Goal: Task Accomplishment & Management: Use online tool/utility

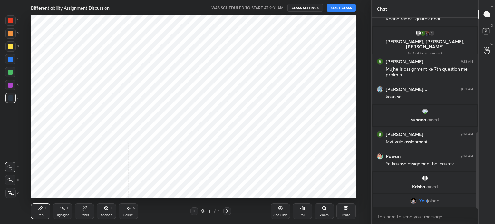
scroll to position [32050, 31887]
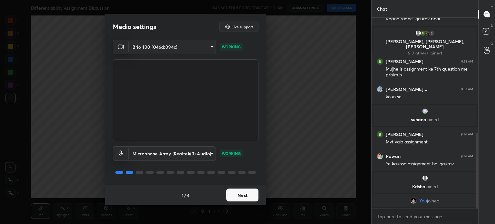
click at [256, 197] on button "Next" at bounding box center [242, 195] width 32 height 13
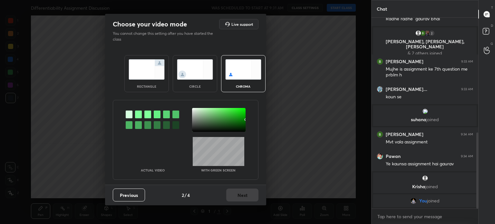
click at [207, 128] on div at bounding box center [219, 120] width 54 height 24
click at [249, 192] on button "Next" at bounding box center [242, 195] width 32 height 13
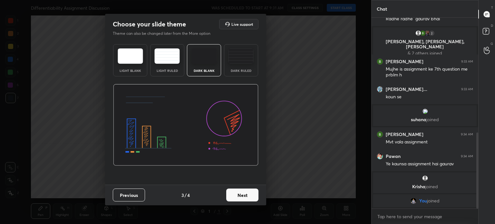
click at [249, 193] on button "Next" at bounding box center [242, 195] width 32 height 13
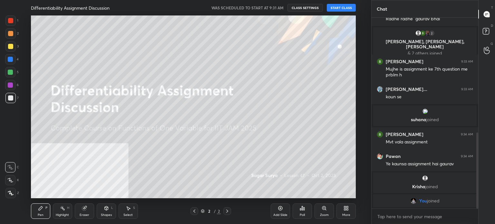
click at [347, 7] on button "START CLASS" at bounding box center [341, 8] width 29 height 8
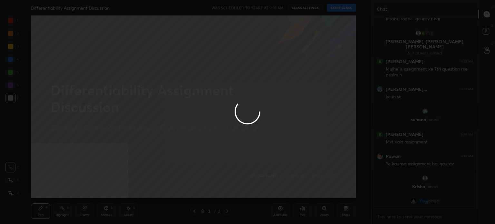
type textarea "x"
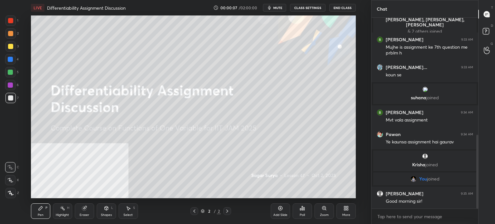
click at [348, 214] on div "More" at bounding box center [346, 214] width 8 height 3
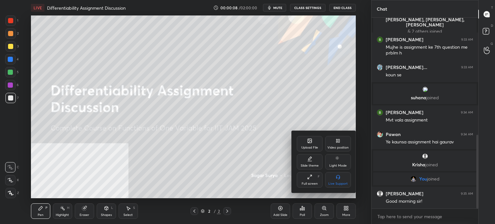
scroll to position [325, 0]
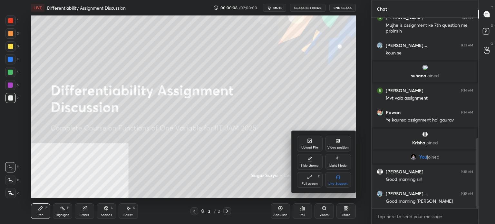
click at [313, 149] on div "Upload File" at bounding box center [309, 147] width 17 height 3
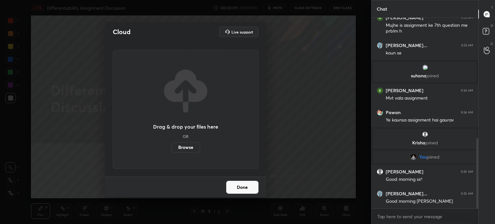
click at [179, 147] on label "Browse" at bounding box center [185, 147] width 29 height 10
click at [171, 147] on input "Browse" at bounding box center [171, 147] width 0 height 10
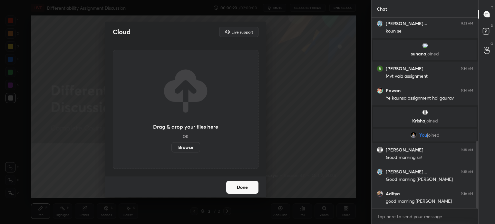
scroll to position [369, 0]
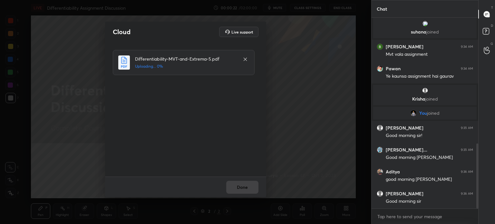
click at [252, 188] on div "Done" at bounding box center [185, 187] width 161 height 21
click at [253, 188] on div "Done" at bounding box center [185, 187] width 161 height 21
click at [253, 190] on div "Done" at bounding box center [185, 187] width 161 height 21
click at [252, 190] on div "Done" at bounding box center [185, 187] width 161 height 21
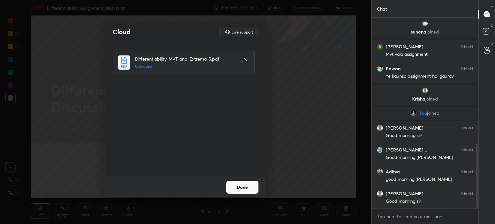
scroll to position [392, 0]
click at [254, 189] on button "Done" at bounding box center [242, 187] width 32 height 13
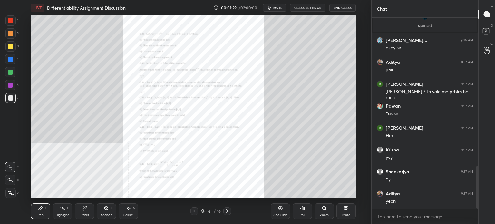
scroll to position [706, 0]
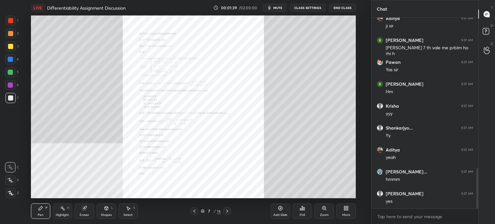
click at [322, 211] on div "Zoom" at bounding box center [324, 210] width 19 height 15
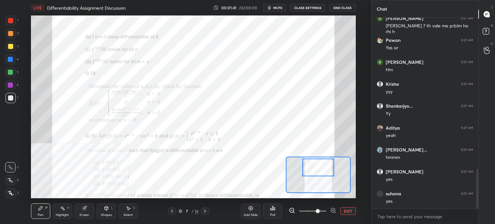
drag, startPoint x: 320, startPoint y: 180, endPoint x: 320, endPoint y: 172, distance: 8.1
click at [320, 172] on div at bounding box center [318, 168] width 32 height 18
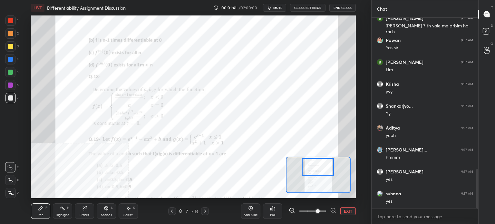
scroll to position [750, 0]
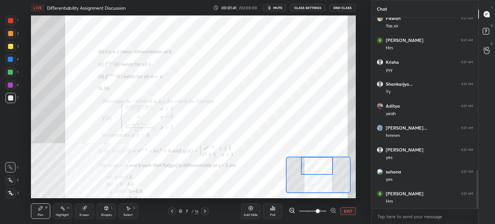
click at [320, 170] on div at bounding box center [317, 166] width 32 height 18
click at [10, 61] on div at bounding box center [10, 59] width 5 height 5
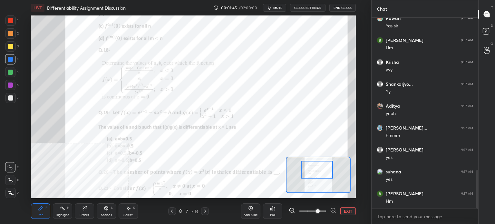
drag, startPoint x: 317, startPoint y: 172, endPoint x: 318, endPoint y: 178, distance: 5.9
click at [317, 176] on div at bounding box center [317, 170] width 32 height 18
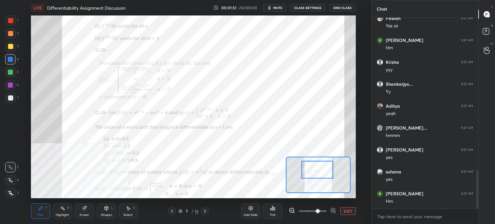
click at [257, 212] on div "Add Slide" at bounding box center [250, 210] width 19 height 15
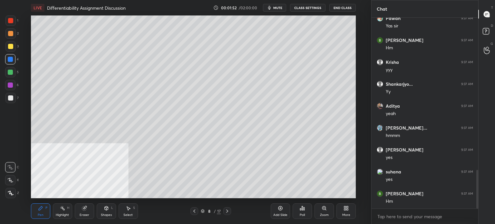
click at [11, 97] on div at bounding box center [10, 97] width 5 height 5
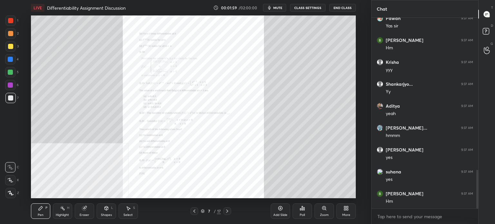
click at [322, 214] on div "Zoom" at bounding box center [324, 214] width 9 height 3
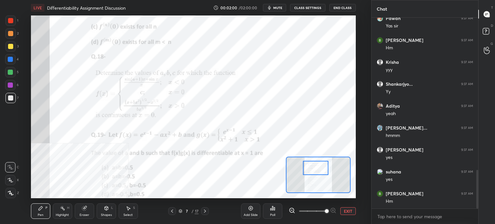
drag, startPoint x: 315, startPoint y: 174, endPoint x: 313, endPoint y: 164, distance: 10.3
click at [313, 166] on div at bounding box center [315, 168] width 25 height 14
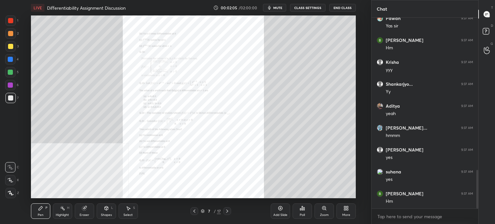
click at [320, 209] on div "Zoom" at bounding box center [324, 210] width 19 height 15
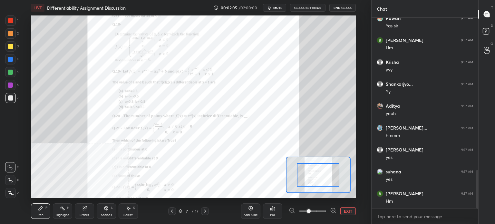
click at [321, 210] on span at bounding box center [312, 211] width 27 height 10
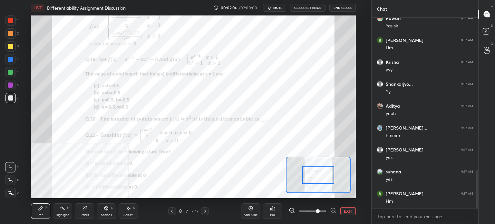
drag, startPoint x: 317, startPoint y: 174, endPoint x: 315, endPoint y: 167, distance: 7.3
click at [316, 167] on div at bounding box center [318, 175] width 32 height 18
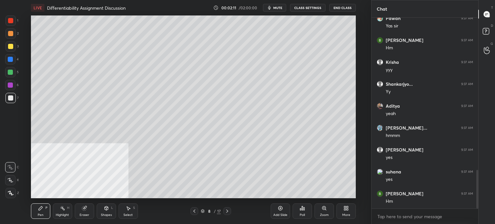
click at [106, 214] on div "Shapes" at bounding box center [106, 214] width 11 height 3
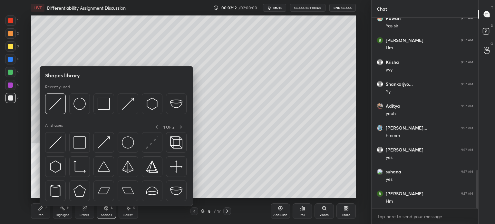
click at [51, 156] on div at bounding box center [116, 168] width 142 height 73
click at [62, 142] on div at bounding box center [55, 142] width 21 height 21
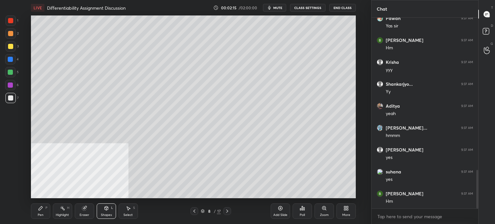
scroll to position [773, 0]
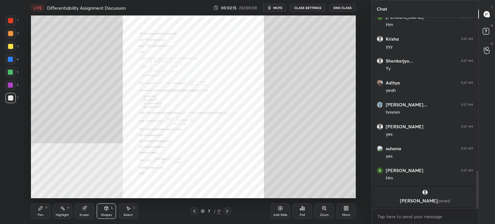
click at [320, 209] on div "Zoom" at bounding box center [324, 210] width 19 height 15
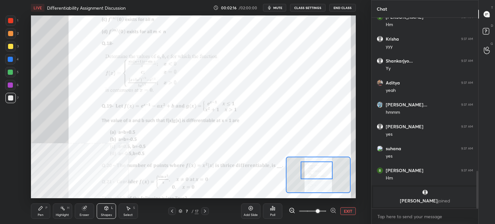
drag, startPoint x: 317, startPoint y: 171, endPoint x: 316, endPoint y: 167, distance: 4.1
click at [316, 167] on div at bounding box center [317, 170] width 32 height 18
click at [42, 216] on div "Pen" at bounding box center [41, 214] width 6 height 3
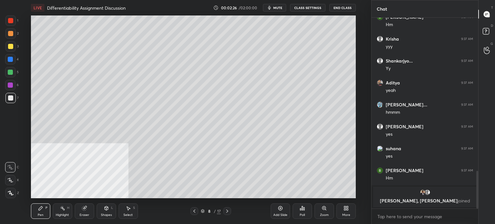
scroll to position [729, 0]
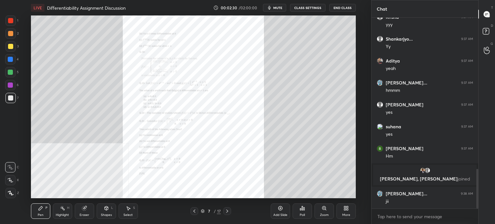
click at [324, 210] on div "Zoom" at bounding box center [324, 210] width 19 height 15
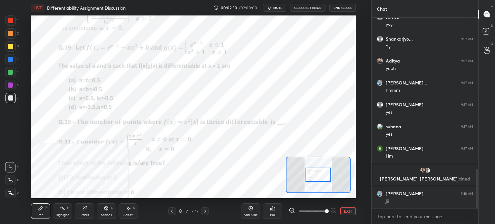
drag, startPoint x: 324, startPoint y: 210, endPoint x: 320, endPoint y: 198, distance: 12.5
click at [325, 210] on span at bounding box center [327, 211] width 4 height 4
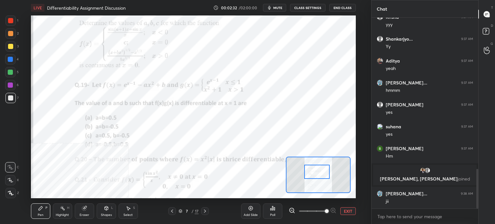
drag, startPoint x: 317, startPoint y: 178, endPoint x: 316, endPoint y: 174, distance: 3.9
click at [316, 174] on div at bounding box center [316, 172] width 25 height 14
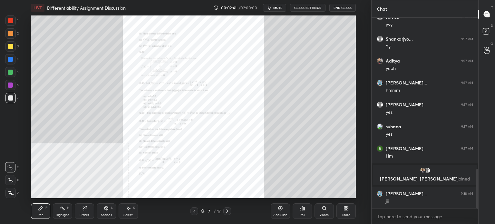
click at [316, 205] on div "Zoom" at bounding box center [324, 210] width 19 height 15
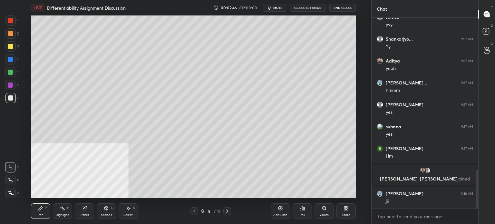
scroll to position [752, 0]
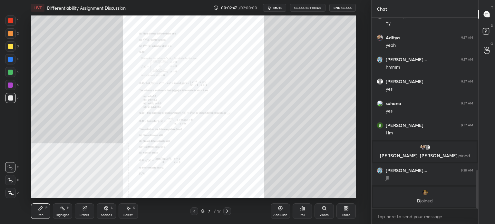
click at [322, 206] on icon at bounding box center [324, 208] width 5 height 5
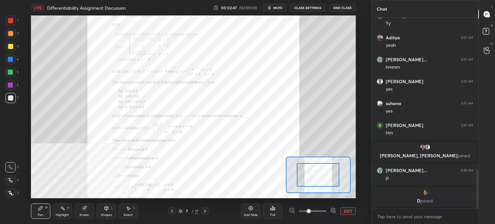
click at [321, 209] on span at bounding box center [312, 211] width 27 height 10
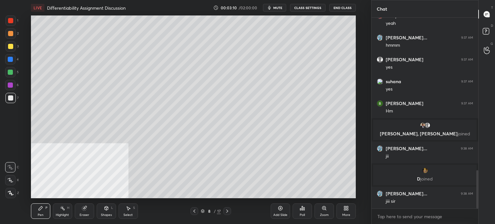
scroll to position [780, 0]
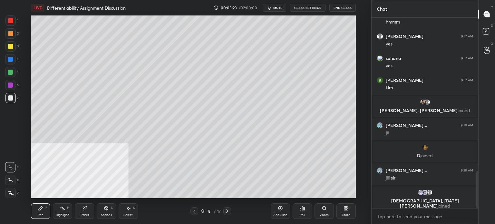
click at [105, 215] on div "Shapes" at bounding box center [106, 214] width 11 height 3
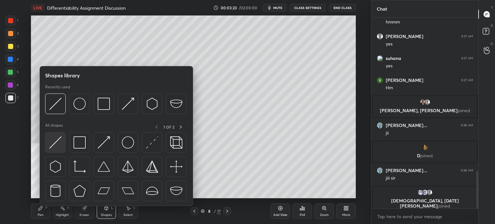
click at [57, 148] on img at bounding box center [55, 142] width 12 height 12
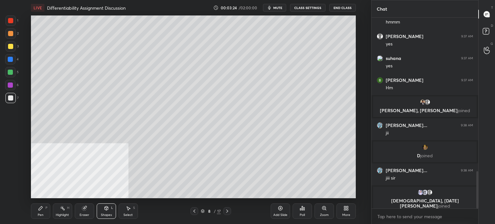
scroll to position [790, 0]
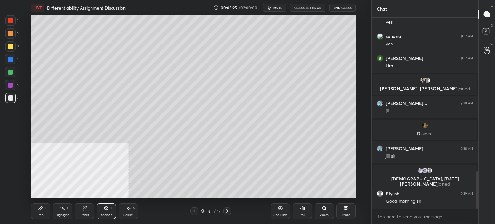
click at [44, 214] on div "Pen P" at bounding box center [40, 210] width 19 height 15
click at [88, 207] on div "Eraser" at bounding box center [84, 210] width 19 height 15
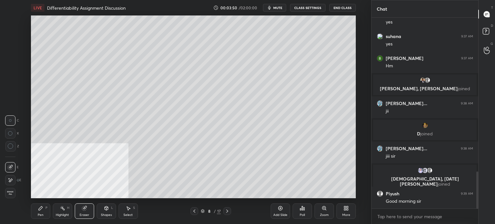
click at [39, 210] on icon at bounding box center [41, 208] width 4 height 4
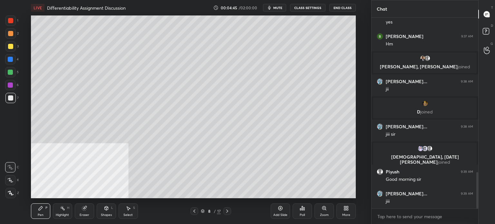
scroll to position [834, 0]
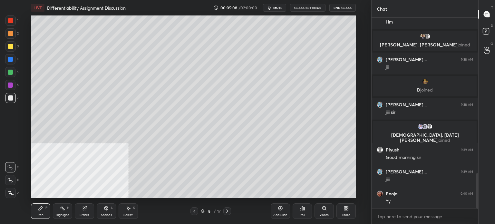
click at [285, 216] on div "Add Slide" at bounding box center [280, 214] width 14 height 3
click at [84, 210] on icon at bounding box center [84, 208] width 4 height 4
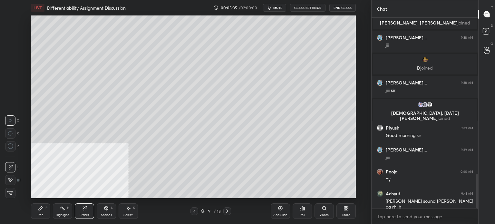
click at [44, 214] on div "Pen P" at bounding box center [40, 210] width 19 height 15
click at [104, 213] on div "Shapes" at bounding box center [106, 214] width 11 height 3
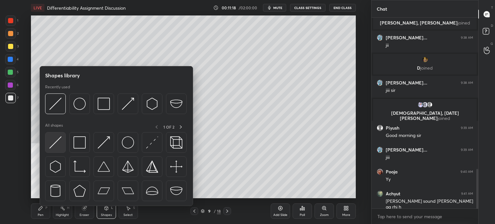
click at [57, 152] on div at bounding box center [55, 142] width 21 height 21
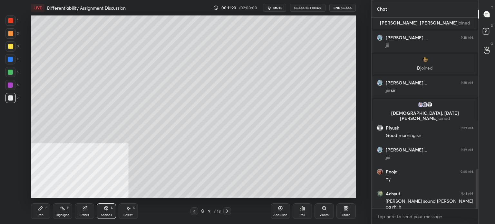
click at [43, 213] on div "Pen" at bounding box center [41, 214] width 6 height 3
click at [193, 210] on icon at bounding box center [194, 211] width 5 height 5
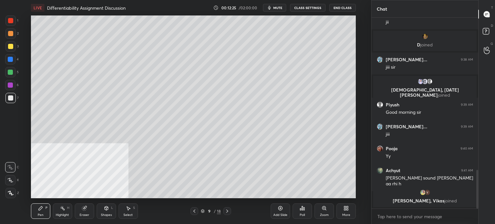
click at [89, 207] on div "Eraser" at bounding box center [84, 210] width 19 height 15
click at [106, 209] on icon at bounding box center [106, 208] width 5 height 5
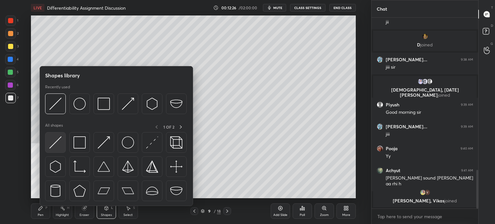
click at [61, 151] on div at bounding box center [55, 142] width 21 height 21
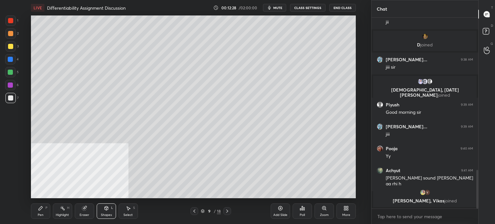
click at [39, 211] on div "Pen P" at bounding box center [40, 210] width 19 height 15
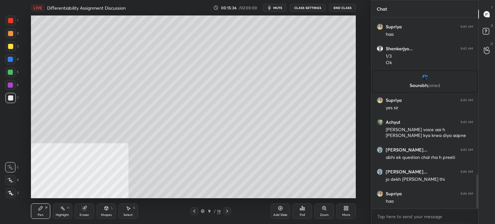
scroll to position [897, 0]
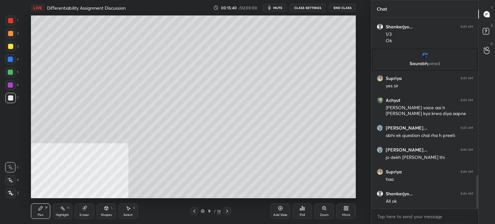
click at [280, 213] on div "Add Slide" at bounding box center [280, 214] width 14 height 3
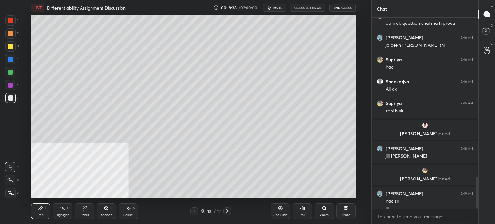
scroll to position [960, 0]
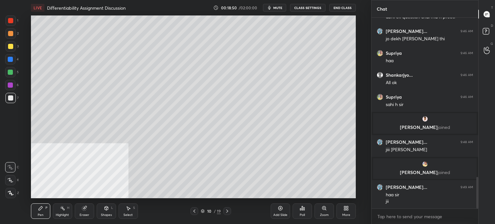
click at [107, 213] on div "Shapes" at bounding box center [106, 214] width 11 height 3
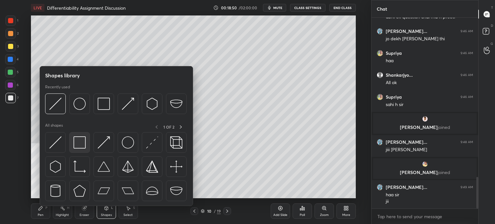
click at [83, 147] on img at bounding box center [79, 142] width 12 height 12
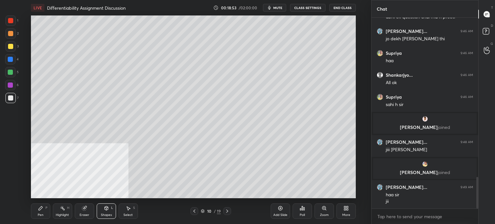
click at [12, 49] on div at bounding box center [10, 46] width 10 height 10
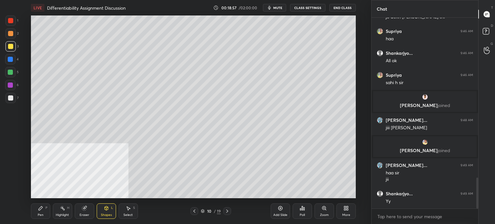
click at [12, 57] on div at bounding box center [10, 59] width 10 height 10
click at [43, 211] on div "Pen P" at bounding box center [40, 210] width 19 height 15
click at [11, 93] on div "1 2 3 4 5 6 7" at bounding box center [12, 60] width 14 height 90
click at [10, 86] on div at bounding box center [10, 85] width 5 height 5
click at [194, 211] on icon at bounding box center [194, 211] width 5 height 5
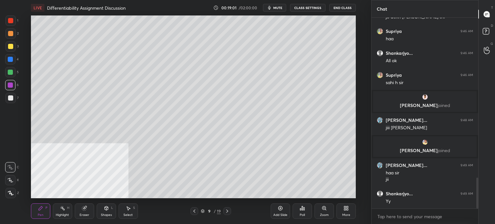
click at [192, 212] on icon at bounding box center [194, 211] width 5 height 5
click at [192, 214] on div at bounding box center [194, 211] width 8 height 8
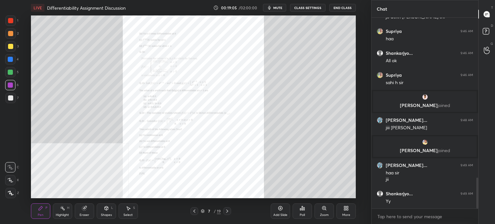
click at [321, 212] on div "Zoom" at bounding box center [324, 210] width 19 height 15
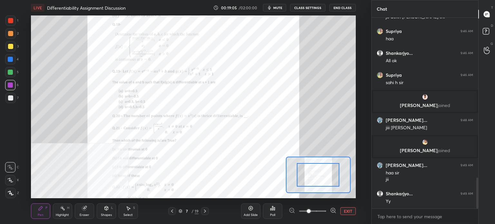
click at [321, 212] on span at bounding box center [312, 211] width 27 height 10
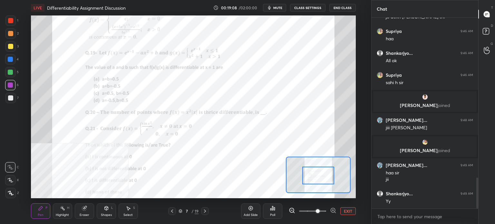
click at [316, 182] on div at bounding box center [318, 176] width 32 height 18
click at [272, 216] on div "Poll" at bounding box center [272, 214] width 5 height 3
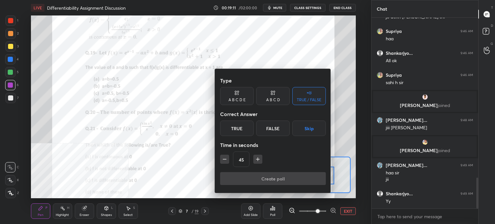
scroll to position [1004, 0]
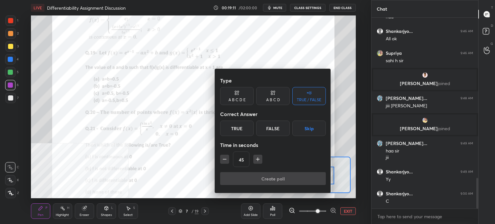
click at [249, 102] on div "A B C D E" at bounding box center [237, 96] width 34 height 18
click at [302, 129] on div "E" at bounding box center [299, 128] width 15 height 15
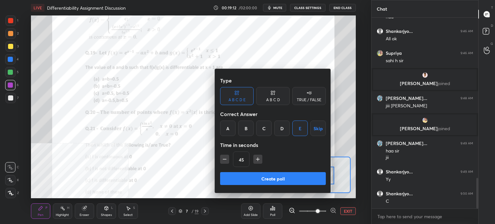
click at [291, 175] on button "Create poll" at bounding box center [273, 178] width 106 height 13
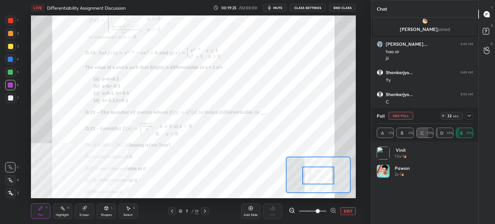
scroll to position [1125, 0]
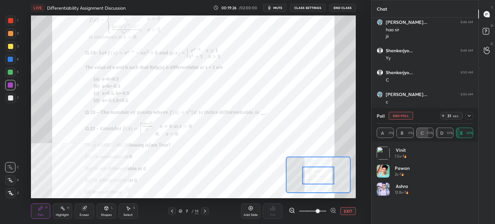
click at [411, 117] on button "End Poll" at bounding box center [401, 116] width 24 height 8
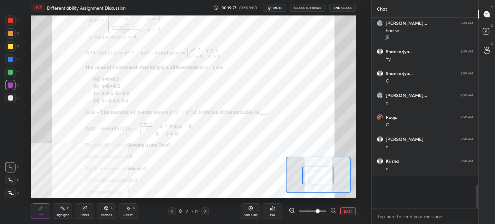
scroll to position [135, 105]
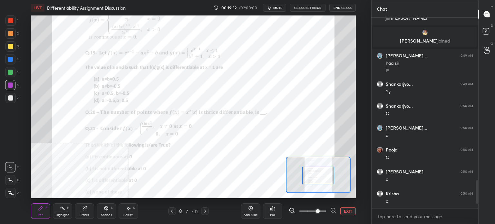
click at [249, 214] on div "Add Slide" at bounding box center [250, 210] width 19 height 15
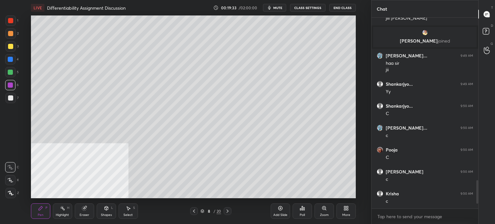
click at [8, 100] on div at bounding box center [10, 98] width 10 height 10
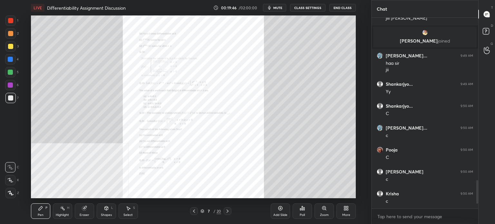
click at [315, 209] on div "Zoom" at bounding box center [324, 210] width 19 height 15
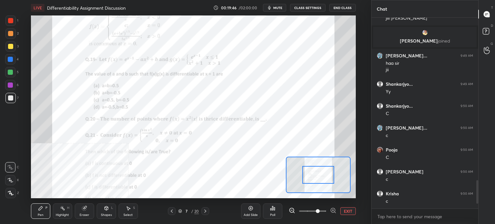
click at [319, 210] on span at bounding box center [312, 211] width 27 height 10
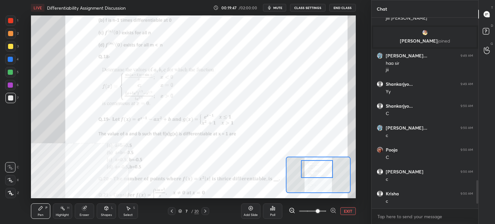
drag, startPoint x: 313, startPoint y: 171, endPoint x: 313, endPoint y: 165, distance: 5.5
click at [313, 165] on div at bounding box center [317, 169] width 32 height 18
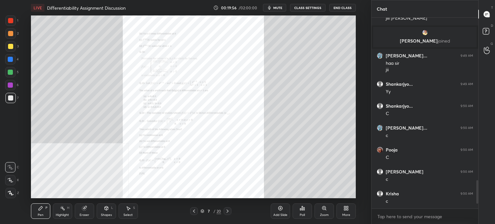
click at [319, 205] on div "Zoom" at bounding box center [324, 210] width 19 height 15
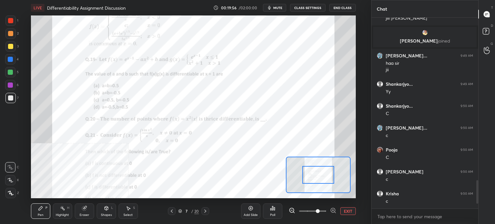
click at [320, 208] on span at bounding box center [312, 211] width 27 height 10
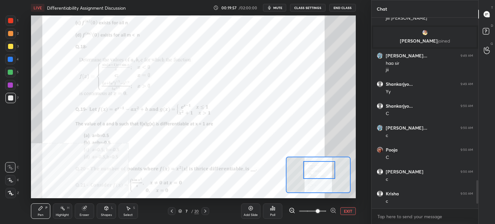
click at [317, 163] on div at bounding box center [319, 170] width 32 height 18
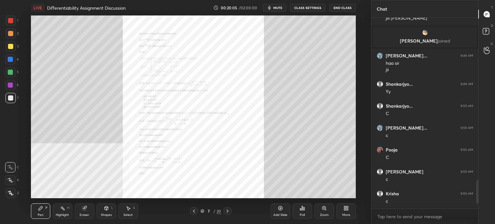
click at [326, 210] on div "Zoom" at bounding box center [324, 210] width 19 height 15
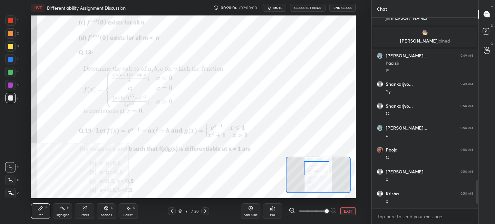
drag, startPoint x: 314, startPoint y: 178, endPoint x: 314, endPoint y: 174, distance: 3.5
click at [314, 174] on div at bounding box center [316, 168] width 25 height 14
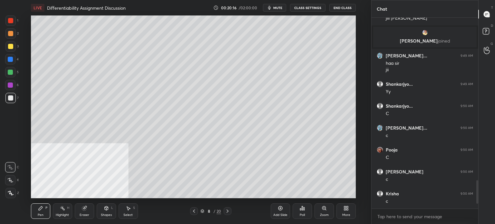
click at [195, 211] on icon at bounding box center [193, 211] width 5 height 5
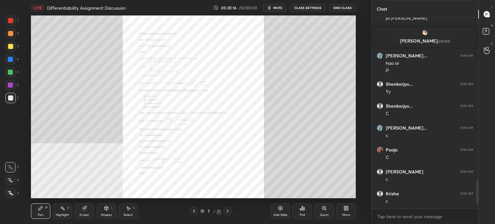
click at [321, 212] on div "Zoom" at bounding box center [324, 210] width 19 height 15
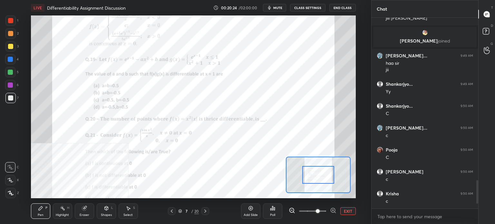
click at [205, 212] on icon at bounding box center [205, 211] width 2 height 3
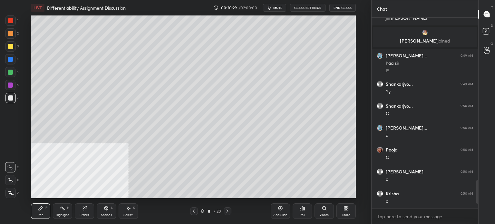
click at [296, 208] on div "Poll" at bounding box center [302, 210] width 19 height 15
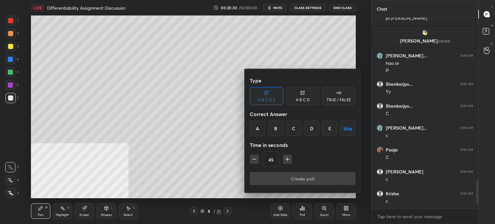
click at [340, 102] on div "TRUE / FALSE" at bounding box center [339, 96] width 34 height 18
drag, startPoint x: 273, startPoint y: 131, endPoint x: 276, endPoint y: 165, distance: 34.3
click at [272, 131] on div "True" at bounding box center [267, 128] width 34 height 15
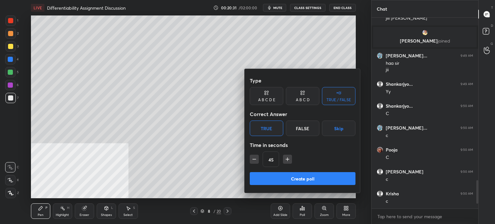
click at [295, 179] on button "Create poll" at bounding box center [303, 178] width 106 height 13
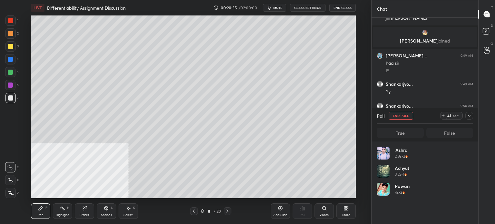
scroll to position [75, 94]
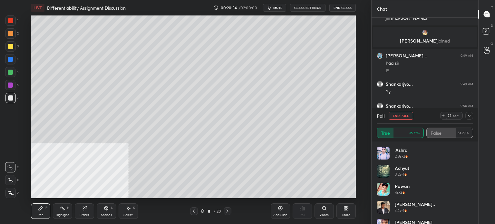
click at [404, 116] on button "End Poll" at bounding box center [401, 116] width 24 height 8
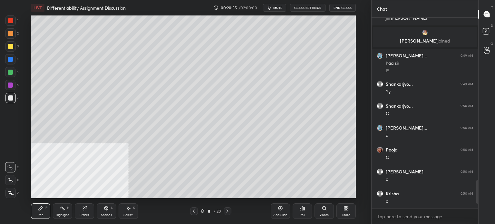
scroll to position [135, 105]
click at [14, 103] on div at bounding box center [10, 98] width 10 height 10
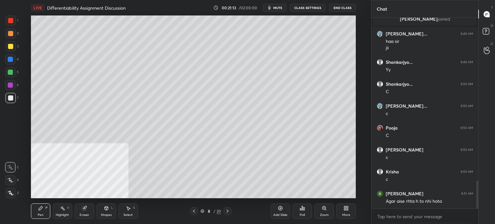
scroll to position [1137, 0]
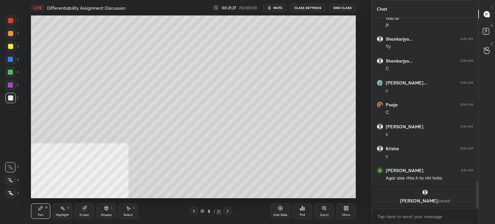
click at [13, 26] on div "1" at bounding box center [11, 21] width 13 height 13
click at [11, 59] on div at bounding box center [10, 59] width 5 height 5
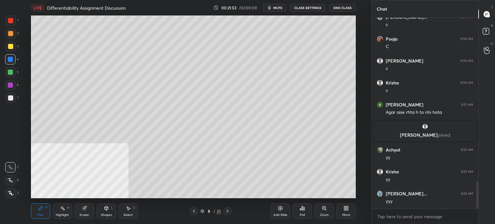
click at [106, 210] on icon at bounding box center [106, 208] width 5 height 5
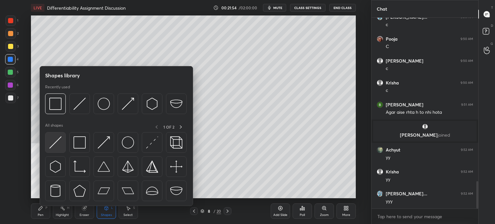
click at [58, 149] on img at bounding box center [55, 142] width 12 height 12
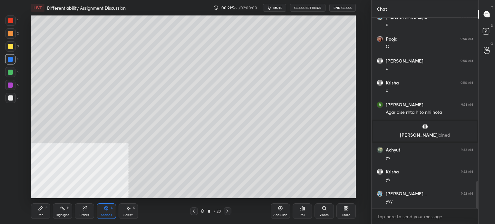
click at [45, 216] on div "Pen P" at bounding box center [40, 210] width 19 height 15
click at [11, 99] on div at bounding box center [10, 97] width 5 height 5
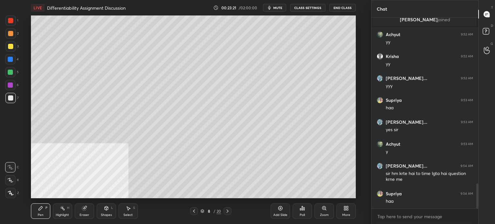
scroll to position [1275, 0]
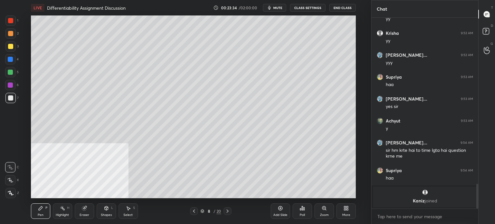
click at [85, 219] on div "Eraser" at bounding box center [84, 210] width 19 height 15
click at [13, 181] on icon at bounding box center [10, 180] width 5 height 5
click at [103, 220] on div "Pen P Highlight H Eraser Shapes L Select S 8 / 20 Add Slide Poll Zoom More" at bounding box center [193, 211] width 325 height 26
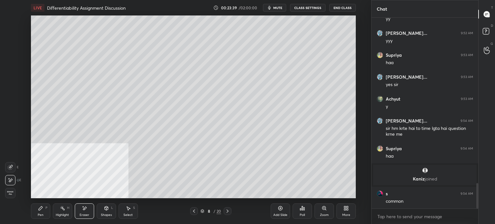
click at [106, 211] on div "Shapes L" at bounding box center [106, 210] width 19 height 15
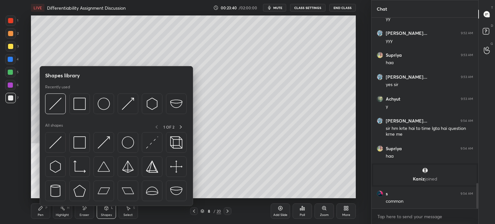
click at [55, 154] on div at bounding box center [116, 168] width 142 height 73
click at [10, 45] on div at bounding box center [10, 46] width 5 height 5
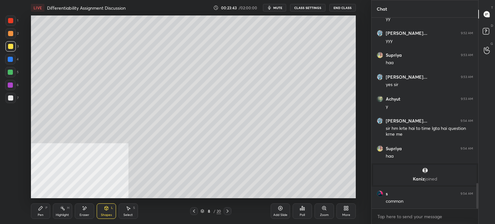
click at [36, 216] on div "Pen P" at bounding box center [40, 210] width 19 height 15
click at [9, 99] on div at bounding box center [10, 97] width 5 height 5
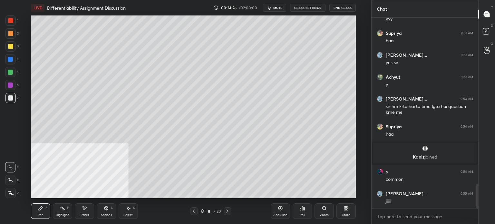
scroll to position [1280, 0]
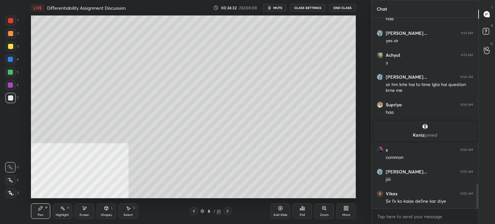
drag, startPoint x: 15, startPoint y: 22, endPoint x: 12, endPoint y: 24, distance: 3.9
click at [14, 22] on div at bounding box center [10, 20] width 10 height 10
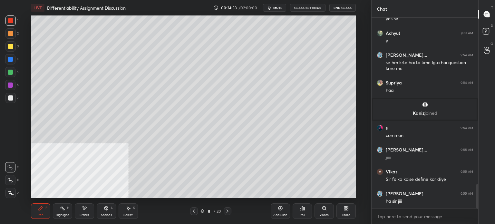
click at [8, 96] on div at bounding box center [10, 98] width 10 height 10
click at [196, 211] on icon at bounding box center [193, 211] width 5 height 5
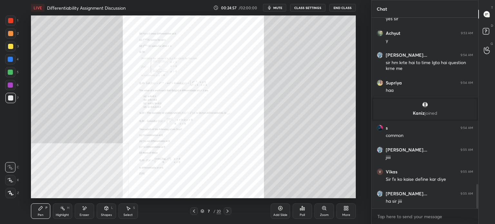
click at [228, 211] on icon at bounding box center [227, 211] width 5 height 5
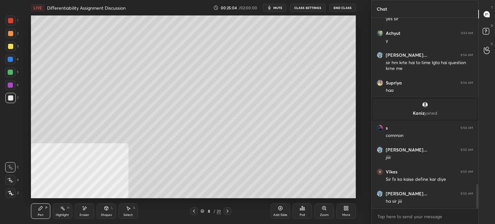
click at [280, 213] on div "Add Slide" at bounding box center [280, 214] width 14 height 3
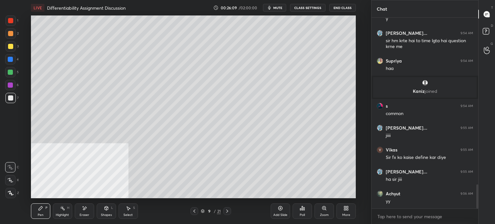
scroll to position [1346, 0]
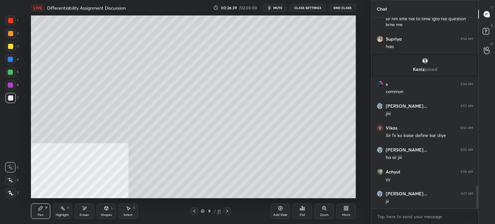
click at [90, 209] on div "Eraser" at bounding box center [84, 210] width 19 height 15
click at [43, 214] on div "Pen" at bounding box center [41, 214] width 6 height 3
click at [89, 214] on div "Eraser" at bounding box center [85, 214] width 10 height 3
click at [46, 211] on div "Pen P" at bounding box center [40, 210] width 19 height 15
drag, startPoint x: 88, startPoint y: 207, endPoint x: 85, endPoint y: 211, distance: 4.8
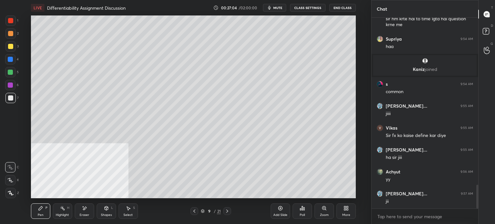
click at [85, 210] on div "Eraser" at bounding box center [84, 210] width 19 height 15
click at [41, 215] on div "Pen" at bounding box center [41, 214] width 6 height 3
click at [44, 213] on div "Pen P" at bounding box center [40, 210] width 19 height 15
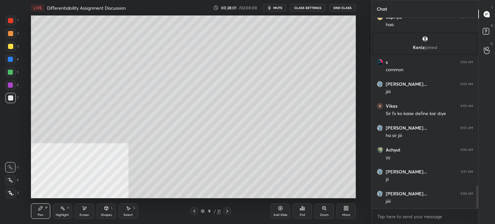
click at [14, 57] on div at bounding box center [10, 59] width 10 height 10
click at [112, 211] on div "Shapes L" at bounding box center [106, 210] width 19 height 15
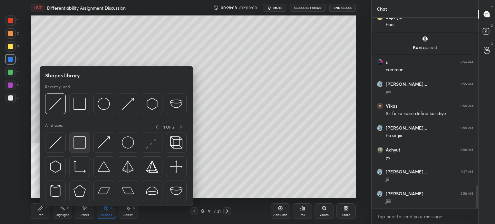
click at [83, 144] on img at bounding box center [79, 142] width 12 height 12
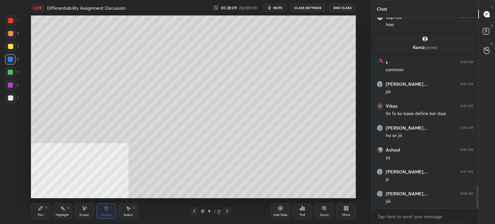
click at [8, 72] on div at bounding box center [10, 72] width 5 height 5
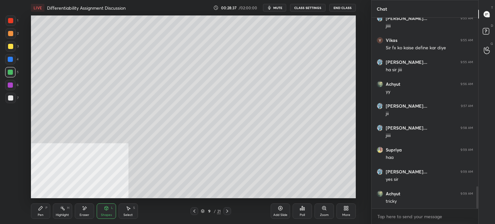
scroll to position [1456, 0]
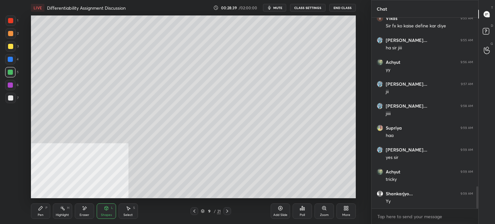
click at [41, 211] on div "Pen P" at bounding box center [40, 210] width 19 height 15
click at [9, 98] on div at bounding box center [10, 97] width 5 height 5
click at [285, 211] on div "Add Slide" at bounding box center [280, 210] width 19 height 15
click at [11, 169] on icon at bounding box center [10, 167] width 6 height 5
click at [102, 202] on div "Pen P Highlight H Eraser Shapes L Select S 10 / 22 Add Slide Poll Zoom More" at bounding box center [193, 211] width 325 height 26
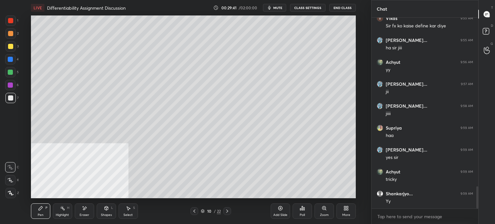
click at [112, 212] on div "Shapes L" at bounding box center [106, 210] width 19 height 15
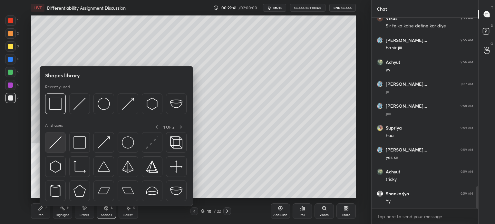
click at [62, 142] on div at bounding box center [55, 142] width 21 height 21
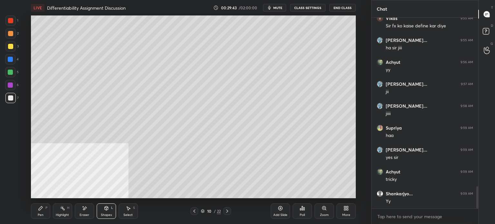
click at [39, 213] on div "Pen" at bounding box center [41, 214] width 6 height 3
click at [194, 211] on icon at bounding box center [194, 211] width 2 height 3
click at [193, 211] on icon at bounding box center [194, 211] width 5 height 5
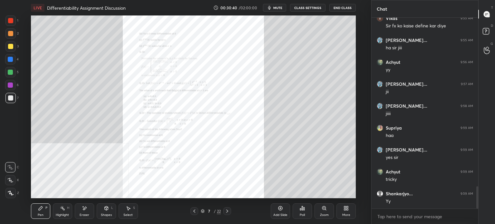
click at [228, 213] on icon at bounding box center [227, 211] width 5 height 5
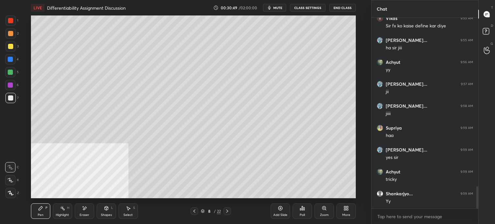
click at [227, 212] on icon at bounding box center [227, 211] width 2 height 3
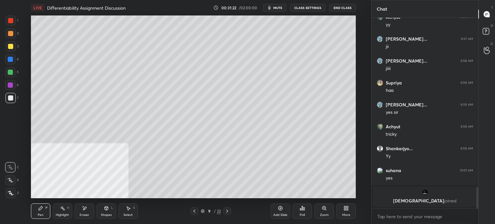
scroll to position [1450, 0]
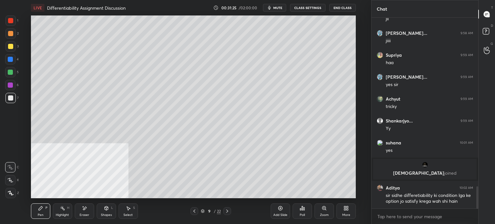
click at [228, 212] on icon at bounding box center [227, 211] width 5 height 5
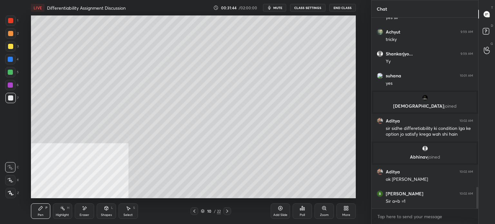
scroll to position [1527, 0]
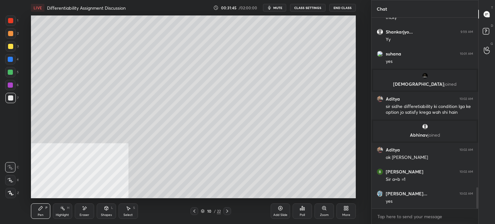
click at [196, 211] on icon at bounding box center [194, 211] width 5 height 5
click at [9, 21] on div at bounding box center [10, 20] width 5 height 5
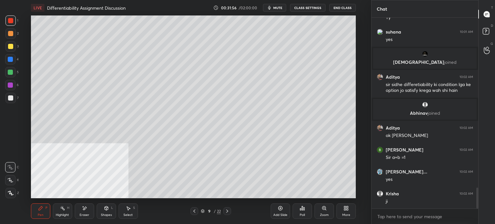
click at [227, 214] on div at bounding box center [227, 211] width 8 height 8
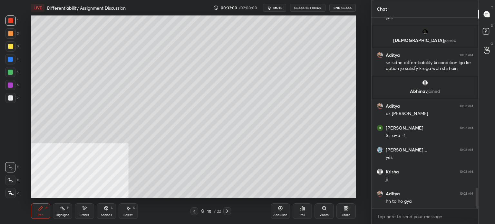
click at [12, 99] on div at bounding box center [10, 97] width 5 height 5
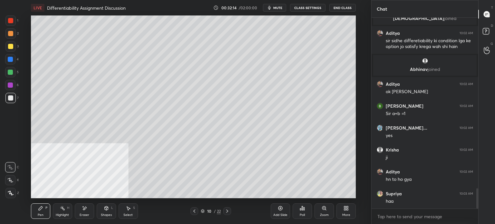
click at [299, 208] on div "Poll" at bounding box center [302, 210] width 19 height 15
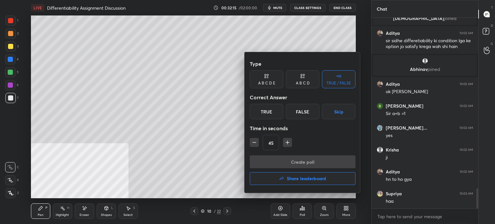
click at [272, 114] on div "True" at bounding box center [267, 111] width 34 height 15
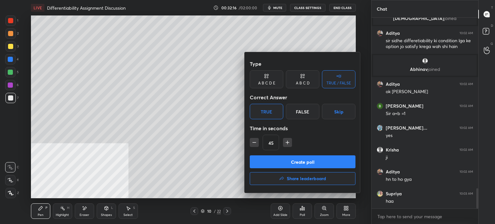
click at [298, 160] on button "Create poll" at bounding box center [303, 161] width 106 height 13
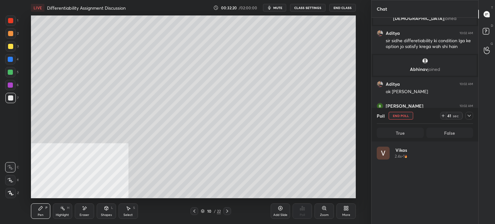
scroll to position [75, 94]
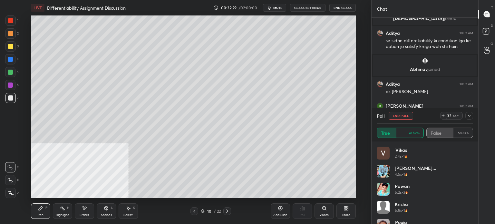
click at [403, 117] on button "End Poll" at bounding box center [401, 116] width 24 height 8
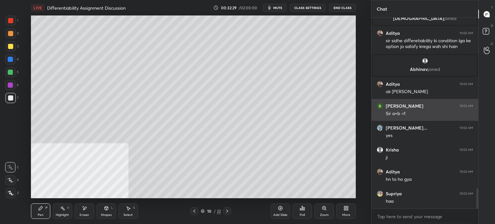
scroll to position [189, 105]
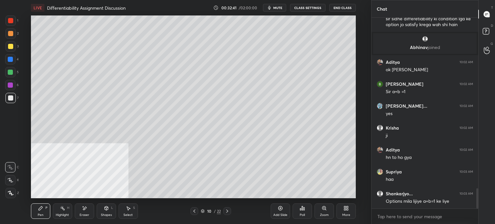
click at [108, 214] on div "Shapes" at bounding box center [106, 214] width 11 height 3
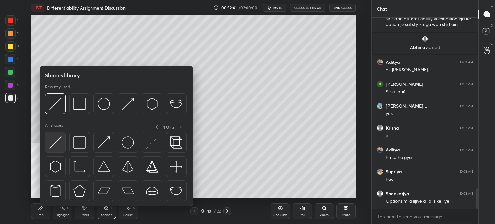
click at [61, 151] on div at bounding box center [55, 142] width 21 height 21
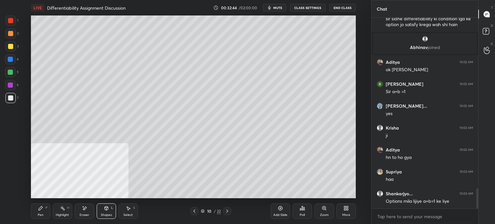
click at [54, 210] on div "Highlight H" at bounding box center [62, 210] width 19 height 15
click at [43, 214] on div "Pen P" at bounding box center [40, 210] width 19 height 15
click at [195, 213] on icon at bounding box center [194, 211] width 5 height 5
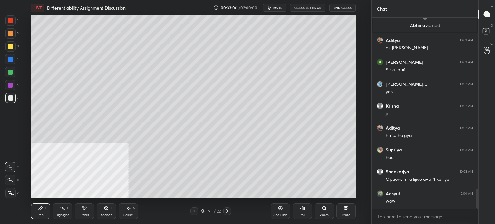
click at [228, 211] on icon at bounding box center [227, 211] width 5 height 5
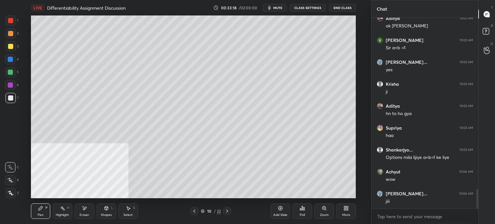
click at [12, 51] on div at bounding box center [10, 46] width 10 height 10
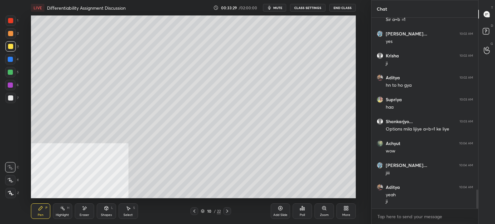
scroll to position [1709, 0]
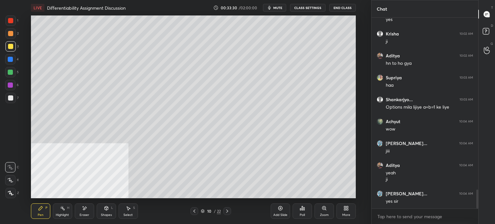
click at [194, 211] on icon at bounding box center [194, 211] width 2 height 3
click at [194, 211] on icon at bounding box center [194, 211] width 5 height 5
click at [193, 210] on icon at bounding box center [194, 211] width 5 height 5
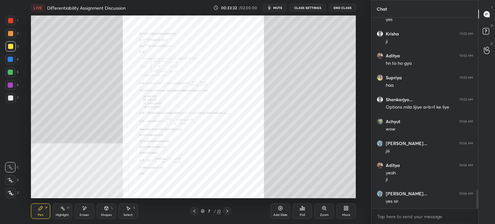
click at [323, 211] on div "Zoom" at bounding box center [324, 210] width 19 height 15
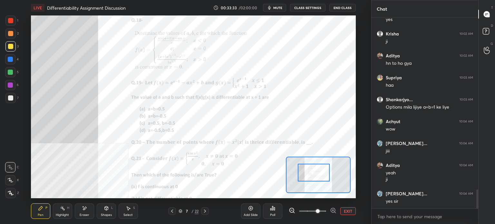
drag, startPoint x: 313, startPoint y: 172, endPoint x: 309, endPoint y: 171, distance: 4.0
click at [309, 171] on div at bounding box center [314, 173] width 32 height 18
click at [10, 71] on div at bounding box center [10, 72] width 10 height 10
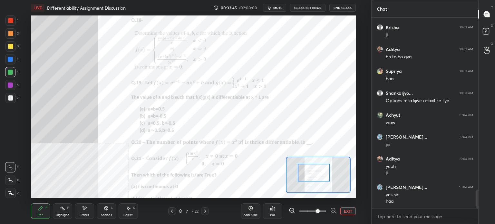
scroll to position [1737, 0]
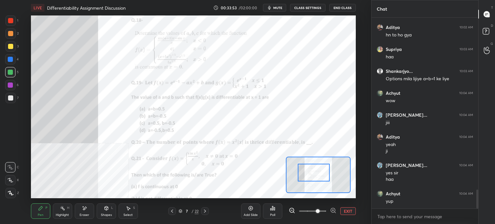
click at [204, 212] on icon at bounding box center [204, 211] width 5 height 5
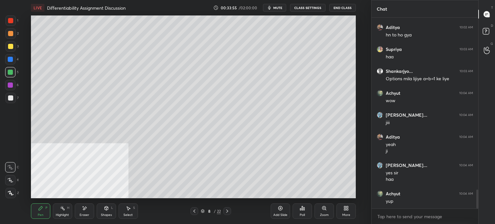
click at [228, 212] on icon at bounding box center [227, 211] width 5 height 5
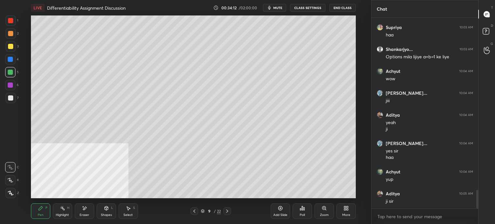
click at [193, 213] on icon at bounding box center [194, 211] width 5 height 5
click at [196, 209] on div at bounding box center [194, 211] width 8 height 8
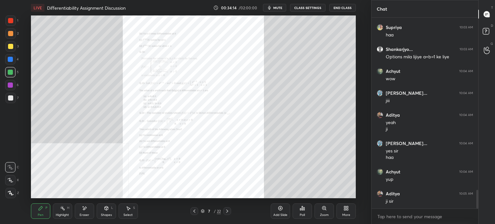
click at [315, 208] on div "Zoom" at bounding box center [324, 210] width 19 height 15
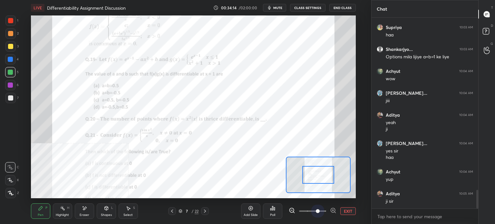
click at [315, 208] on span at bounding box center [312, 211] width 27 height 10
click at [317, 209] on span at bounding box center [318, 211] width 4 height 4
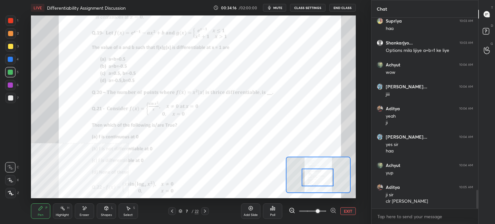
scroll to position [1788, 0]
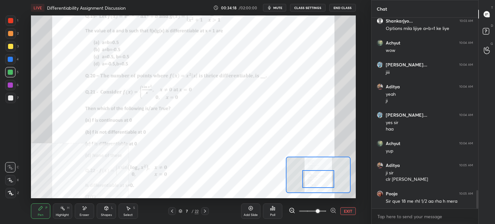
drag, startPoint x: 309, startPoint y: 179, endPoint x: 311, endPoint y: 182, distance: 3.5
click at [311, 182] on div at bounding box center [318, 179] width 32 height 18
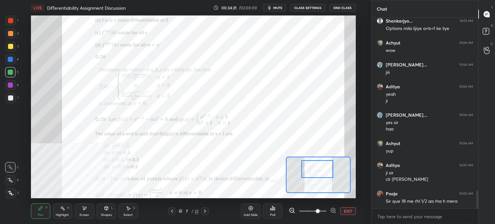
scroll to position [1810, 0]
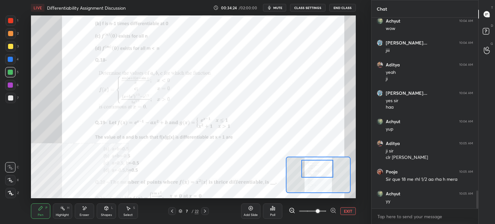
drag, startPoint x: 312, startPoint y: 173, endPoint x: 311, endPoint y: 167, distance: 5.8
click at [311, 167] on div at bounding box center [317, 169] width 32 height 18
click at [350, 209] on button "EXIT" at bounding box center [347, 211] width 15 height 8
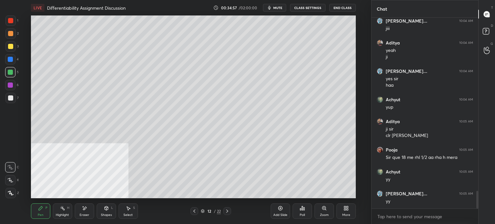
scroll to position [1853, 0]
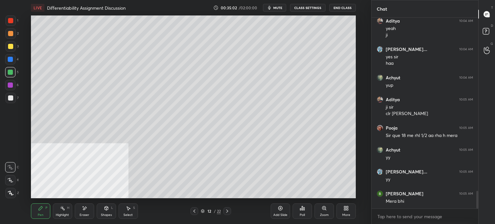
click at [11, 101] on div at bounding box center [10, 98] width 10 height 10
drag, startPoint x: 278, startPoint y: 215, endPoint x: 278, endPoint y: 221, distance: 6.1
click at [278, 215] on div "Add Slide" at bounding box center [280, 214] width 14 height 3
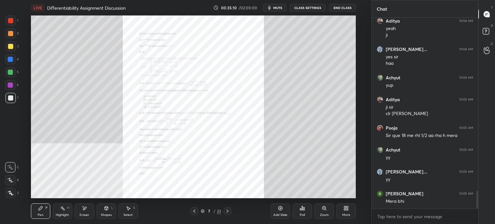
click at [324, 213] on div "Zoom" at bounding box center [324, 214] width 9 height 3
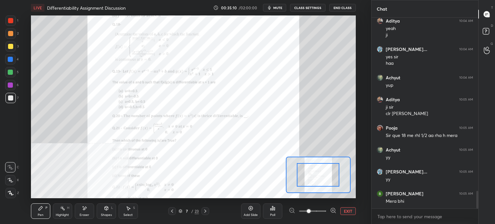
click at [322, 213] on span at bounding box center [312, 211] width 27 height 10
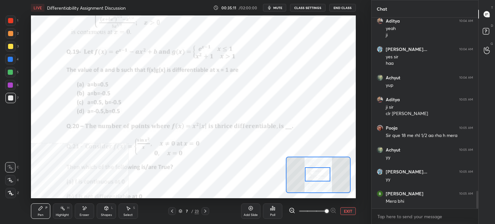
click at [314, 170] on div at bounding box center [317, 174] width 25 height 14
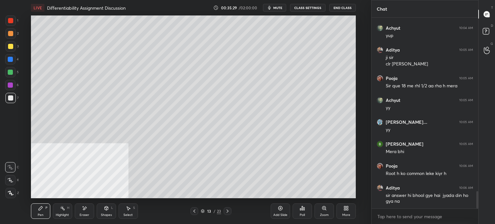
scroll to position [1925, 0]
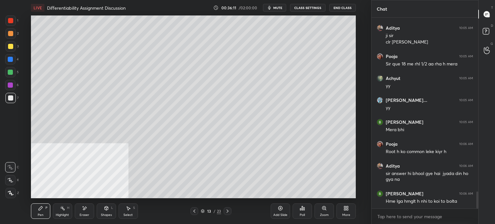
click at [193, 211] on icon at bounding box center [194, 211] width 2 height 3
click at [11, 97] on div at bounding box center [10, 97] width 5 height 5
click at [224, 210] on div at bounding box center [228, 211] width 8 height 8
click at [227, 212] on icon at bounding box center [227, 211] width 5 height 5
click at [193, 212] on icon at bounding box center [194, 211] width 5 height 5
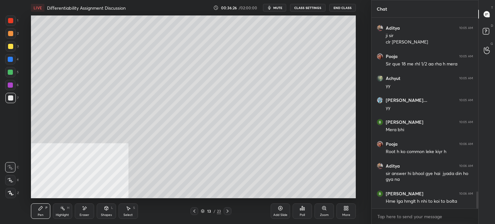
click at [228, 211] on icon at bounding box center [227, 211] width 5 height 5
click at [226, 210] on icon at bounding box center [227, 211] width 5 height 5
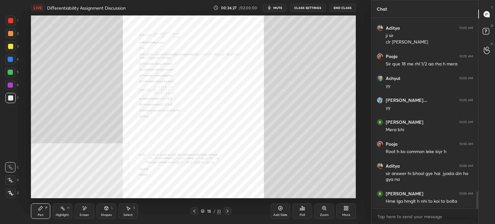
scroll to position [1947, 0]
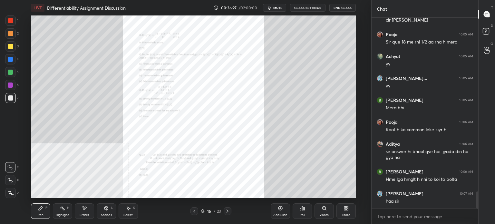
click at [195, 212] on icon at bounding box center [194, 211] width 2 height 3
click at [195, 212] on icon at bounding box center [194, 211] width 5 height 5
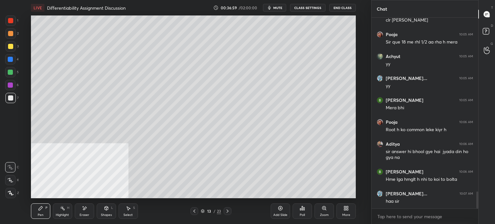
click at [196, 211] on div at bounding box center [194, 211] width 8 height 8
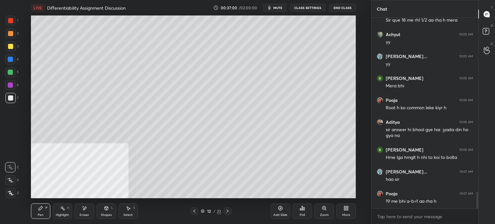
click at [12, 22] on div at bounding box center [10, 20] width 5 height 5
drag, startPoint x: 113, startPoint y: 210, endPoint x: 114, endPoint y: 214, distance: 3.7
click at [113, 210] on div "Shapes L" at bounding box center [106, 210] width 19 height 15
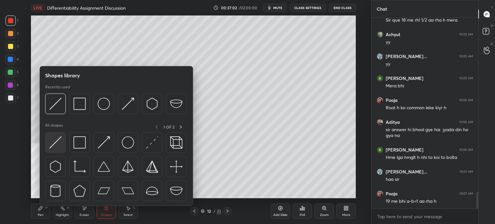
click at [61, 140] on img at bounding box center [55, 142] width 12 height 12
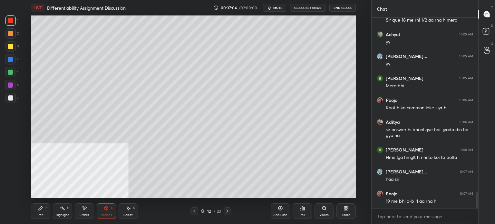
drag, startPoint x: 226, startPoint y: 222, endPoint x: 227, endPoint y: 218, distance: 4.3
click at [227, 220] on div "Pen P Highlight H Eraser Shapes L Select S 12 / 23 Add Slide Poll Zoom More" at bounding box center [193, 211] width 325 height 26
click at [226, 212] on icon at bounding box center [227, 211] width 5 height 5
click at [14, 100] on div at bounding box center [10, 98] width 10 height 10
click at [141, 209] on div "Pen P Highlight H Eraser Shapes L Select S" at bounding box center [91, 210] width 120 height 15
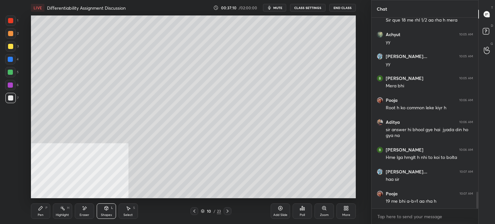
click at [141, 209] on div "Pen P Highlight H Eraser Shapes L Select S" at bounding box center [91, 210] width 120 height 15
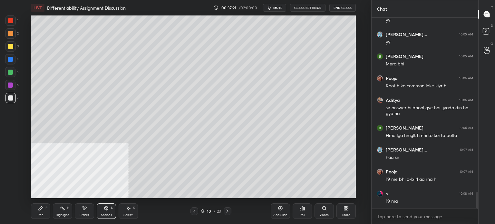
scroll to position [1997, 0]
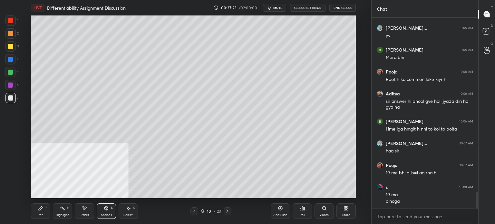
click at [10, 98] on div at bounding box center [10, 97] width 5 height 5
click at [85, 215] on div "Eraser" at bounding box center [85, 214] width 10 height 3
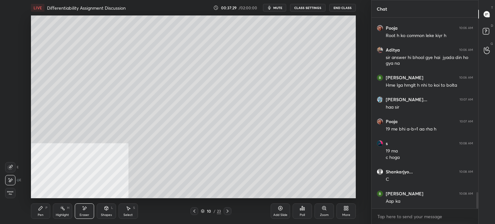
scroll to position [2063, 0]
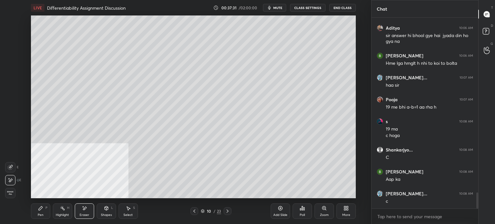
click at [43, 213] on div "Pen" at bounding box center [41, 214] width 6 height 3
click at [9, 94] on div at bounding box center [10, 98] width 10 height 10
drag, startPoint x: 86, startPoint y: 210, endPoint x: 86, endPoint y: 215, distance: 4.2
click at [86, 213] on div "Eraser" at bounding box center [84, 210] width 19 height 15
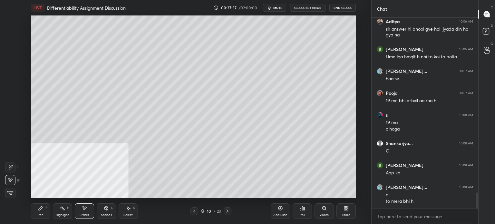
click at [38, 215] on div "Pen" at bounding box center [41, 214] width 6 height 3
click at [86, 210] on icon at bounding box center [84, 208] width 5 height 5
drag, startPoint x: 45, startPoint y: 210, endPoint x: 42, endPoint y: 215, distance: 5.5
click at [43, 213] on div "Pen P" at bounding box center [40, 210] width 19 height 15
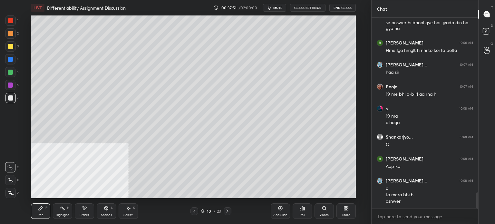
click at [83, 214] on div "Eraser" at bounding box center [85, 214] width 10 height 3
click at [40, 210] on icon at bounding box center [40, 208] width 5 height 5
click at [82, 211] on icon at bounding box center [84, 208] width 5 height 5
click at [39, 214] on div "Pen P" at bounding box center [40, 210] width 19 height 15
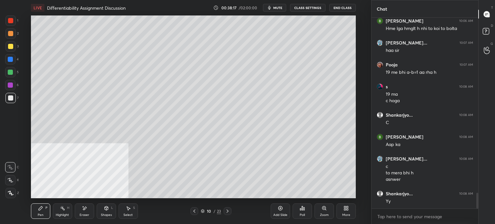
click at [106, 211] on div "Shapes L" at bounding box center [106, 210] width 19 height 15
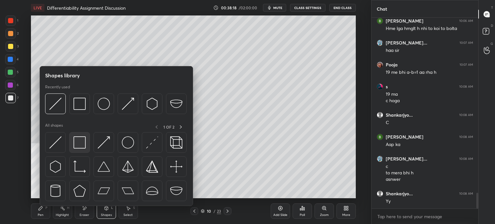
click at [83, 152] on div at bounding box center [79, 142] width 21 height 21
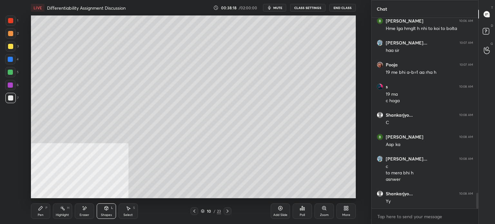
click at [5, 49] on div at bounding box center [10, 46] width 10 height 10
click at [10, 86] on div at bounding box center [10, 85] width 5 height 5
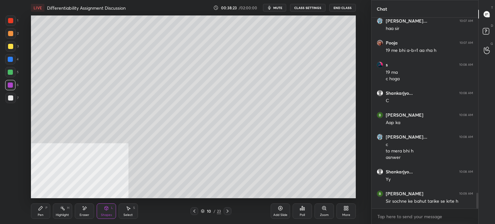
click at [43, 211] on div "Pen P" at bounding box center [40, 210] width 19 height 15
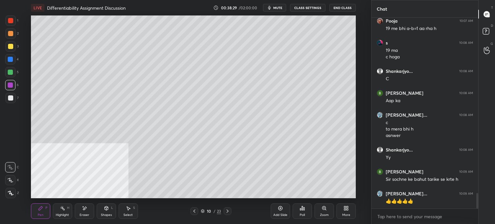
click at [197, 211] on div at bounding box center [194, 211] width 8 height 8
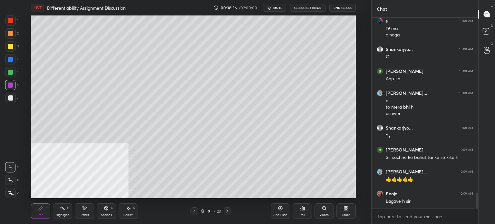
click at [11, 74] on div at bounding box center [10, 72] width 5 height 5
click at [84, 216] on div "Eraser" at bounding box center [85, 214] width 10 height 3
click at [56, 206] on div "Pen P Highlight H Eraser Shapes L Select S 9 / 23 Add Slide Poll Zoom More" at bounding box center [193, 211] width 325 height 26
click at [45, 215] on div "Pen P" at bounding box center [40, 210] width 19 height 15
click at [9, 99] on div at bounding box center [10, 98] width 10 height 10
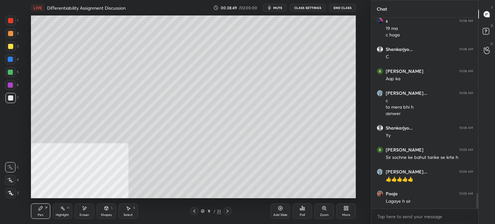
click at [89, 208] on div "Eraser" at bounding box center [84, 210] width 19 height 15
click at [42, 214] on div "Pen P" at bounding box center [40, 210] width 19 height 15
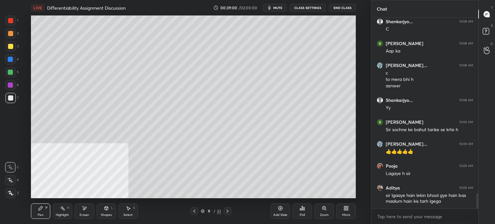
click at [193, 211] on icon at bounding box center [194, 211] width 2 height 3
click at [191, 213] on div at bounding box center [194, 211] width 8 height 8
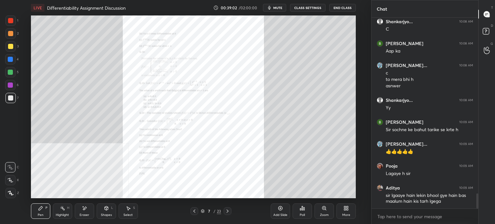
click at [300, 211] on div "Poll" at bounding box center [302, 210] width 19 height 15
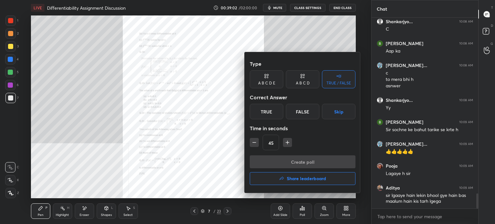
click at [317, 209] on div at bounding box center [247, 112] width 495 height 224
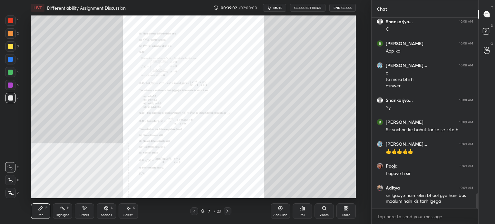
click at [318, 210] on div "Type A B C D E A B C D TRUE / FALSE Correct Answer True False Skip Time in seco…" at bounding box center [247, 112] width 495 height 224
click at [77, 211] on div "Eraser" at bounding box center [84, 210] width 19 height 15
drag, startPoint x: 23, startPoint y: 217, endPoint x: 30, endPoint y: 216, distance: 7.1
click at [27, 218] on div "LIVE Differentiability Assignment Discussion 00:39:05 / 02:00:00 mute CLASS SET…" at bounding box center [194, 112] width 346 height 224
drag, startPoint x: 38, startPoint y: 215, endPoint x: 34, endPoint y: 223, distance: 9.1
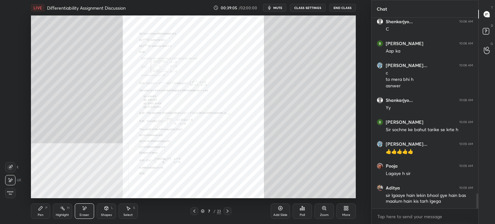
click at [38, 215] on div "Pen" at bounding box center [41, 214] width 6 height 3
drag, startPoint x: 15, startPoint y: 77, endPoint x: 11, endPoint y: 77, distance: 4.2
click at [12, 77] on div "5" at bounding box center [12, 73] width 14 height 13
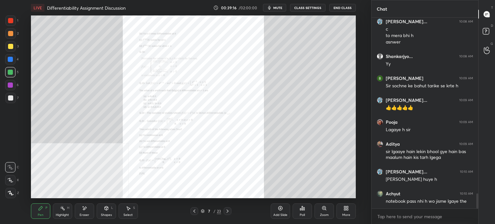
scroll to position [2257, 0]
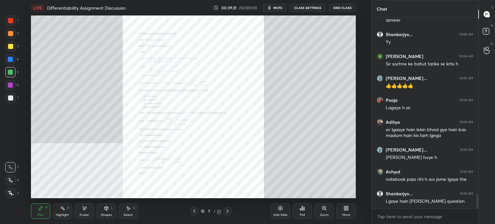
click at [318, 213] on div "Zoom" at bounding box center [324, 210] width 19 height 15
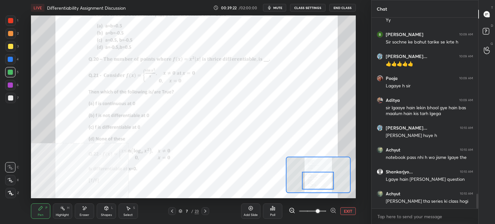
drag, startPoint x: 316, startPoint y: 179, endPoint x: 316, endPoint y: 185, distance: 6.4
click at [316, 185] on div at bounding box center [318, 181] width 32 height 18
click at [7, 60] on div at bounding box center [10, 59] width 10 height 10
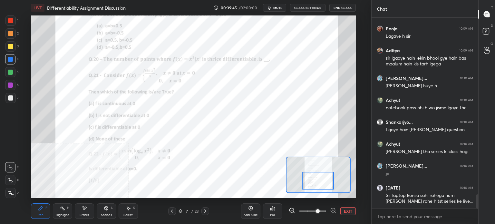
scroll to position [2350, 0]
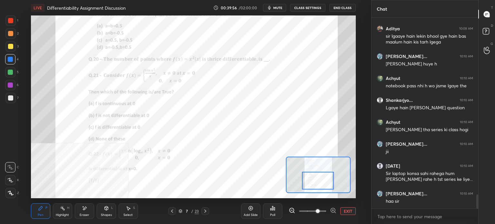
click at [15, 99] on div at bounding box center [10, 98] width 10 height 10
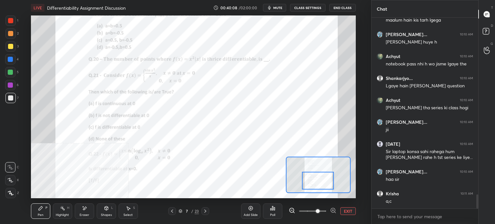
click at [251, 213] on div "Add Slide" at bounding box center [250, 210] width 19 height 15
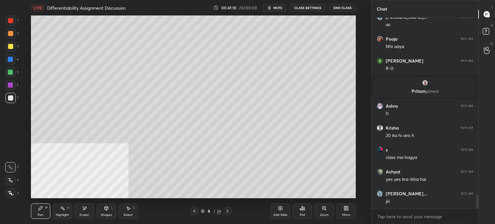
scroll to position [2309, 0]
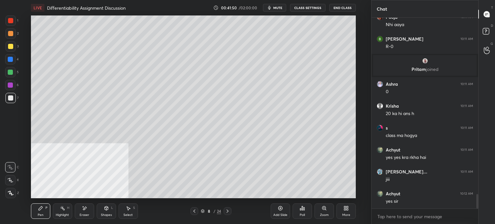
click at [5, 33] on div at bounding box center [10, 33] width 10 height 10
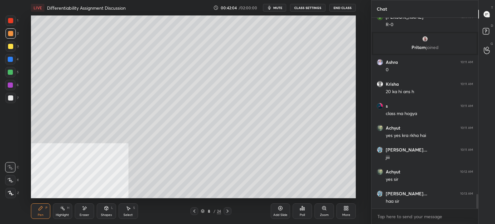
click at [192, 210] on icon at bounding box center [194, 211] width 5 height 5
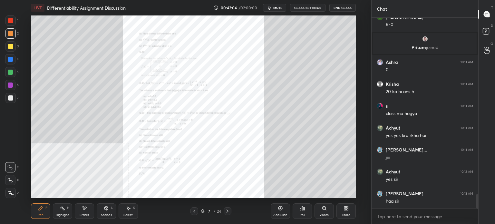
click at [322, 213] on div "Zoom" at bounding box center [324, 214] width 9 height 3
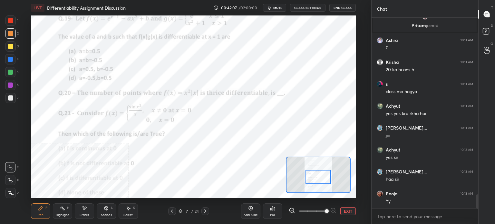
scroll to position [2374, 0]
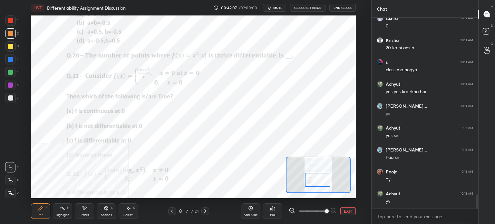
drag, startPoint x: 311, startPoint y: 174, endPoint x: 309, endPoint y: 180, distance: 5.3
click at [310, 180] on div at bounding box center [317, 180] width 25 height 14
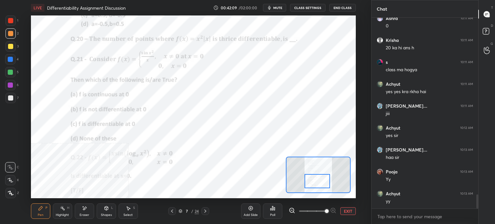
click at [14, 20] on div at bounding box center [10, 20] width 10 height 10
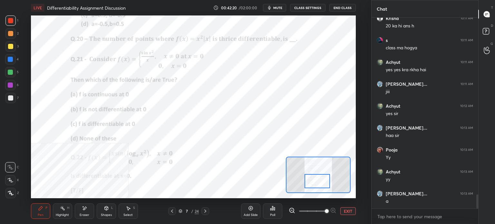
click at [82, 212] on div "Eraser" at bounding box center [84, 210] width 19 height 15
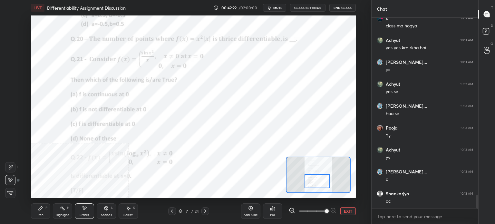
click at [49, 213] on div "Pen P" at bounding box center [40, 210] width 19 height 15
click at [9, 101] on div at bounding box center [10, 98] width 10 height 10
click at [7, 99] on div at bounding box center [10, 98] width 10 height 10
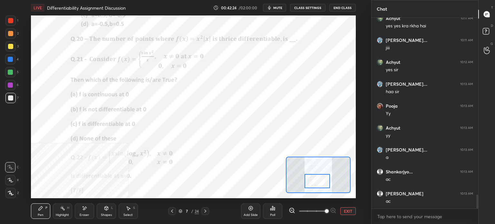
click at [250, 213] on div "Add Slide" at bounding box center [251, 214] width 14 height 3
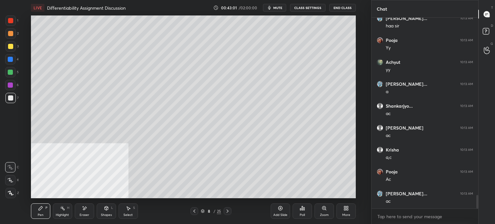
scroll to position [2528, 0]
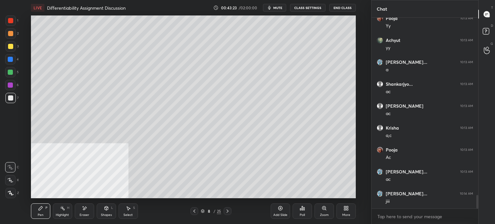
click at [11, 35] on div at bounding box center [10, 33] width 5 height 5
click at [11, 73] on div at bounding box center [10, 72] width 5 height 5
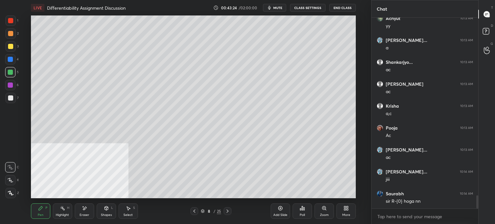
click at [197, 210] on div at bounding box center [194, 211] width 8 height 8
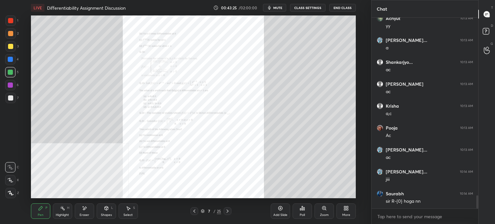
click at [320, 211] on div "Zoom" at bounding box center [324, 210] width 19 height 15
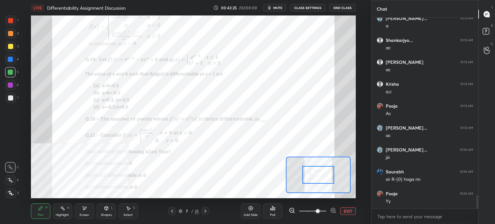
click at [320, 211] on span at bounding box center [312, 211] width 27 height 10
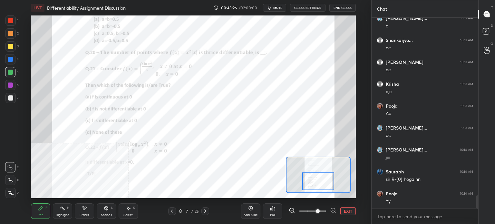
drag, startPoint x: 314, startPoint y: 174, endPoint x: 306, endPoint y: 180, distance: 9.8
click at [313, 182] on div at bounding box center [318, 181] width 32 height 18
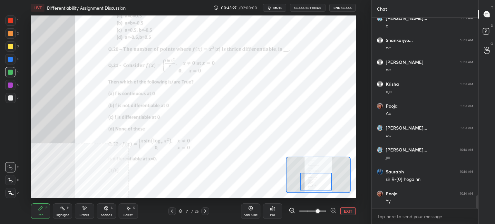
scroll to position [2593, 0]
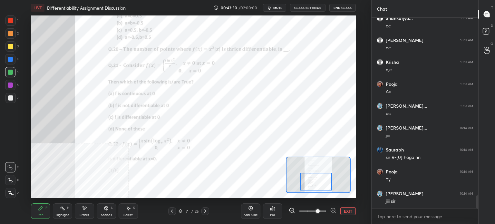
click at [207, 210] on icon at bounding box center [205, 211] width 5 height 5
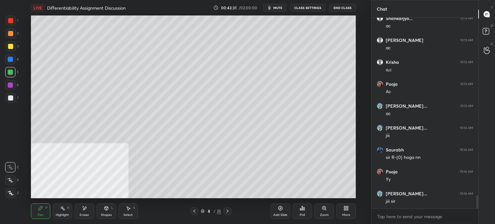
click at [9, 99] on div at bounding box center [10, 97] width 5 height 5
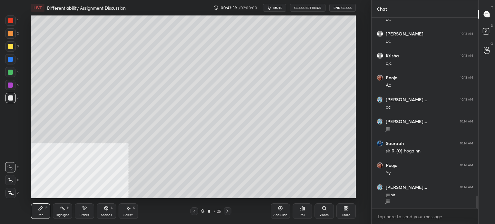
scroll to position [2622, 0]
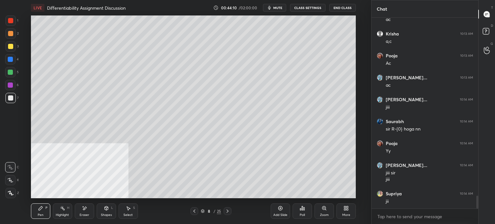
click at [339, 210] on div "More" at bounding box center [346, 210] width 19 height 15
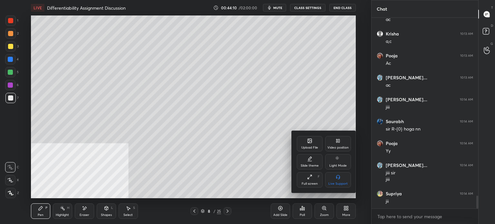
click at [331, 153] on div "Upload File Video position Slide theme Light Mode Full screen F Live Support" at bounding box center [324, 162] width 54 height 52
click at [336, 148] on div "Video position" at bounding box center [337, 147] width 21 height 3
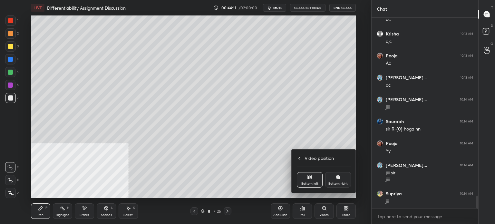
drag, startPoint x: 344, startPoint y: 175, endPoint x: 342, endPoint y: 179, distance: 4.4
click at [344, 176] on div "Bottom right" at bounding box center [338, 179] width 26 height 15
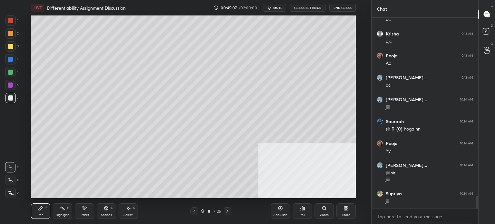
scroll to position [2644, 0]
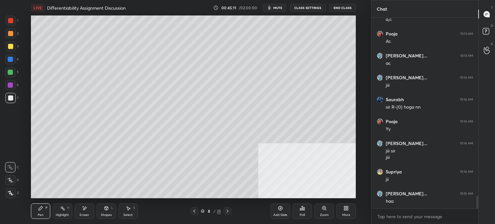
drag, startPoint x: 22, startPoint y: 85, endPoint x: 14, endPoint y: 86, distance: 7.8
click at [16, 86] on div "1 2 3 4 5 6 7 C X Z E E Erase all H H LIVE Differentiability Assignment Discuss…" at bounding box center [183, 112] width 366 height 224
click at [12, 87] on div at bounding box center [10, 85] width 10 height 10
click at [194, 212] on icon at bounding box center [194, 211] width 2 height 3
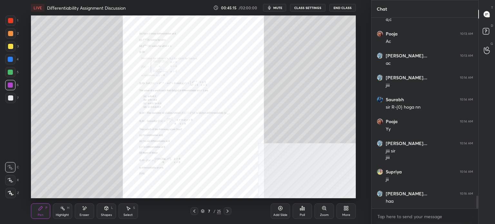
click at [322, 209] on icon at bounding box center [324, 208] width 4 height 4
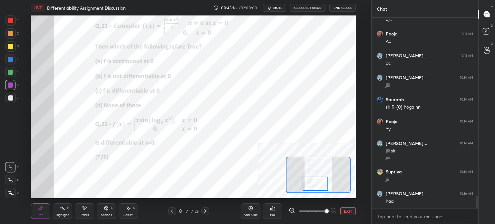
click at [313, 181] on div at bounding box center [315, 184] width 25 height 14
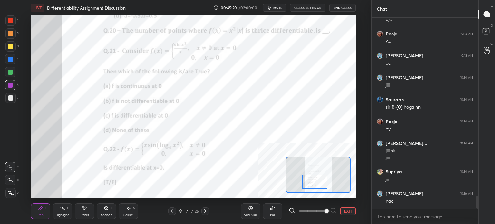
click at [273, 213] on div "Poll" at bounding box center [272, 214] width 5 height 3
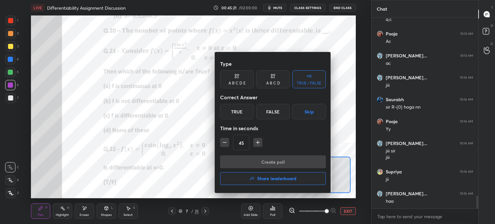
click at [312, 114] on button "Skip" at bounding box center [309, 111] width 34 height 15
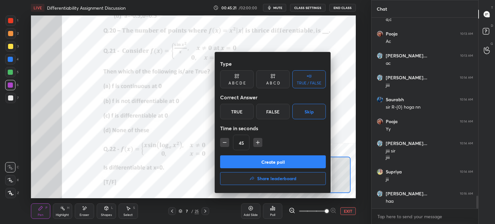
click at [300, 164] on button "Create poll" at bounding box center [273, 161] width 106 height 13
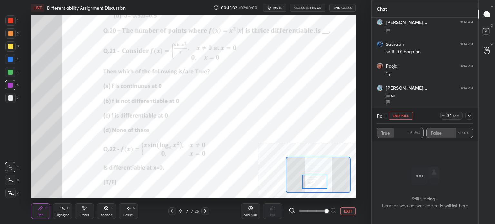
scroll to position [2721, 0]
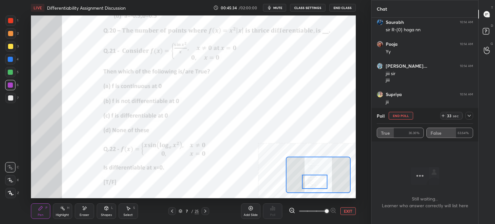
click at [350, 210] on button "EXIT" at bounding box center [347, 211] width 15 height 8
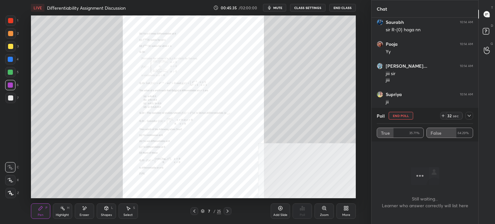
click at [396, 118] on button "End Poll" at bounding box center [401, 116] width 24 height 8
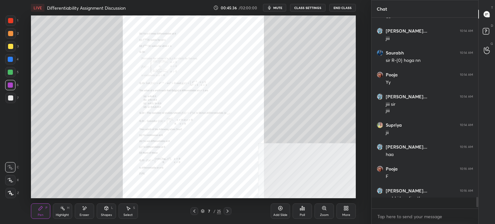
scroll to position [2, 2]
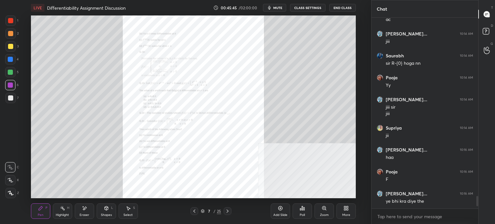
drag, startPoint x: 4, startPoint y: 74, endPoint x: 4, endPoint y: 70, distance: 4.2
click at [4, 73] on div "1 2 3 4 5 6 7 C X Z E E Erase all H H" at bounding box center [10, 106] width 21 height 183
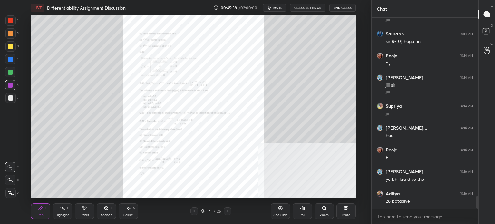
click at [279, 215] on div "Add Slide" at bounding box center [280, 214] width 14 height 3
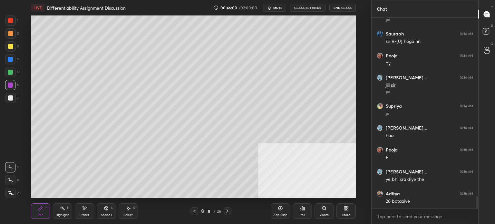
click at [12, 95] on div at bounding box center [10, 98] width 10 height 10
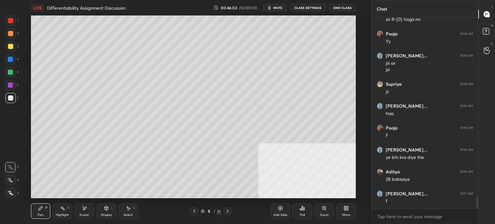
scroll to position [2753, 0]
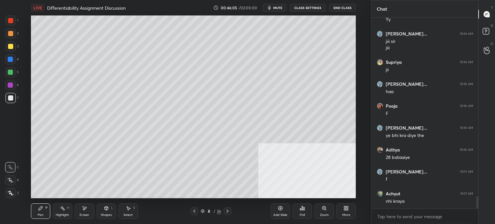
click at [192, 211] on icon at bounding box center [194, 211] width 5 height 5
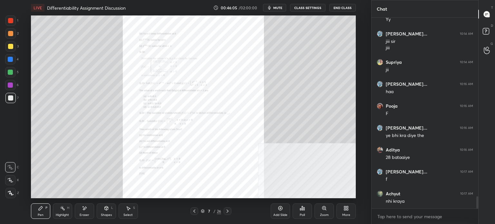
click at [317, 212] on div "Zoom" at bounding box center [324, 210] width 19 height 15
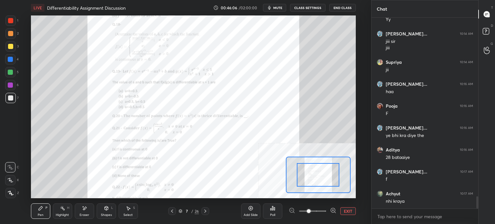
click at [318, 211] on span at bounding box center [312, 211] width 27 height 10
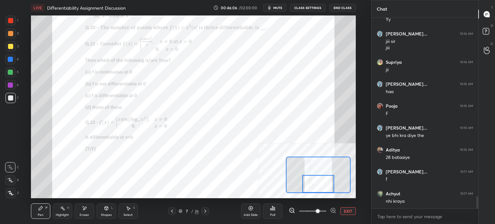
drag, startPoint x: 313, startPoint y: 186, endPoint x: 311, endPoint y: 189, distance: 3.4
click at [313, 189] on div at bounding box center [318, 184] width 32 height 18
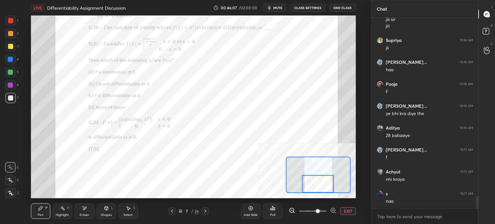
scroll to position [2, 2]
click at [206, 214] on div at bounding box center [205, 211] width 8 height 8
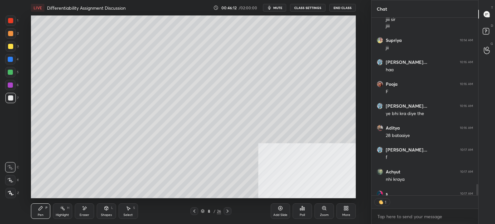
click at [195, 212] on icon at bounding box center [194, 211] width 5 height 5
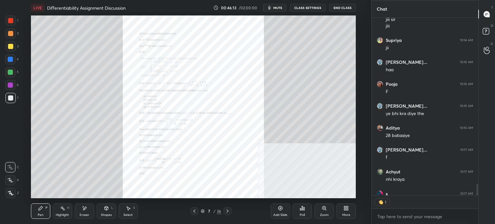
click at [317, 214] on div "Zoom" at bounding box center [324, 210] width 19 height 15
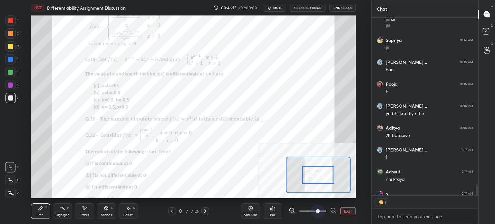
click at [321, 212] on span at bounding box center [312, 211] width 27 height 10
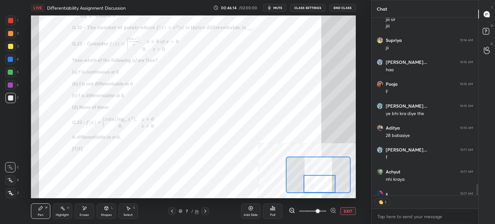
drag, startPoint x: 313, startPoint y: 175, endPoint x: 315, endPoint y: 186, distance: 10.4
click at [315, 186] on div at bounding box center [320, 184] width 32 height 18
type textarea "x"
click at [204, 212] on icon at bounding box center [205, 211] width 5 height 5
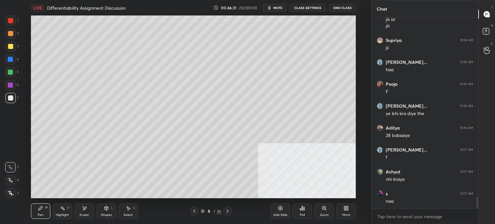
scroll to position [2797, 0]
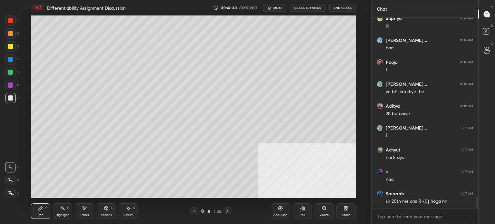
click at [193, 211] on icon at bounding box center [194, 211] width 2 height 3
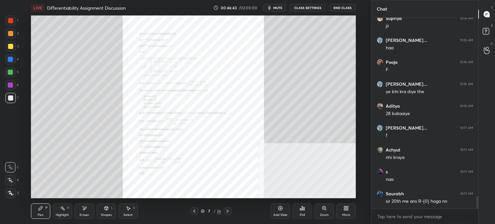
click at [13, 24] on div at bounding box center [10, 20] width 10 height 10
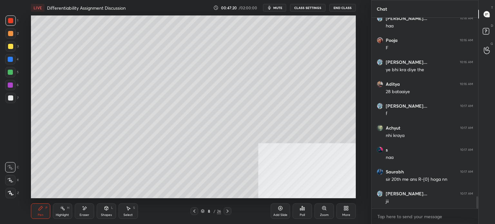
click at [10, 99] on div at bounding box center [10, 97] width 5 height 5
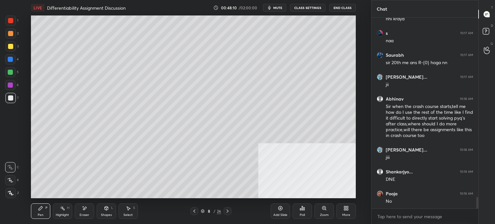
scroll to position [2958, 0]
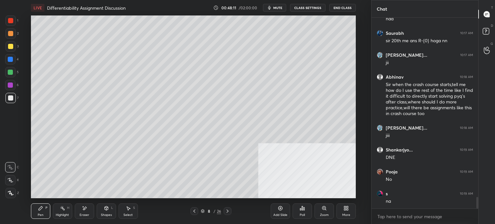
click at [108, 216] on div "Shapes" at bounding box center [106, 214] width 11 height 3
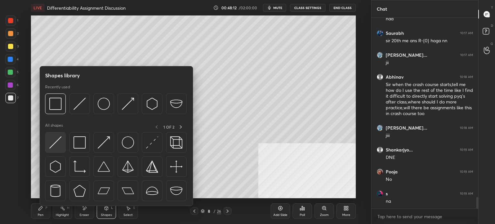
scroll to position [2980, 0]
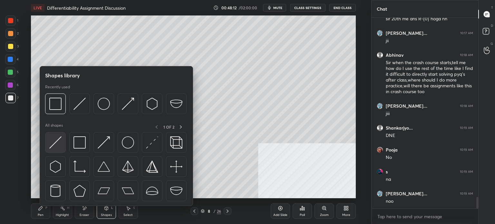
click at [54, 146] on img at bounding box center [55, 142] width 12 height 12
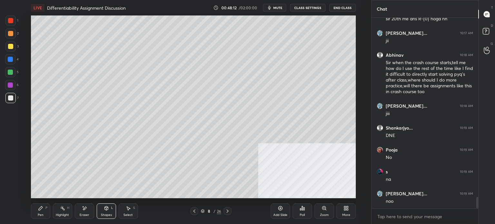
click at [10, 19] on div at bounding box center [10, 20] width 5 height 5
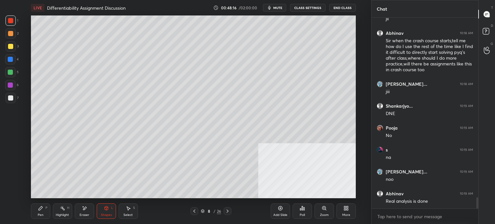
click at [12, 72] on div at bounding box center [10, 72] width 5 height 5
click at [42, 210] on div "Pen P" at bounding box center [40, 210] width 19 height 15
click at [12, 101] on div at bounding box center [10, 98] width 10 height 10
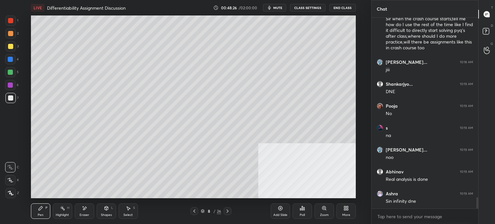
click at [13, 72] on div at bounding box center [10, 72] width 10 height 10
click at [196, 214] on div "Pen P Highlight H Eraser Shapes L Select S 8 / 26 Add Slide Poll Zoom More" at bounding box center [193, 211] width 325 height 26
click at [195, 213] on icon at bounding box center [194, 211] width 5 height 5
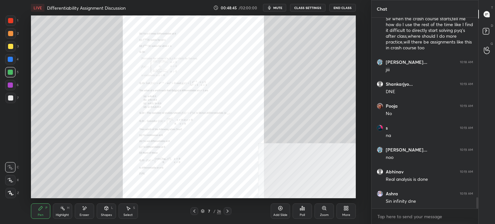
click at [322, 211] on div "Zoom" at bounding box center [324, 210] width 19 height 15
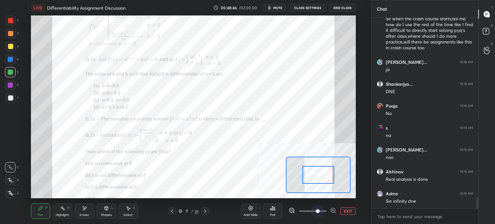
click at [321, 212] on span at bounding box center [312, 211] width 27 height 10
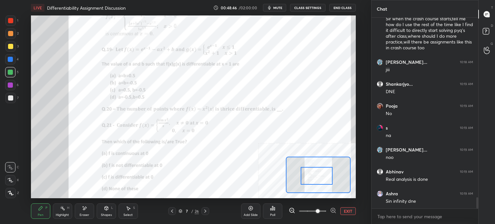
drag, startPoint x: 308, startPoint y: 172, endPoint x: 308, endPoint y: 181, distance: 9.0
click at [308, 181] on div at bounding box center [317, 176] width 32 height 18
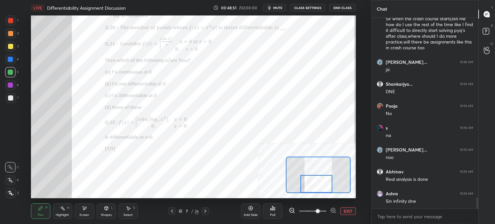
scroll to position [3045, 0]
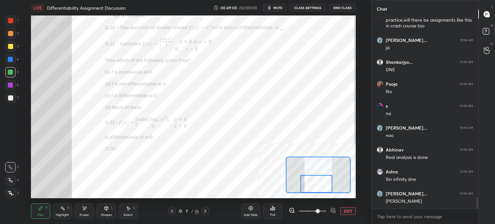
click at [352, 212] on button "EXIT" at bounding box center [347, 211] width 15 height 8
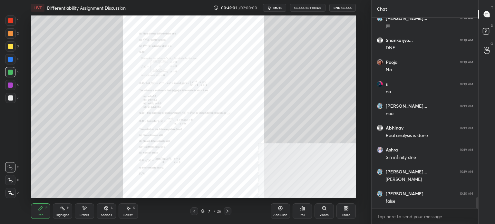
click at [10, 99] on div at bounding box center [10, 97] width 5 height 5
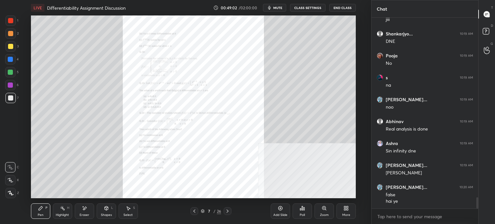
click at [7, 88] on div at bounding box center [10, 85] width 10 height 10
click at [227, 211] on icon at bounding box center [227, 211] width 5 height 5
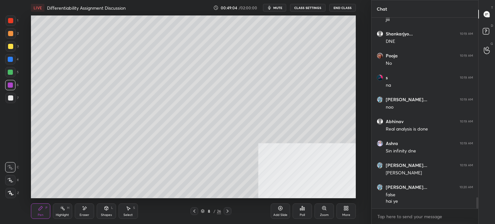
click at [224, 211] on div at bounding box center [228, 211] width 8 height 8
click at [225, 214] on icon at bounding box center [227, 211] width 5 height 5
click at [226, 215] on div "Pen P Highlight H Eraser Shapes L Select S 10 / 26 Add Slide Poll Zoom More" at bounding box center [193, 211] width 325 height 26
click at [228, 212] on icon at bounding box center [227, 211] width 5 height 5
click at [227, 213] on icon at bounding box center [227, 211] width 5 height 5
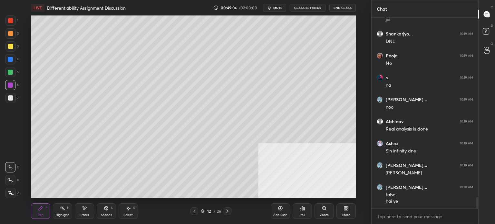
click at [227, 214] on div at bounding box center [228, 211] width 8 height 8
click at [227, 213] on icon at bounding box center [227, 211] width 5 height 5
click at [228, 216] on div "Pen P Highlight H Eraser Shapes L Select S 14 / 26 Add Slide Poll Zoom More" at bounding box center [193, 211] width 325 height 26
click at [228, 215] on div at bounding box center [228, 211] width 8 height 8
click at [227, 216] on div "Pen P Highlight H Eraser Shapes L Select S 15 / 26 Add Slide Poll Zoom More" at bounding box center [193, 211] width 325 height 26
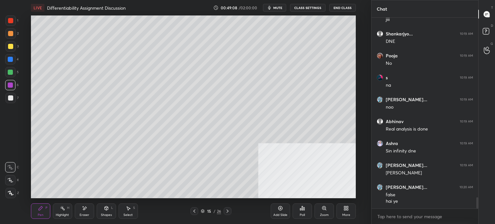
click at [226, 213] on icon at bounding box center [227, 211] width 5 height 5
click at [227, 215] on div at bounding box center [228, 211] width 8 height 8
click at [227, 214] on div at bounding box center [228, 211] width 8 height 8
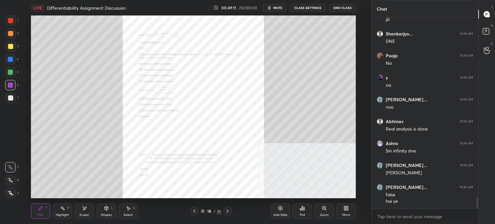
click at [320, 213] on div "Zoom" at bounding box center [324, 214] width 9 height 3
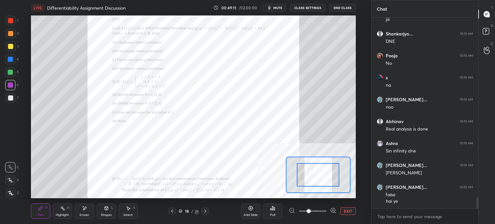
click at [320, 213] on span at bounding box center [312, 211] width 27 height 10
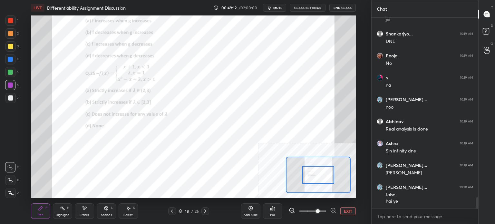
click at [313, 153] on div "Setting up your live class Poll for secs No correct answer Start poll" at bounding box center [193, 106] width 325 height 183
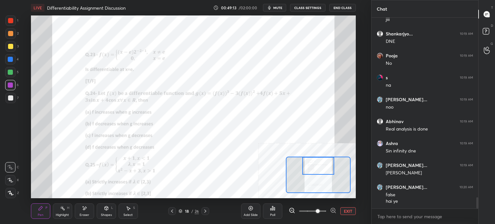
drag, startPoint x: 312, startPoint y: 163, endPoint x: 306, endPoint y: 165, distance: 5.9
click at [314, 157] on div at bounding box center [318, 175] width 65 height 36
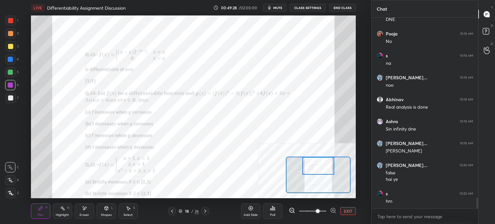
scroll to position [3118, 0]
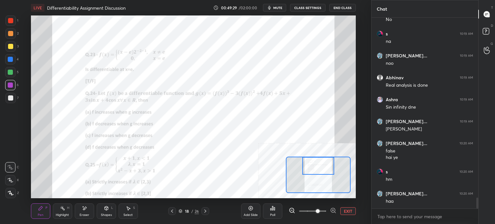
click at [316, 212] on span at bounding box center [318, 211] width 4 height 4
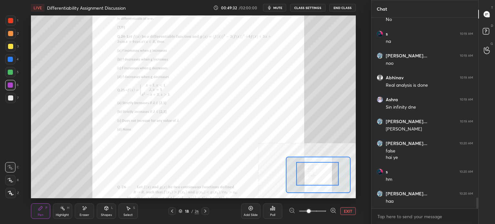
scroll to position [3140, 0]
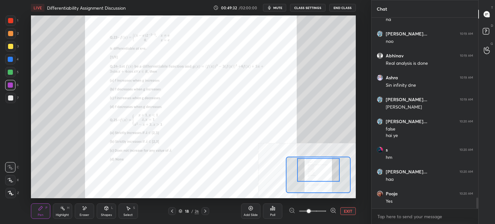
click at [325, 175] on div at bounding box center [318, 170] width 43 height 24
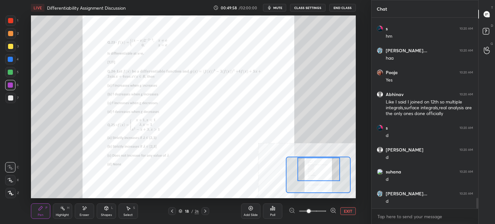
scroll to position [3283, 0]
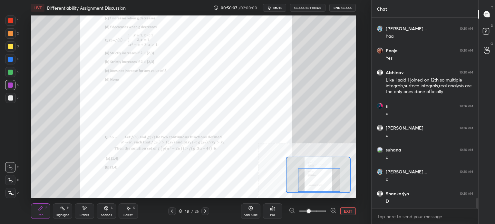
drag, startPoint x: 321, startPoint y: 174, endPoint x: 321, endPoint y: 185, distance: 11.0
click at [321, 185] on div at bounding box center [319, 181] width 43 height 24
drag, startPoint x: 322, startPoint y: 180, endPoint x: 322, endPoint y: 189, distance: 9.0
click at [322, 190] on div at bounding box center [319, 182] width 43 height 24
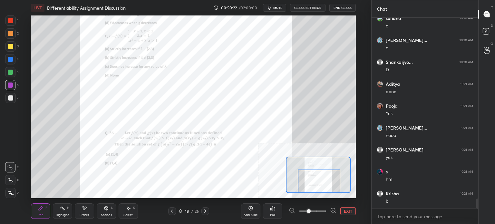
scroll to position [3436, 0]
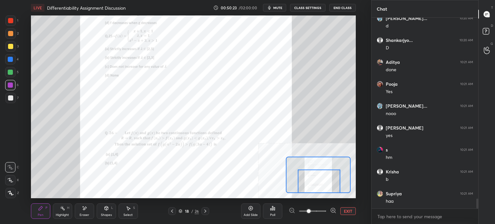
drag, startPoint x: 205, startPoint y: 206, endPoint x: 205, endPoint y: 209, distance: 3.2
click at [205, 207] on div "Pen P Highlight H Eraser Shapes L Select S 18 / 26 Add Slide Poll EXIT" at bounding box center [193, 211] width 325 height 26
click at [207, 211] on icon at bounding box center [205, 211] width 5 height 5
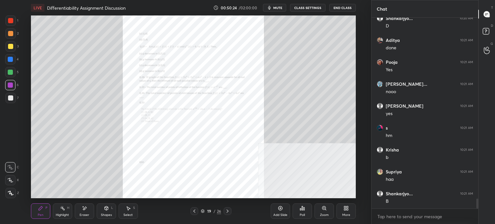
click at [319, 210] on div "Zoom" at bounding box center [324, 210] width 19 height 15
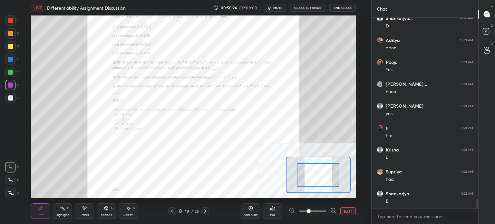
click at [319, 210] on span at bounding box center [312, 211] width 27 height 10
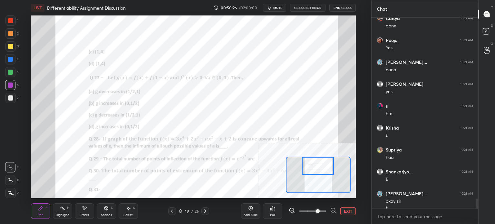
scroll to position [3486, 0]
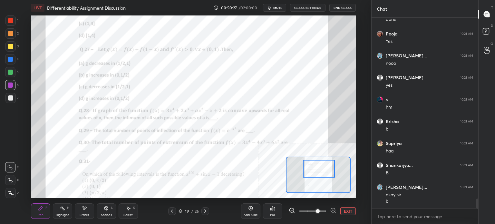
drag, startPoint x: 310, startPoint y: 175, endPoint x: 311, endPoint y: 169, distance: 6.2
click at [311, 169] on div at bounding box center [319, 169] width 32 height 18
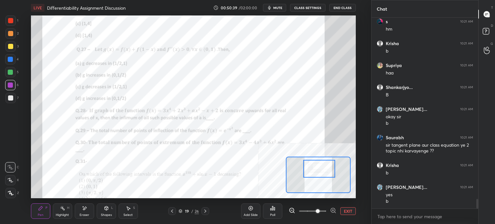
scroll to position [3586, 0]
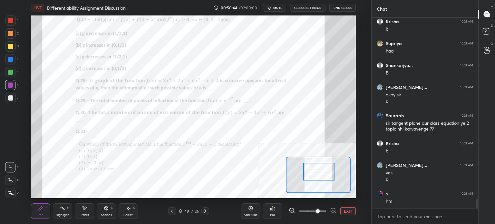
click at [318, 178] on div at bounding box center [319, 172] width 32 height 18
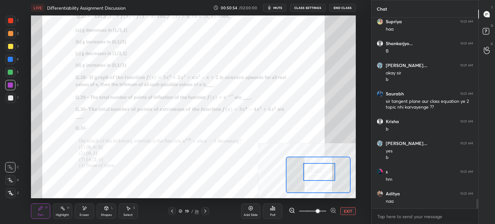
click at [249, 212] on div "Add Slide" at bounding box center [250, 210] width 19 height 15
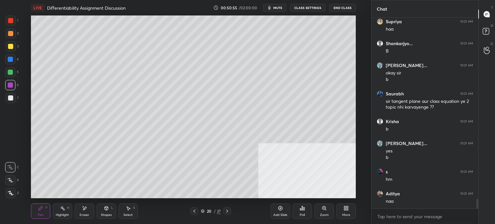
click at [15, 96] on div at bounding box center [10, 98] width 10 height 10
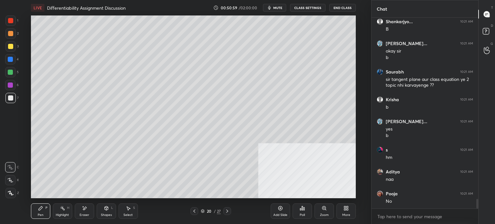
click at [195, 213] on icon at bounding box center [194, 211] width 5 height 5
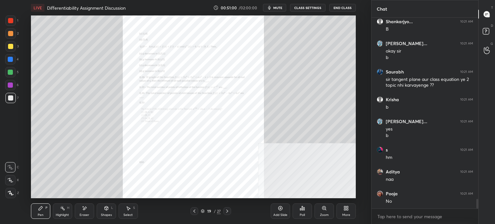
click at [323, 207] on icon at bounding box center [324, 208] width 4 height 4
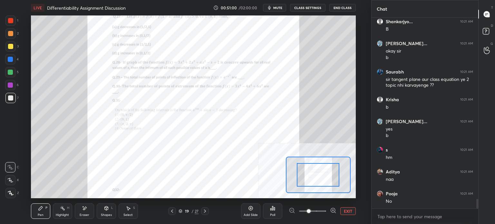
click at [321, 209] on span at bounding box center [312, 211] width 27 height 10
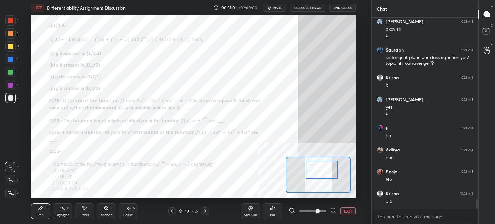
drag, startPoint x: 313, startPoint y: 178, endPoint x: 317, endPoint y: 173, distance: 5.9
click at [317, 173] on div at bounding box center [322, 170] width 32 height 18
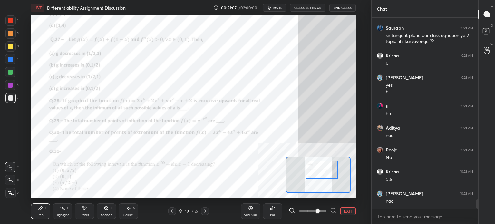
click at [205, 211] on icon at bounding box center [204, 211] width 5 height 5
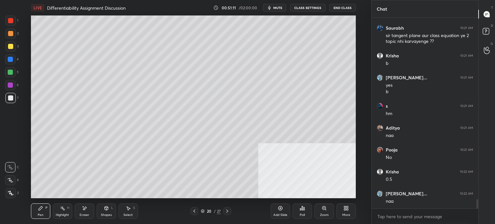
click at [197, 209] on div at bounding box center [194, 211] width 8 height 8
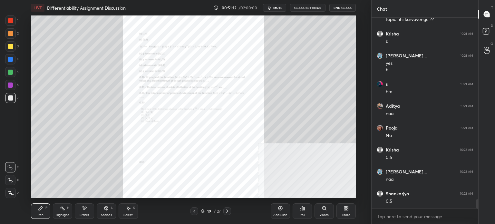
click at [319, 212] on div "Zoom" at bounding box center [324, 210] width 19 height 15
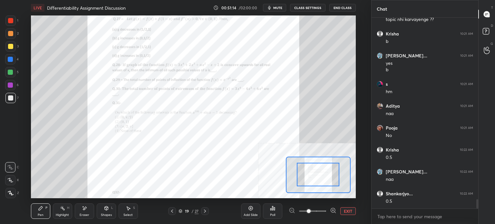
click at [205, 212] on icon at bounding box center [204, 211] width 5 height 5
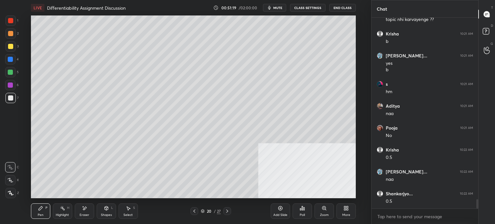
click at [192, 214] on icon at bounding box center [194, 211] width 5 height 5
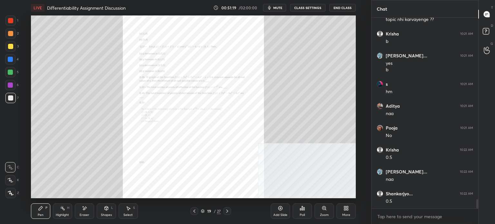
click at [322, 212] on div "Zoom" at bounding box center [324, 210] width 19 height 15
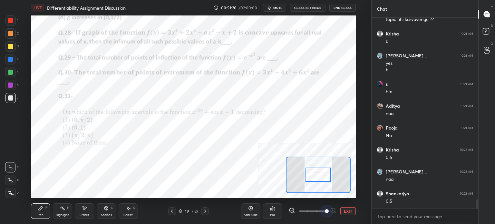
click at [322, 211] on span at bounding box center [312, 211] width 27 height 10
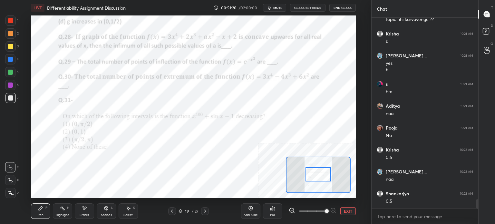
drag, startPoint x: 316, startPoint y: 172, endPoint x: 316, endPoint y: 169, distance: 3.9
click at [316, 169] on div at bounding box center [318, 174] width 25 height 14
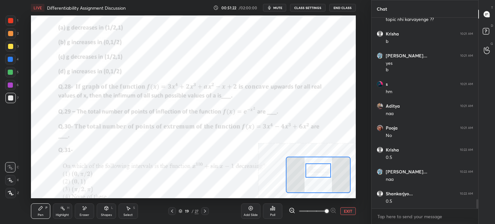
click at [204, 212] on icon at bounding box center [204, 211] width 5 height 5
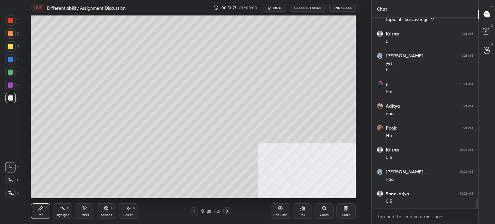
click at [196, 212] on div at bounding box center [194, 211] width 8 height 8
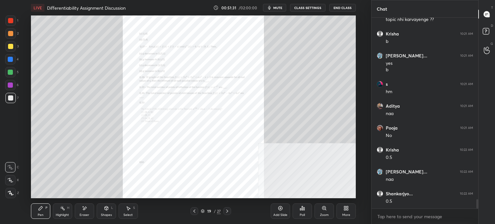
click at [227, 212] on icon at bounding box center [227, 211] width 2 height 3
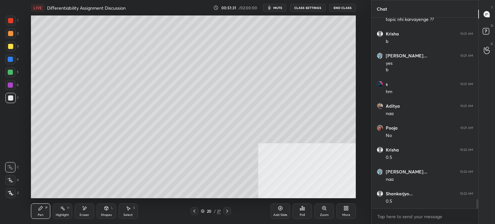
scroll to position [3718, 0]
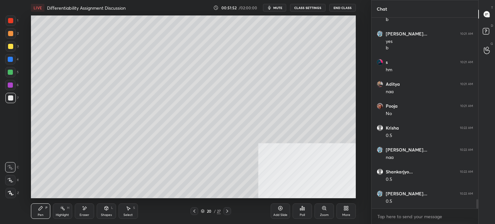
click at [6, 33] on div at bounding box center [10, 33] width 10 height 10
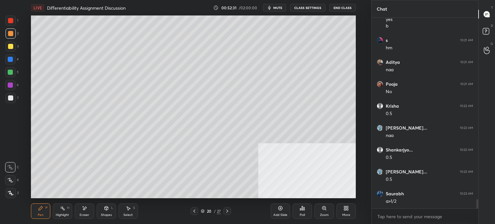
click at [80, 214] on div "Eraser" at bounding box center [85, 214] width 10 height 3
click at [8, 181] on icon at bounding box center [10, 180] width 5 height 5
click at [41, 215] on div "Pen" at bounding box center [41, 214] width 6 height 3
click at [9, 103] on div at bounding box center [10, 98] width 10 height 10
click at [193, 212] on icon at bounding box center [194, 211] width 5 height 5
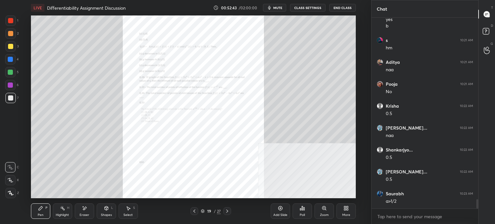
click at [321, 210] on div "Zoom" at bounding box center [324, 210] width 19 height 15
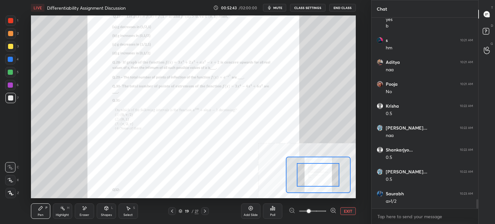
click at [322, 205] on div "Add Slide Poll EXIT" at bounding box center [298, 211] width 115 height 36
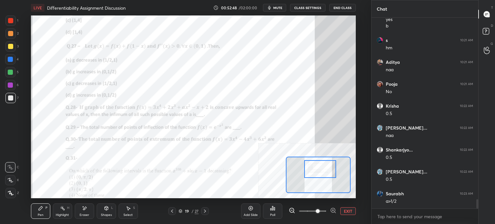
drag, startPoint x: 319, startPoint y: 178, endPoint x: 321, endPoint y: 171, distance: 6.6
click at [321, 171] on div at bounding box center [320, 169] width 32 height 18
click at [209, 212] on div at bounding box center [205, 211] width 8 height 8
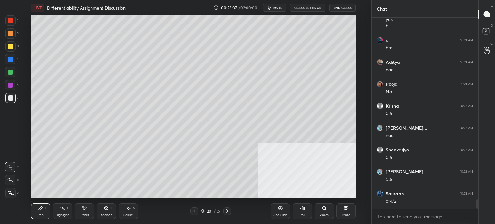
click at [11, 37] on div at bounding box center [10, 33] width 10 height 10
click at [15, 101] on div at bounding box center [10, 98] width 10 height 10
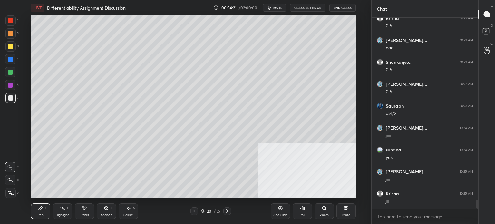
scroll to position [3849, 0]
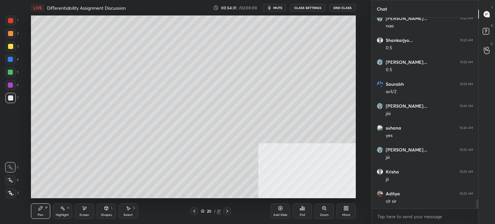
click at [280, 8] on span "mute" at bounding box center [277, 7] width 9 height 5
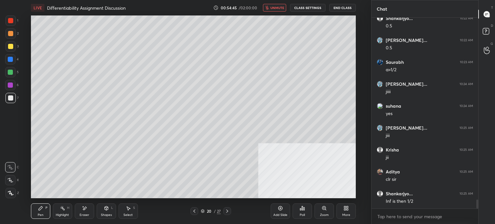
click at [283, 8] on span "unmute" at bounding box center [277, 7] width 14 height 5
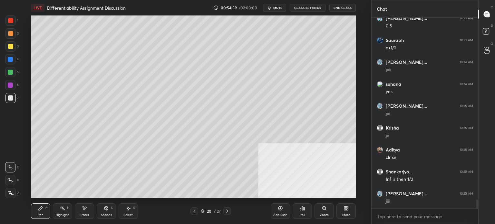
click at [196, 209] on icon at bounding box center [194, 211] width 5 height 5
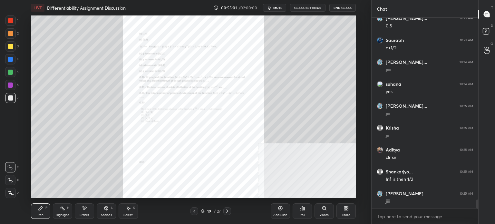
click at [318, 208] on div "Zoom" at bounding box center [324, 210] width 19 height 15
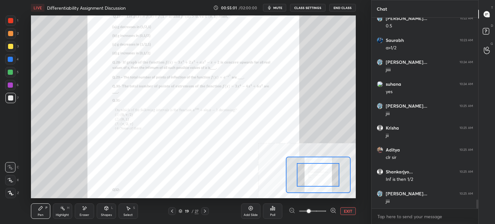
click at [321, 208] on span at bounding box center [312, 211] width 27 height 10
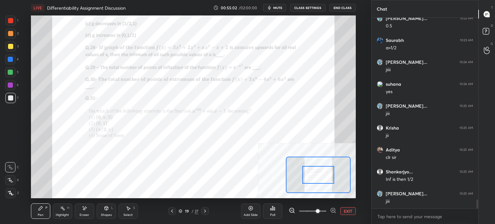
click at [350, 209] on button "EXIT" at bounding box center [347, 211] width 15 height 8
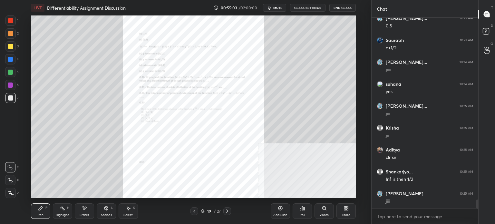
click at [323, 210] on icon at bounding box center [324, 208] width 5 height 5
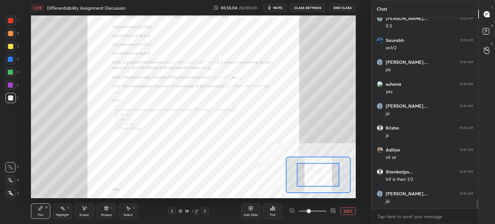
click at [321, 210] on span at bounding box center [312, 211] width 27 height 10
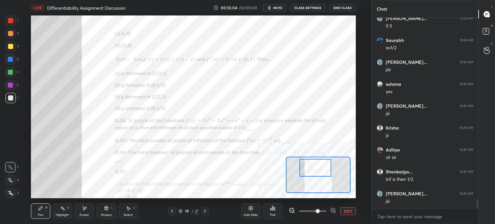
drag, startPoint x: 316, startPoint y: 172, endPoint x: 315, endPoint y: 168, distance: 4.0
click at [315, 168] on div at bounding box center [315, 168] width 32 height 18
click at [9, 68] on div at bounding box center [10, 72] width 10 height 10
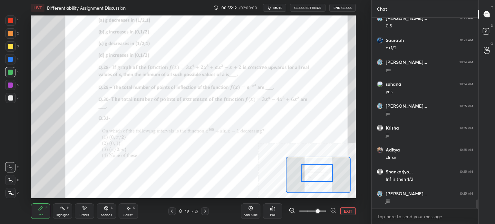
drag, startPoint x: 313, startPoint y: 175, endPoint x: 315, endPoint y: 180, distance: 5.0
click at [315, 180] on div at bounding box center [317, 173] width 32 height 18
click at [12, 98] on div at bounding box center [10, 97] width 5 height 5
click at [243, 210] on div "Add Slide" at bounding box center [250, 210] width 19 height 15
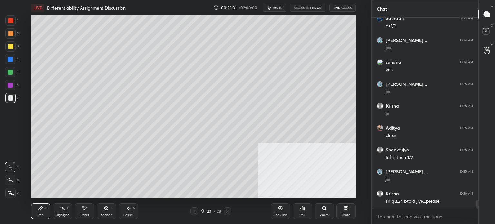
scroll to position [3937, 0]
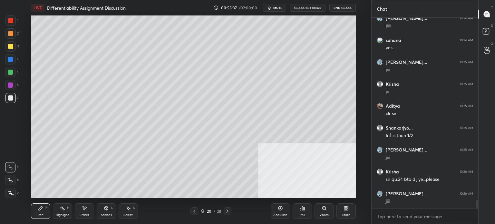
click at [195, 211] on icon at bounding box center [194, 211] width 5 height 5
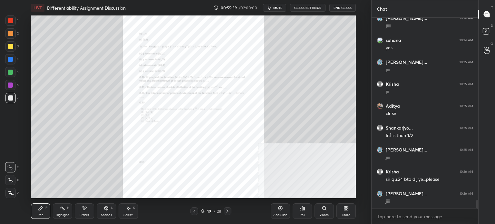
scroll to position [3959, 0]
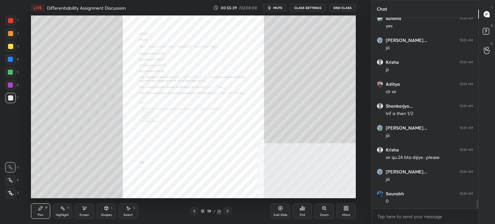
click at [193, 211] on icon at bounding box center [194, 211] width 2 height 3
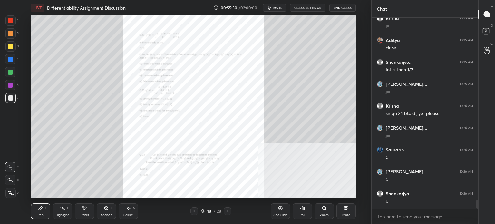
scroll to position [4025, 0]
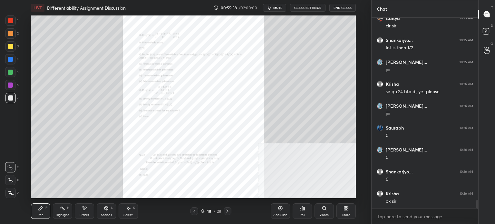
click at [230, 211] on div at bounding box center [228, 211] width 8 height 8
click at [307, 7] on button "CLASS SETTINGS" at bounding box center [307, 8] width 35 height 8
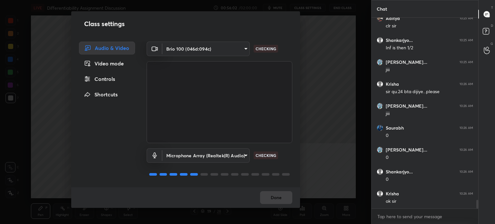
click at [116, 81] on div "Controls" at bounding box center [107, 79] width 56 height 13
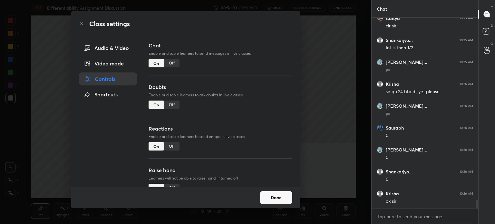
click at [172, 64] on div "Off" at bounding box center [171, 63] width 15 height 8
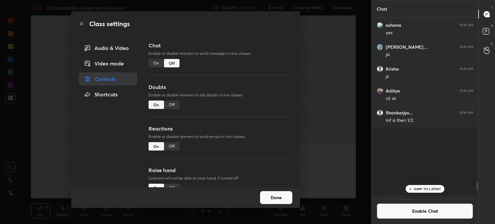
scroll to position [2, 2]
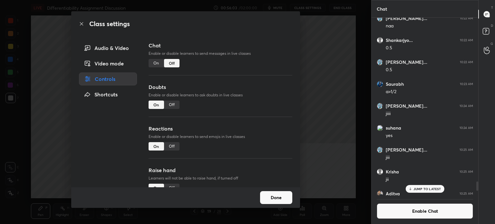
click at [13, 128] on div "Class settings Audio & Video Video mode Controls Shortcuts Chat Enable or disab…" at bounding box center [185, 112] width 371 height 224
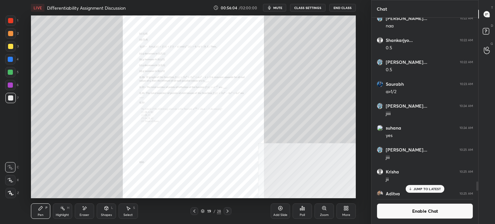
click at [226, 211] on icon at bounding box center [227, 211] width 5 height 5
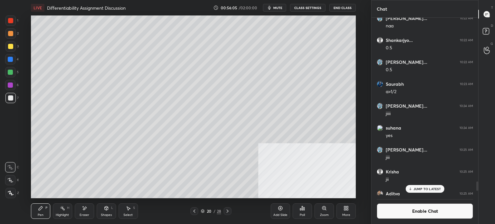
click at [12, 24] on div at bounding box center [10, 20] width 10 height 10
click at [12, 47] on div at bounding box center [10, 46] width 5 height 5
click at [12, 103] on div at bounding box center [10, 98] width 10 height 10
click at [436, 214] on button "Enable Chat" at bounding box center [425, 210] width 96 height 15
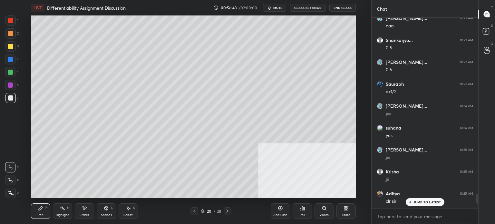
scroll to position [189, 105]
click at [430, 202] on p "JUMP TO LATEST" at bounding box center [428, 202] width 28 height 4
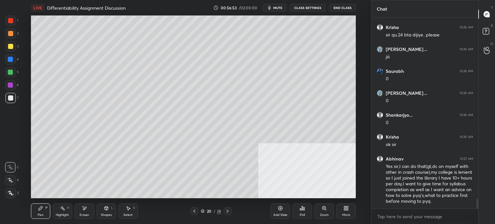
scroll to position [3577, 0]
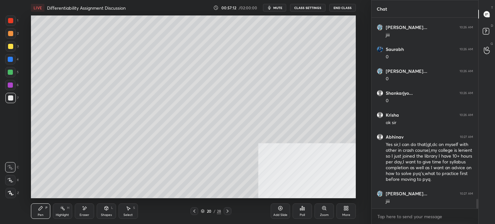
click at [12, 73] on div at bounding box center [10, 72] width 5 height 5
click at [11, 101] on div at bounding box center [10, 98] width 10 height 10
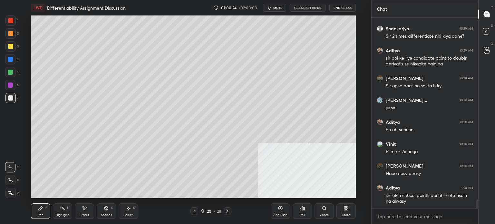
scroll to position [3808, 0]
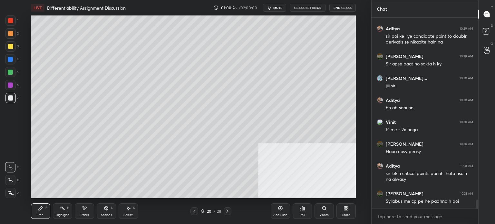
click at [86, 212] on div "Eraser" at bounding box center [84, 210] width 19 height 15
click at [47, 213] on div "Pen P" at bounding box center [40, 210] width 19 height 15
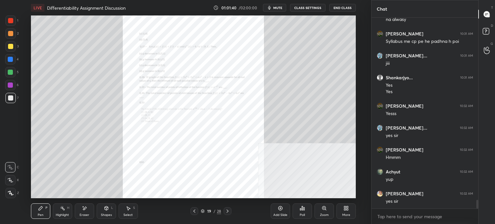
scroll to position [3990, 0]
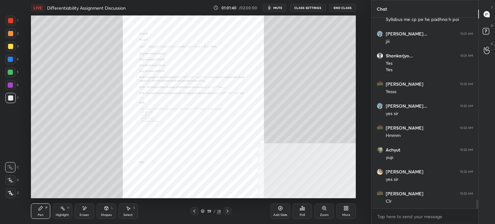
click at [6, 19] on div at bounding box center [10, 20] width 10 height 10
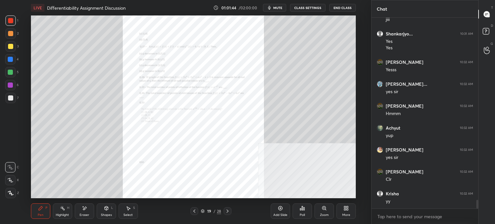
click at [318, 211] on div "Zoom" at bounding box center [324, 210] width 19 height 15
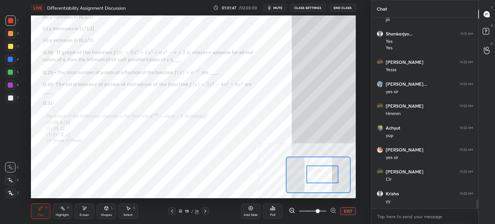
scroll to position [4034, 0]
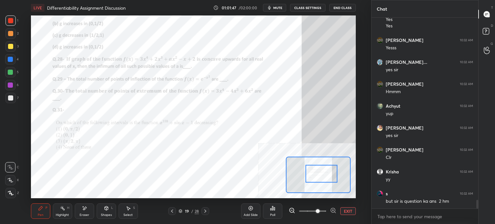
drag, startPoint x: 320, startPoint y: 182, endPoint x: 324, endPoint y: 175, distance: 7.6
click at [326, 175] on div at bounding box center [322, 174] width 32 height 18
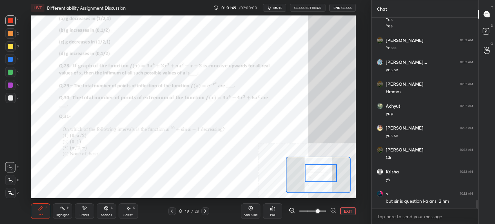
scroll to position [4056, 0]
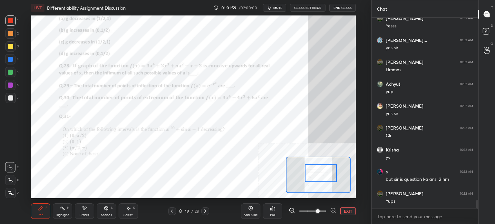
click at [10, 85] on div at bounding box center [10, 85] width 5 height 5
click at [318, 8] on button "CLASS SETTINGS" at bounding box center [307, 8] width 35 height 8
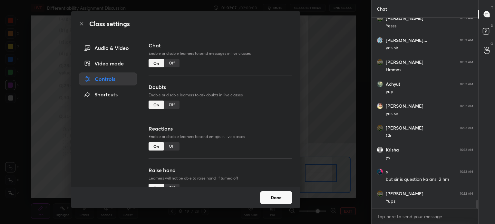
click at [173, 65] on div "Off" at bounding box center [171, 63] width 15 height 8
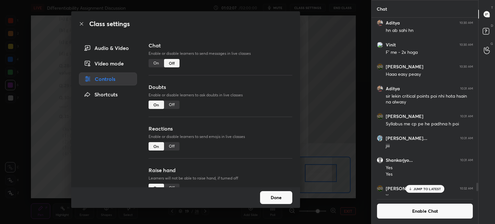
click at [27, 148] on div "Class settings Audio & Video Video mode Controls Shortcuts Chat Enable or disab…" at bounding box center [185, 112] width 371 height 224
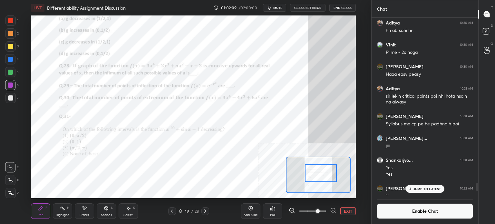
click at [349, 210] on button "EXIT" at bounding box center [347, 211] width 15 height 8
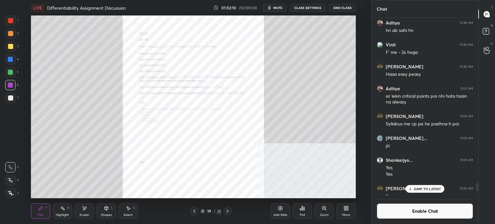
click at [231, 211] on div at bounding box center [228, 211] width 8 height 8
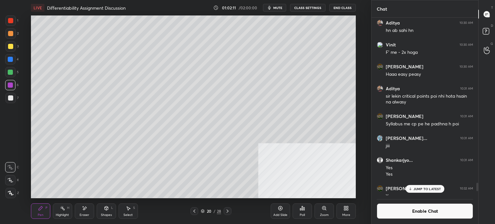
click at [9, 98] on div at bounding box center [10, 97] width 5 height 5
click at [10, 49] on div at bounding box center [10, 46] width 10 height 10
click at [14, 23] on div at bounding box center [10, 20] width 10 height 10
click at [12, 99] on div at bounding box center [10, 97] width 5 height 5
click at [10, 61] on div at bounding box center [10, 59] width 5 height 5
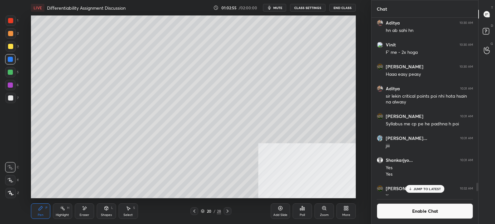
click at [283, 210] on div "Add Slide" at bounding box center [280, 210] width 19 height 15
click at [11, 99] on div at bounding box center [10, 97] width 5 height 5
click at [10, 22] on div at bounding box center [10, 20] width 5 height 5
click at [12, 98] on div at bounding box center [10, 97] width 5 height 5
click at [12, 84] on div at bounding box center [10, 85] width 5 height 5
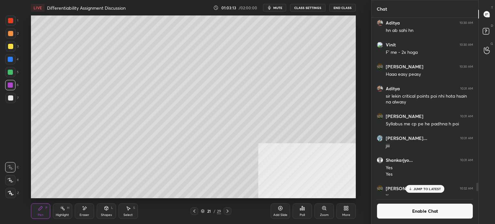
click at [8, 73] on div at bounding box center [10, 72] width 5 height 5
drag, startPoint x: 9, startPoint y: 51, endPoint x: 10, endPoint y: 47, distance: 4.0
click at [9, 51] on div at bounding box center [10, 46] width 10 height 10
click at [412, 214] on button "Enable Chat" at bounding box center [425, 210] width 96 height 15
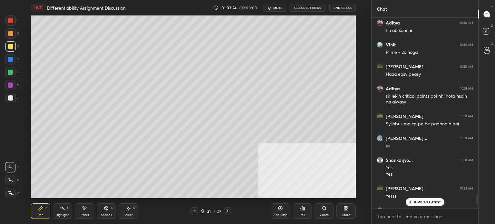
click at [418, 205] on div "JUMP TO LATEST" at bounding box center [424, 202] width 39 height 8
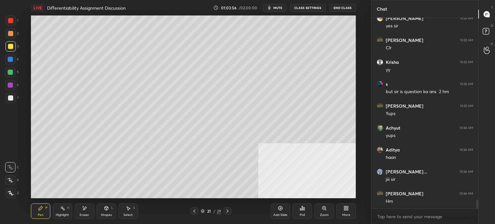
scroll to position [4022, 0]
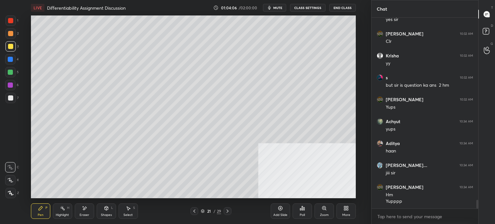
click at [5, 75] on div "1 2 3 4 5 6 7 C X Z E E Erase all H H" at bounding box center [10, 106] width 21 height 183
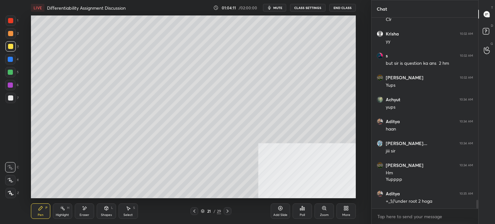
click at [10, 88] on div at bounding box center [10, 85] width 10 height 10
drag, startPoint x: 6, startPoint y: 35, endPoint x: 28, endPoint y: 32, distance: 22.5
click at [9, 35] on div at bounding box center [10, 33] width 10 height 10
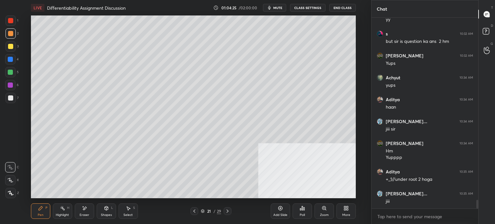
scroll to position [4088, 0]
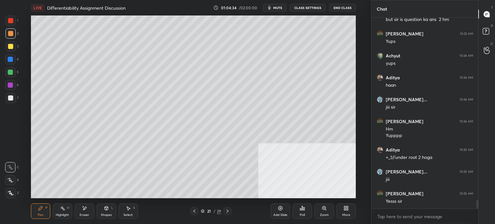
click at [196, 212] on div at bounding box center [194, 211] width 8 height 8
click at [227, 211] on icon at bounding box center [227, 211] width 5 height 5
click at [193, 211] on icon at bounding box center [194, 211] width 5 height 5
click at [227, 212] on icon at bounding box center [227, 211] width 5 height 5
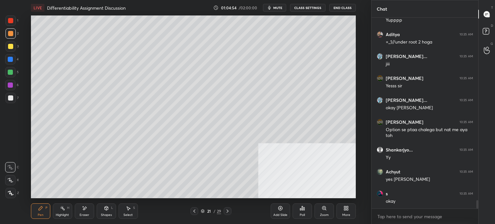
scroll to position [4225, 0]
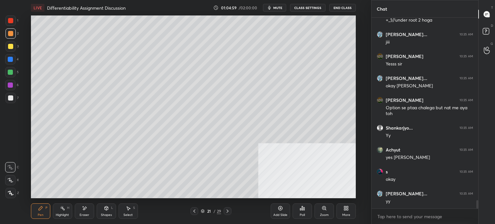
click at [192, 214] on icon at bounding box center [194, 211] width 5 height 5
click at [195, 213] on icon at bounding box center [194, 211] width 5 height 5
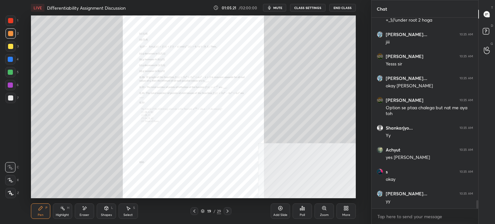
scroll to position [4247, 0]
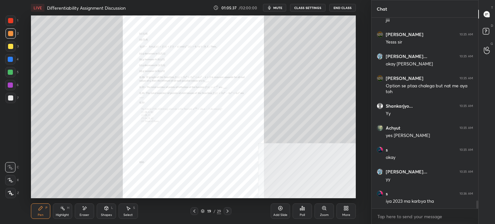
click at [315, 8] on button "CLASS SETTINGS" at bounding box center [307, 8] width 35 height 8
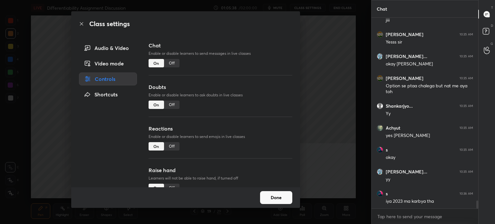
click at [171, 62] on div "Off" at bounding box center [171, 63] width 15 height 8
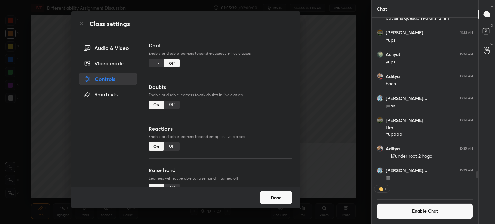
scroll to position [2, 2]
click at [82, 23] on icon at bounding box center [81, 23] width 5 height 5
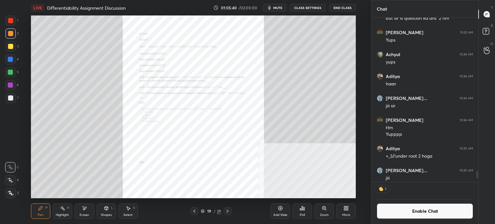
click at [14, 86] on div at bounding box center [10, 85] width 10 height 10
click at [14, 46] on div at bounding box center [10, 46] width 10 height 10
click at [224, 211] on div at bounding box center [228, 211] width 8 height 8
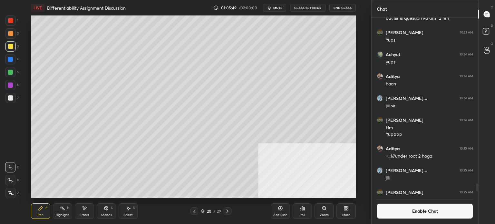
scroll to position [4166, 0]
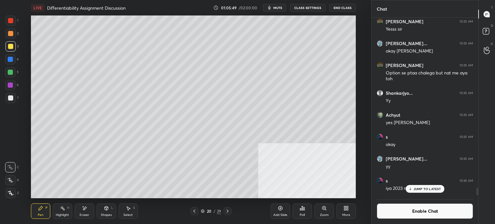
click at [229, 210] on icon at bounding box center [227, 211] width 5 height 5
click at [13, 33] on div at bounding box center [10, 33] width 10 height 10
click at [17, 98] on div "7" at bounding box center [11, 98] width 13 height 10
drag, startPoint x: 11, startPoint y: 49, endPoint x: 16, endPoint y: 53, distance: 6.9
click at [11, 49] on div at bounding box center [10, 46] width 10 height 10
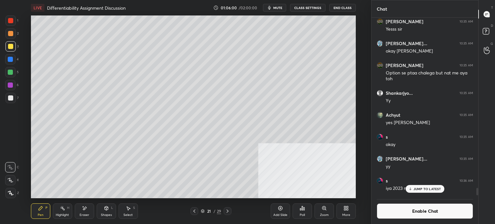
click at [10, 76] on div at bounding box center [10, 72] width 10 height 10
click at [425, 211] on button "Enable Chat" at bounding box center [425, 210] width 96 height 15
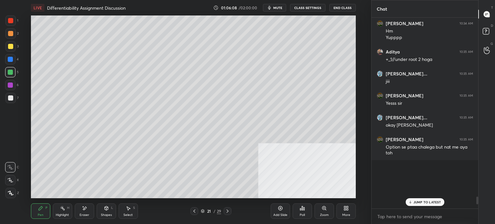
scroll to position [189, 105]
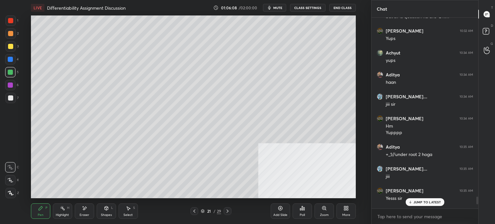
click at [424, 203] on p "JUMP TO LATEST" at bounding box center [428, 202] width 28 height 4
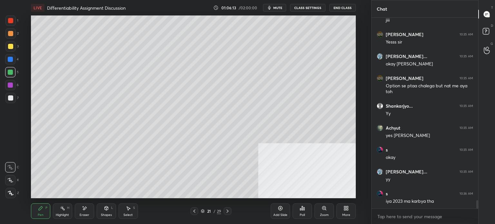
scroll to position [4175, 0]
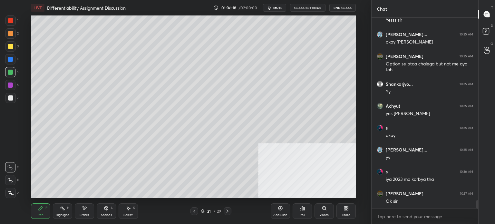
click at [12, 99] on div at bounding box center [10, 97] width 5 height 5
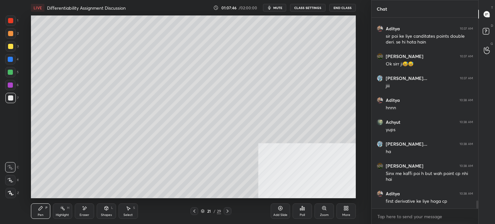
scroll to position [4406, 0]
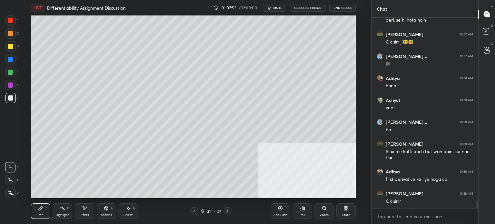
click at [11, 89] on div at bounding box center [10, 85] width 10 height 10
click at [8, 71] on div at bounding box center [10, 72] width 5 height 5
click at [6, 62] on div at bounding box center [10, 59] width 10 height 10
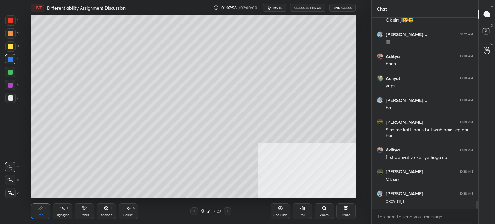
click at [8, 47] on div at bounding box center [10, 46] width 5 height 5
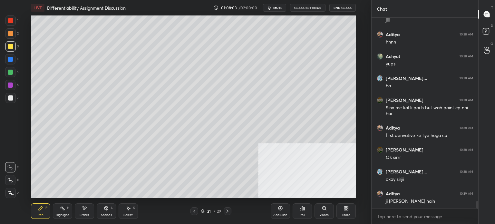
click at [9, 100] on div at bounding box center [10, 97] width 5 height 5
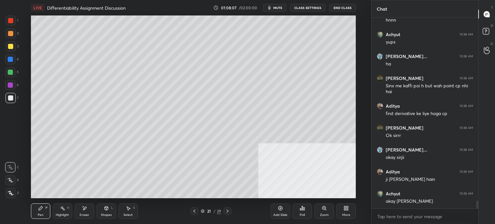
scroll to position [4493, 0]
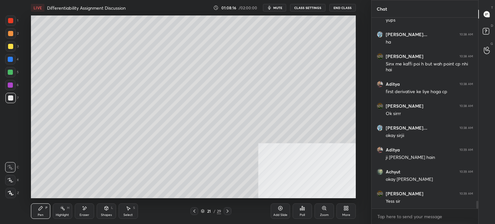
drag, startPoint x: 14, startPoint y: 19, endPoint x: 17, endPoint y: 20, distance: 3.5
click at [17, 20] on div "1" at bounding box center [11, 20] width 13 height 10
click at [9, 99] on div at bounding box center [10, 97] width 5 height 5
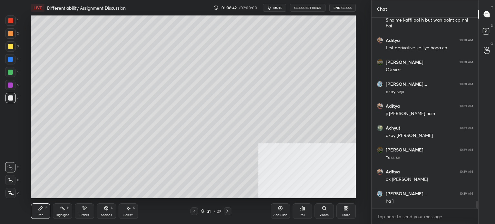
scroll to position [4559, 0]
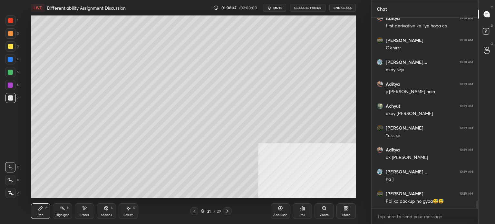
click at [9, 44] on div at bounding box center [10, 46] width 5 height 5
click at [10, 37] on div at bounding box center [10, 33] width 10 height 10
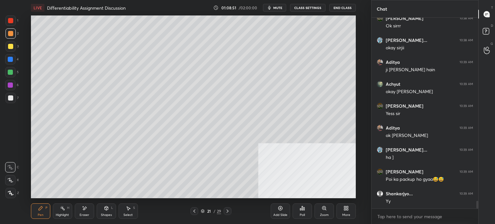
drag, startPoint x: 191, startPoint y: 207, endPoint x: 196, endPoint y: 210, distance: 5.5
click at [191, 208] on div at bounding box center [194, 211] width 8 height 8
click at [195, 211] on icon at bounding box center [194, 211] width 5 height 5
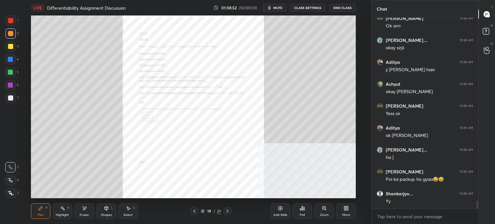
scroll to position [4603, 0]
drag, startPoint x: 79, startPoint y: 210, endPoint x: 84, endPoint y: 210, distance: 4.8
click at [79, 212] on div "Eraser" at bounding box center [84, 210] width 19 height 15
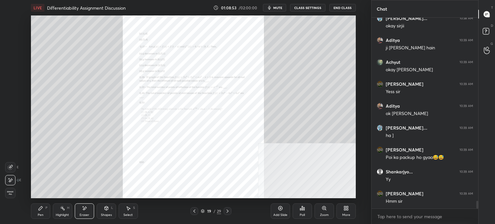
click at [38, 211] on div "Pen P" at bounding box center [40, 210] width 19 height 15
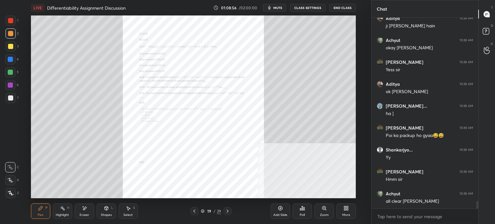
click at [321, 207] on div "Zoom" at bounding box center [324, 210] width 19 height 15
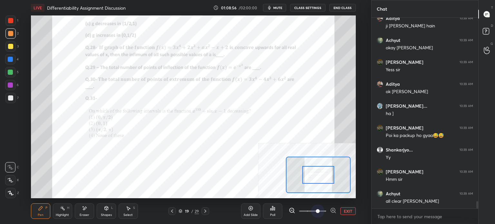
click at [320, 208] on span at bounding box center [312, 211] width 27 height 10
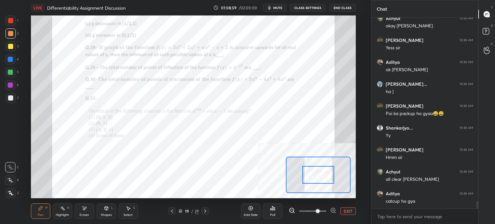
click at [318, 171] on div at bounding box center [318, 175] width 65 height 36
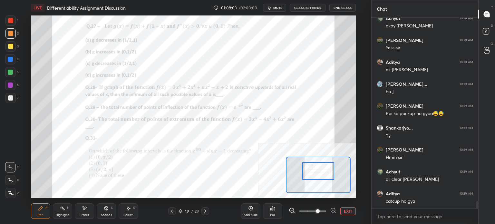
scroll to position [4669, 0]
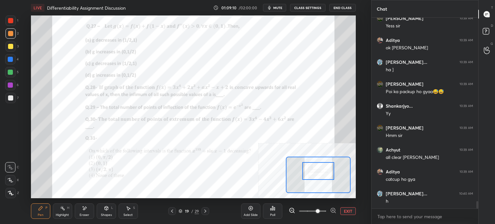
click at [252, 212] on div "Add Slide" at bounding box center [250, 210] width 19 height 15
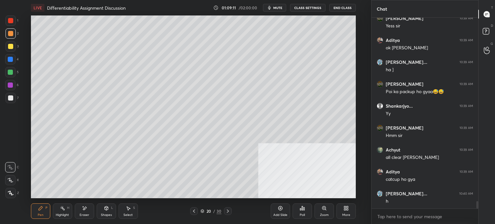
drag, startPoint x: 13, startPoint y: 99, endPoint x: 17, endPoint y: 97, distance: 4.8
click at [13, 100] on div at bounding box center [10, 97] width 5 height 5
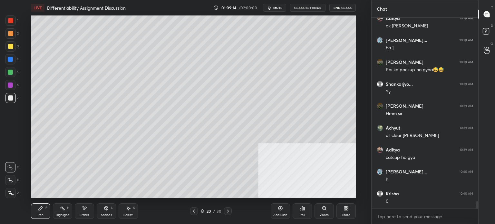
click at [195, 211] on icon at bounding box center [193, 211] width 5 height 5
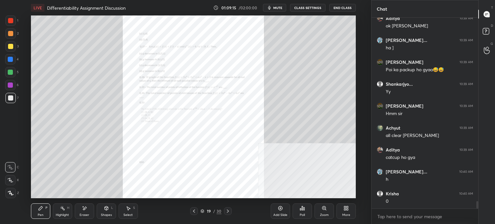
click at [322, 216] on div "Zoom" at bounding box center [324, 214] width 9 height 3
click at [321, 216] on div "Add Slide Poll Zoom More" at bounding box center [313, 211] width 85 height 36
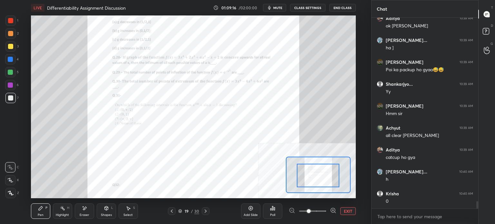
click at [311, 179] on div at bounding box center [318, 176] width 43 height 24
click at [203, 212] on icon at bounding box center [205, 211] width 5 height 5
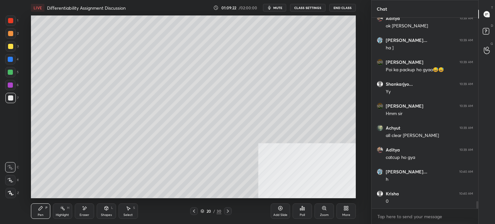
click at [195, 218] on div "Pen P Highlight H Eraser Shapes L Select S 20 / 30 Add Slide Poll Zoom More" at bounding box center [193, 211] width 325 height 26
click at [193, 214] on div at bounding box center [194, 211] width 8 height 8
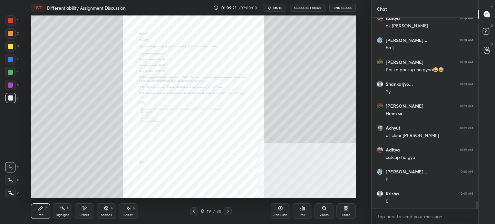
click at [320, 210] on div "Zoom" at bounding box center [324, 210] width 19 height 15
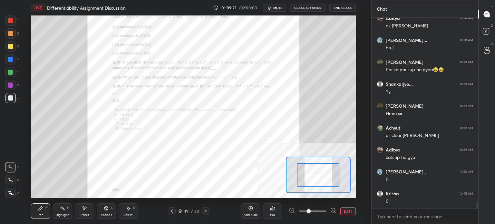
drag, startPoint x: 320, startPoint y: 211, endPoint x: 319, endPoint y: 207, distance: 4.6
click at [319, 211] on span at bounding box center [312, 211] width 27 height 10
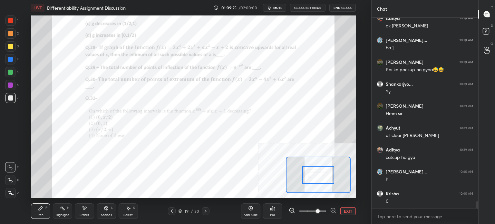
click at [204, 212] on icon at bounding box center [205, 211] width 5 height 5
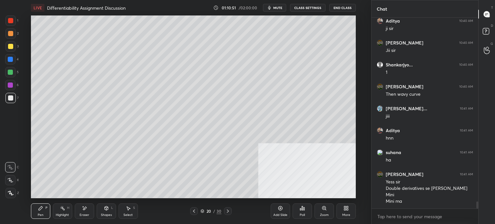
scroll to position [4929, 0]
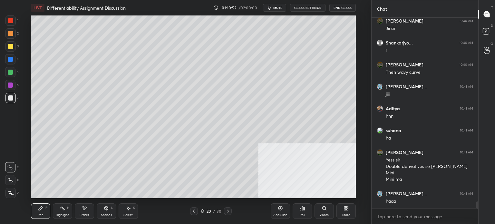
click at [11, 87] on div at bounding box center [10, 85] width 5 height 5
click at [194, 212] on icon at bounding box center [193, 211] width 5 height 5
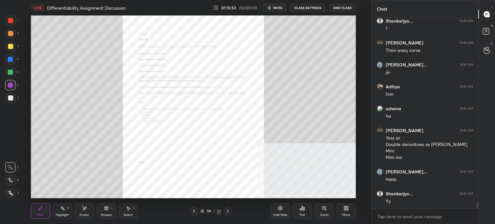
click at [318, 215] on div "Zoom" at bounding box center [324, 210] width 19 height 15
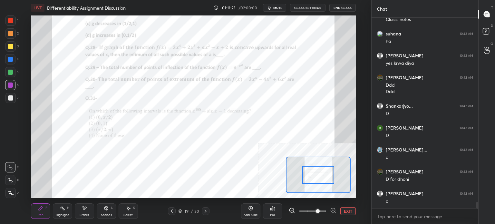
scroll to position [5264, 0]
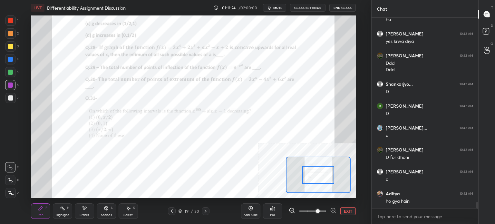
click at [282, 5] on button "mute" at bounding box center [274, 8] width 23 height 8
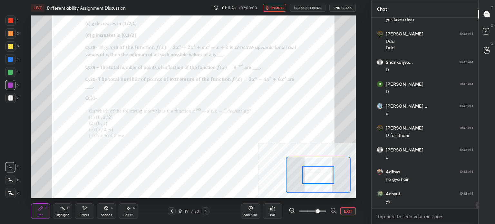
scroll to position [5308, 0]
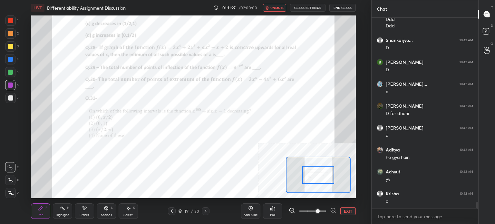
click at [253, 211] on div "Add Slide" at bounding box center [250, 210] width 19 height 15
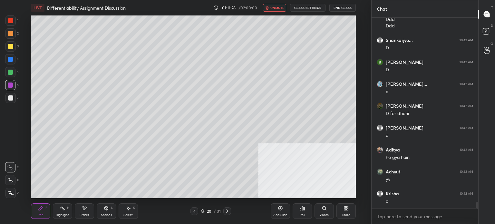
click at [281, 9] on span "unmute" at bounding box center [277, 7] width 14 height 5
click at [280, 9] on span "mute" at bounding box center [277, 7] width 9 height 5
click at [339, 6] on button "End Class" at bounding box center [342, 8] width 26 height 8
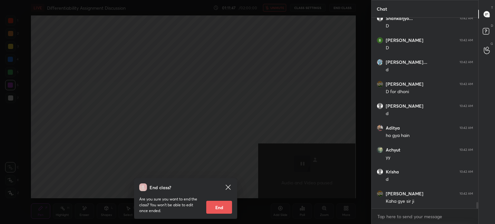
scroll to position [5352, 0]
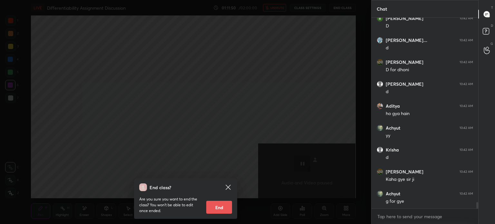
click at [229, 185] on icon at bounding box center [228, 187] width 8 height 8
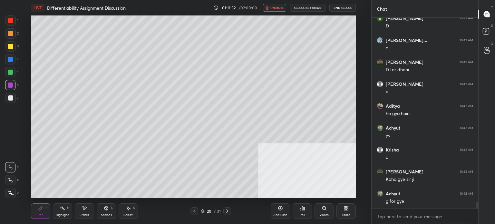
click at [278, 7] on span "unmute" at bounding box center [277, 7] width 14 height 5
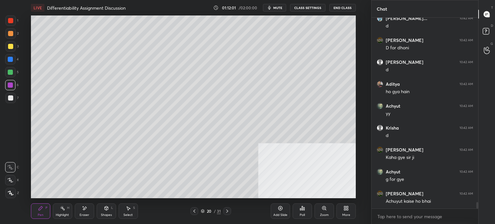
scroll to position [5396, 0]
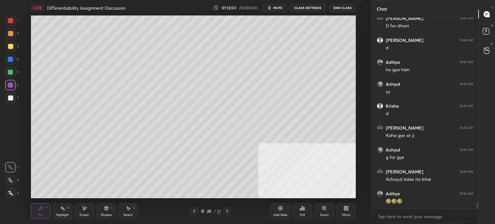
drag, startPoint x: 192, startPoint y: 214, endPoint x: 197, endPoint y: 211, distance: 5.2
click at [192, 214] on div at bounding box center [194, 211] width 8 height 8
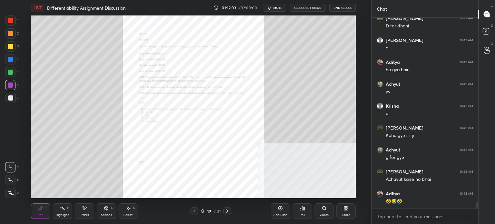
click at [196, 212] on div at bounding box center [194, 211] width 8 height 8
click at [226, 211] on icon at bounding box center [227, 211] width 5 height 5
click at [227, 211] on icon at bounding box center [227, 211] width 5 height 5
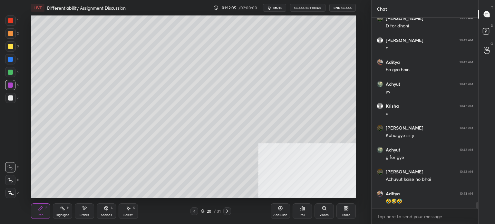
click at [226, 211] on icon at bounding box center [227, 211] width 5 height 5
click at [227, 211] on icon at bounding box center [227, 211] width 5 height 5
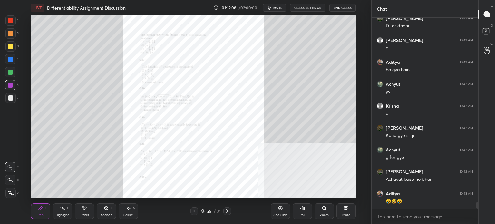
click at [227, 212] on icon at bounding box center [227, 211] width 2 height 3
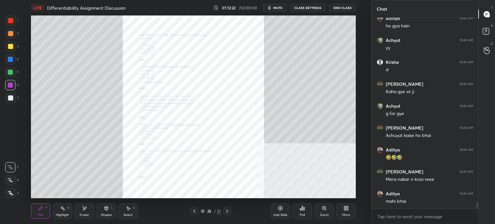
scroll to position [5462, 0]
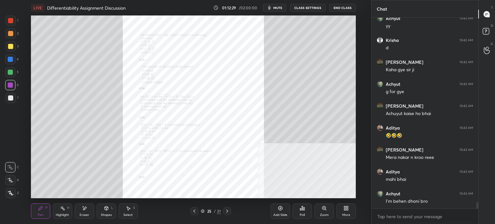
click at [322, 212] on div "Zoom" at bounding box center [324, 210] width 19 height 15
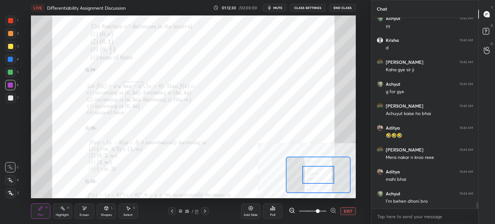
click at [320, 210] on span at bounding box center [318, 211] width 4 height 4
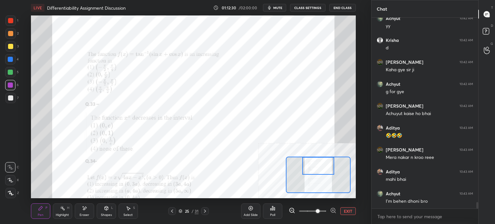
drag, startPoint x: 317, startPoint y: 178, endPoint x: 315, endPoint y: 162, distance: 15.9
click at [316, 164] on div at bounding box center [318, 166] width 32 height 18
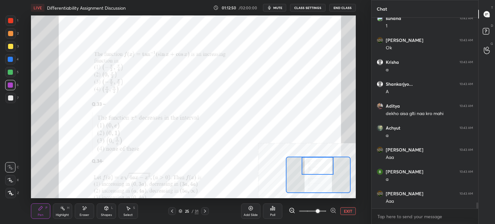
scroll to position [5665, 0]
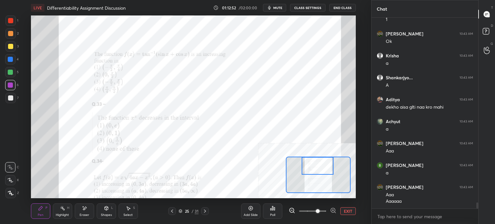
click at [13, 96] on div at bounding box center [10, 98] width 10 height 10
click at [253, 215] on div "Add Slide" at bounding box center [251, 214] width 14 height 3
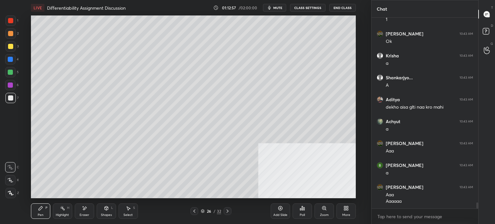
scroll to position [5672, 0]
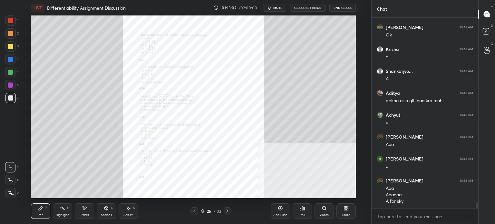
click at [324, 205] on div "Zoom" at bounding box center [324, 210] width 19 height 15
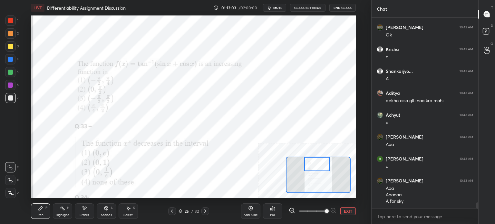
click at [316, 155] on div "Setting up your live class Poll for secs No correct answer Start poll" at bounding box center [193, 106] width 325 height 183
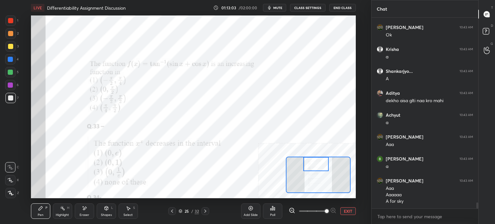
click at [314, 161] on div at bounding box center [315, 164] width 25 height 14
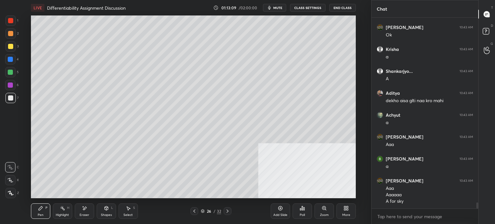
scroll to position [5694, 0]
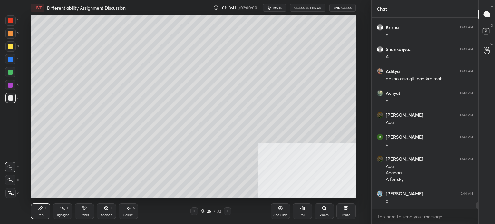
click at [274, 8] on button "mute" at bounding box center [274, 8] width 23 height 8
click at [344, 7] on button "End Class" at bounding box center [342, 8] width 26 height 8
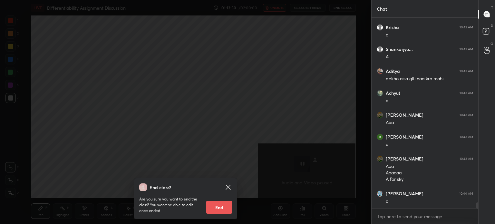
click at [228, 184] on icon at bounding box center [228, 187] width 8 height 8
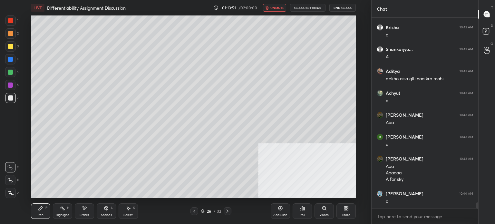
click at [269, 8] on icon "button" at bounding box center [267, 8] width 4 height 4
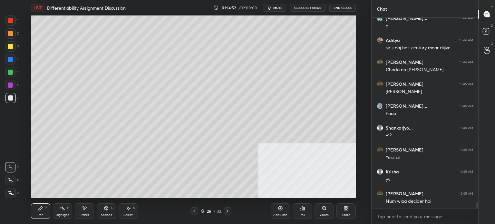
scroll to position [5891, 0]
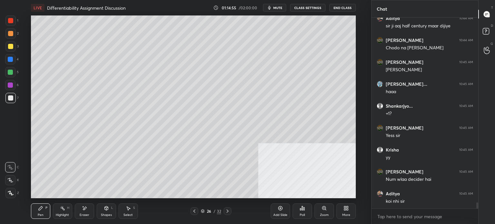
click at [83, 213] on div "Eraser" at bounding box center [85, 214] width 10 height 3
drag, startPoint x: 35, startPoint y: 215, endPoint x: 38, endPoint y: 219, distance: 4.6
click at [35, 218] on div "Pen P" at bounding box center [40, 210] width 19 height 15
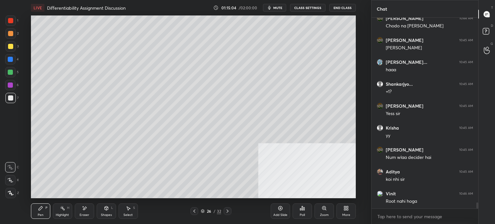
click at [83, 212] on div "Eraser" at bounding box center [84, 210] width 19 height 15
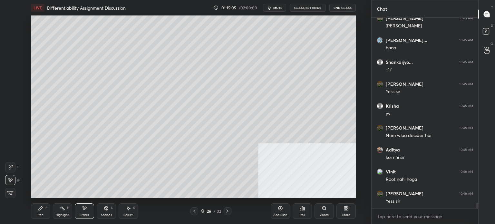
scroll to position [5957, 0]
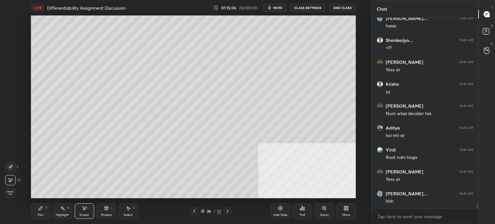
click at [35, 219] on div "Pen P" at bounding box center [40, 210] width 19 height 15
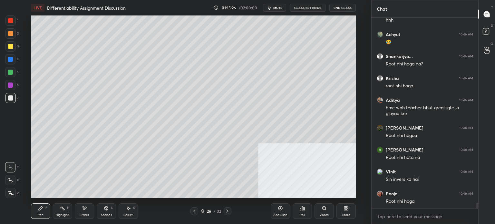
scroll to position [6160, 0]
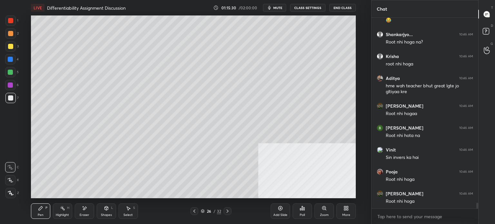
click at [88, 210] on div "Eraser" at bounding box center [84, 210] width 19 height 15
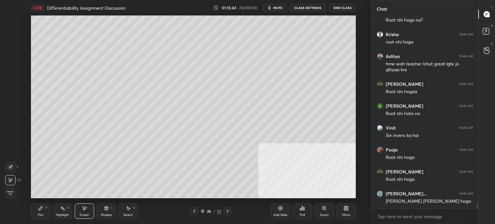
click at [40, 215] on div "Pen" at bounding box center [41, 214] width 6 height 3
click at [12, 78] on div "5" at bounding box center [12, 73] width 14 height 13
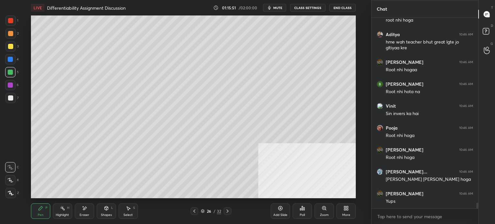
scroll to position [6226, 0]
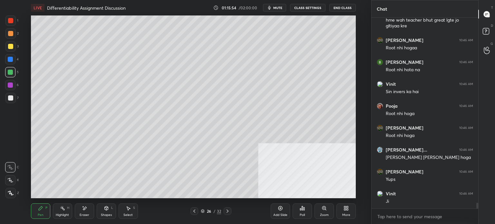
click at [109, 220] on div "Pen P Highlight H Eraser Shapes L Select S 26 / 32 Add Slide Poll Zoom More" at bounding box center [193, 211] width 325 height 26
click at [110, 215] on div "Shapes" at bounding box center [106, 214] width 11 height 3
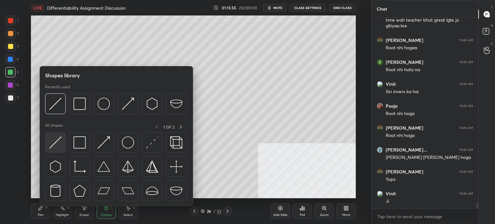
click at [59, 151] on div at bounding box center [55, 142] width 21 height 21
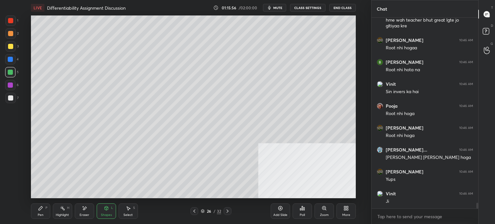
click at [8, 25] on div at bounding box center [10, 20] width 10 height 10
click at [10, 32] on div at bounding box center [10, 33] width 5 height 5
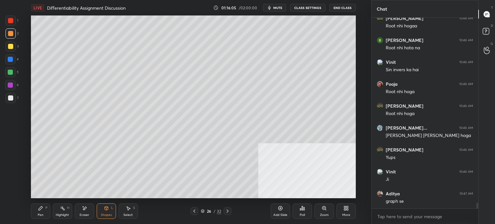
click at [11, 49] on div at bounding box center [10, 46] width 10 height 10
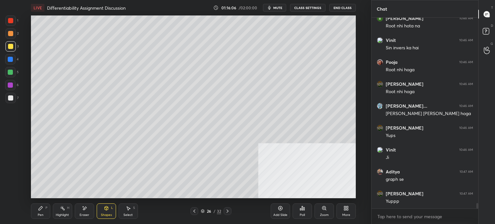
click at [50, 215] on div "Pen P" at bounding box center [40, 210] width 19 height 15
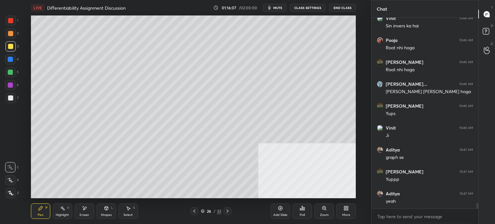
click at [11, 100] on div at bounding box center [10, 98] width 10 height 10
click at [13, 168] on icon at bounding box center [10, 167] width 6 height 5
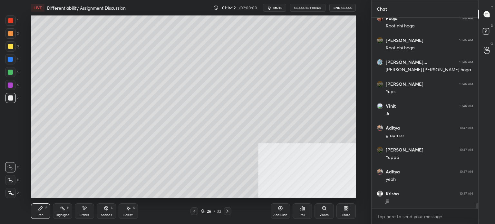
scroll to position [6336, 0]
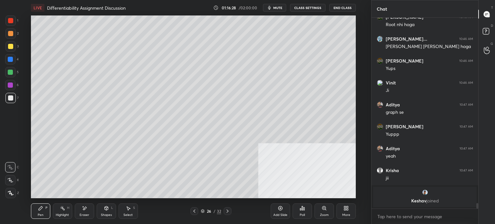
click at [8, 48] on div at bounding box center [10, 46] width 5 height 5
click at [9, 194] on icon at bounding box center [11, 193] width 6 height 5
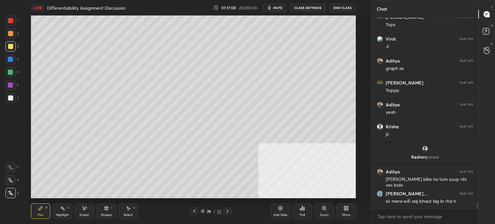
scroll to position [5741, 0]
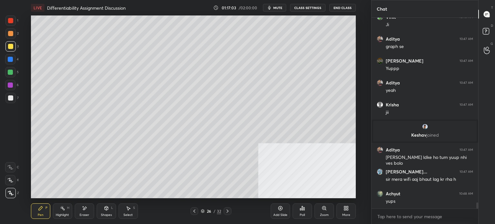
click at [12, 73] on div at bounding box center [10, 72] width 5 height 5
click at [13, 35] on div at bounding box center [10, 33] width 5 height 5
click at [11, 76] on div at bounding box center [10, 72] width 10 height 10
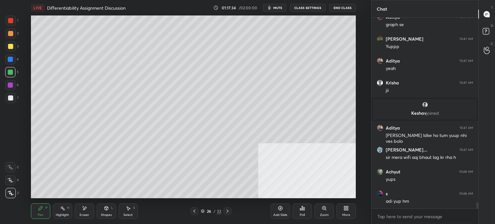
click at [10, 22] on div at bounding box center [10, 20] width 5 height 5
click at [11, 190] on div at bounding box center [10, 193] width 10 height 10
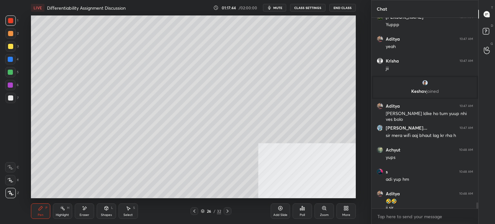
scroll to position [5792, 0]
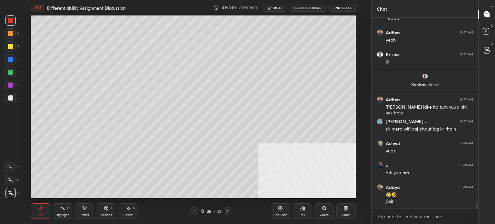
click at [14, 168] on div "C" at bounding box center [12, 167] width 14 height 10
click at [197, 211] on div at bounding box center [194, 211] width 8 height 8
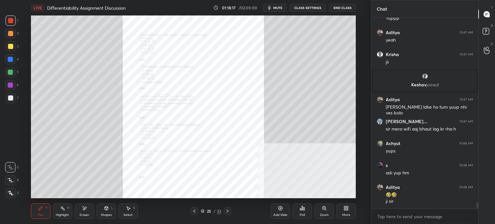
click at [324, 212] on div "Zoom" at bounding box center [324, 210] width 19 height 15
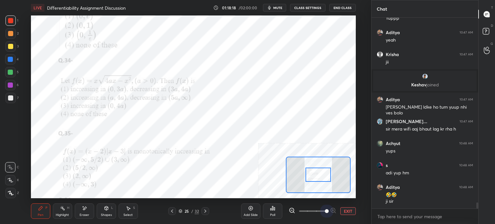
click at [322, 212] on span at bounding box center [312, 211] width 27 height 10
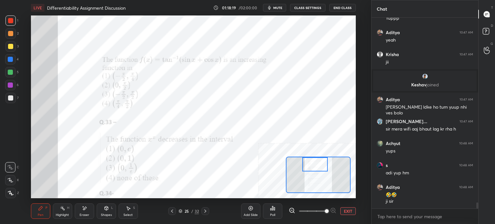
drag, startPoint x: 314, startPoint y: 179, endPoint x: 310, endPoint y: 169, distance: 10.8
click at [310, 169] on div at bounding box center [314, 164] width 25 height 14
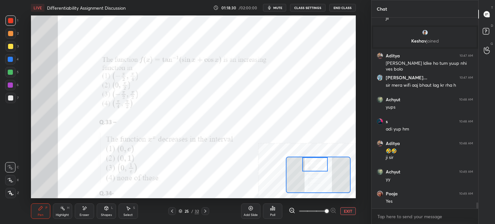
scroll to position [5857, 0]
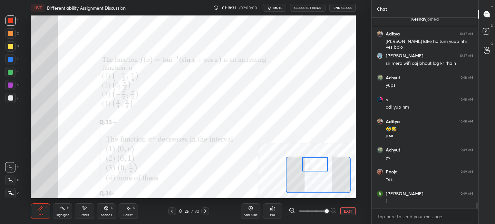
click at [205, 209] on icon at bounding box center [205, 211] width 5 height 5
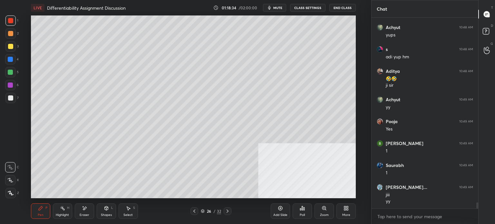
scroll to position [5930, 0]
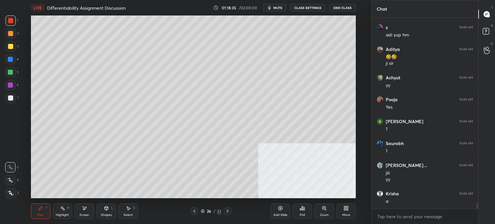
click at [93, 213] on div "Eraser" at bounding box center [84, 210] width 19 height 15
click at [9, 165] on div at bounding box center [10, 167] width 10 height 10
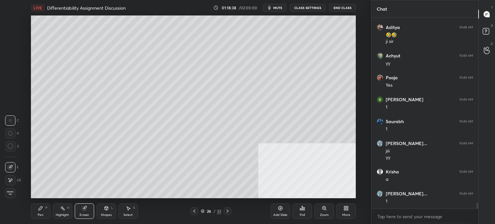
click at [45, 210] on div "P" at bounding box center [46, 207] width 2 height 3
click at [9, 46] on div at bounding box center [10, 46] width 5 height 5
click at [12, 73] on div at bounding box center [10, 72] width 5 height 5
click at [196, 211] on icon at bounding box center [194, 211] width 5 height 5
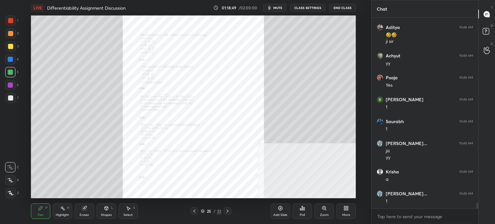
click at [321, 216] on div "Zoom" at bounding box center [324, 214] width 9 height 3
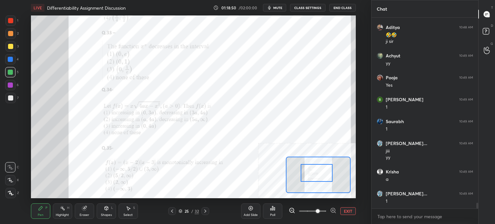
drag, startPoint x: 318, startPoint y: 176, endPoint x: 315, endPoint y: 165, distance: 11.1
click at [315, 166] on div at bounding box center [317, 173] width 32 height 18
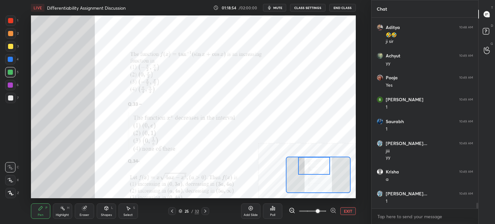
click at [205, 210] on icon at bounding box center [205, 211] width 5 height 5
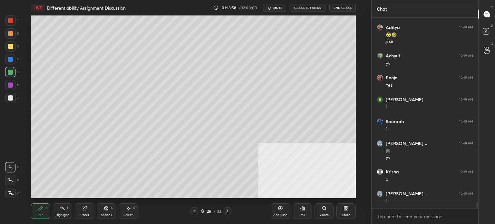
click at [194, 213] on icon at bounding box center [194, 211] width 5 height 5
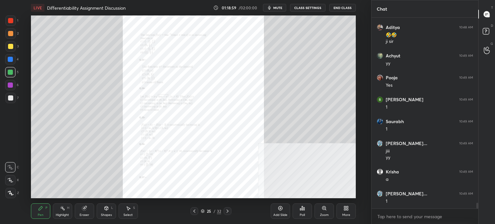
click at [320, 210] on div "Zoom" at bounding box center [324, 210] width 19 height 15
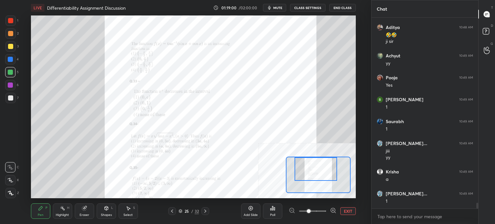
drag, startPoint x: 317, startPoint y: 184, endPoint x: 317, endPoint y: 171, distance: 13.2
click at [316, 169] on div at bounding box center [316, 169] width 43 height 24
click at [172, 211] on icon at bounding box center [172, 211] width 5 height 5
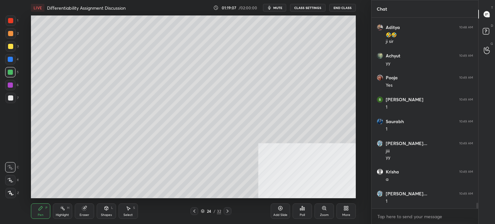
click at [228, 212] on icon at bounding box center [227, 211] width 5 height 5
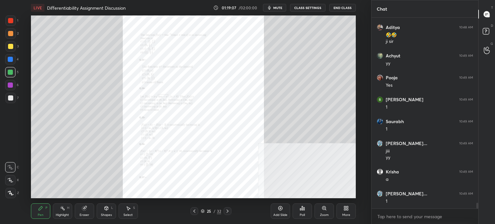
click at [227, 212] on icon at bounding box center [227, 211] width 5 height 5
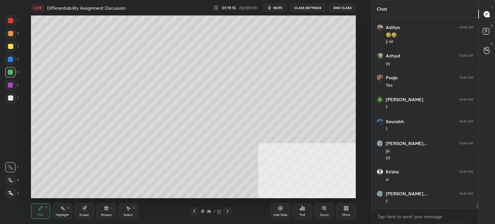
drag, startPoint x: 198, startPoint y: 208, endPoint x: 196, endPoint y: 210, distance: 3.4
click at [195, 211] on div "26 / 32" at bounding box center [210, 211] width 41 height 8
click at [194, 212] on icon at bounding box center [194, 211] width 5 height 5
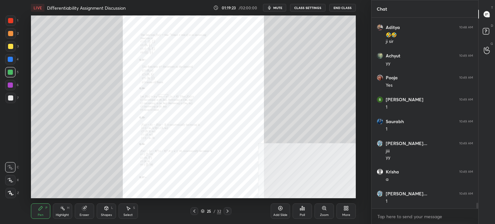
scroll to position [5973, 0]
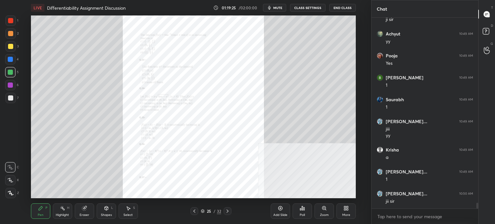
click at [324, 209] on icon at bounding box center [324, 208] width 4 height 4
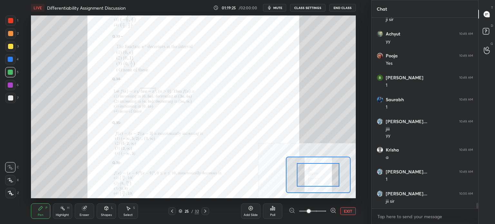
drag, startPoint x: 324, startPoint y: 209, endPoint x: 323, endPoint y: 193, distance: 15.8
click at [323, 209] on span at bounding box center [312, 211] width 27 height 10
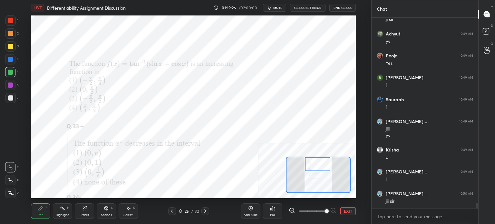
drag, startPoint x: 321, startPoint y: 170, endPoint x: 319, endPoint y: 159, distance: 10.8
click at [319, 159] on div at bounding box center [317, 164] width 25 height 14
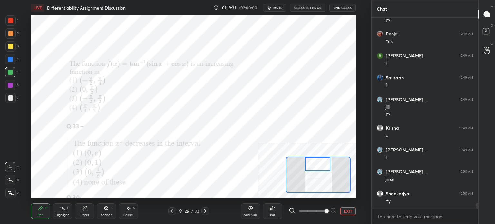
scroll to position [6017, 0]
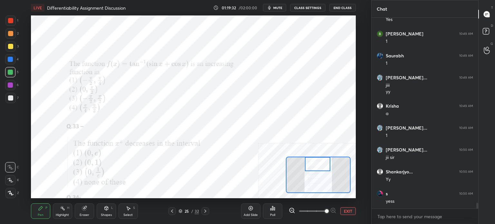
click at [316, 211] on span at bounding box center [312, 211] width 27 height 10
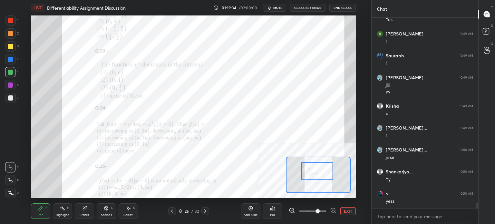
drag, startPoint x: 315, startPoint y: 171, endPoint x: 315, endPoint y: 174, distance: 3.6
click at [315, 174] on div at bounding box center [317, 171] width 32 height 18
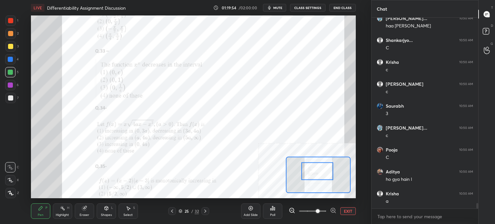
scroll to position [6324, 0]
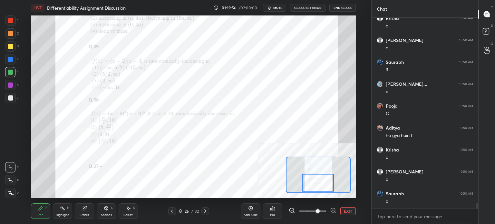
drag, startPoint x: 321, startPoint y: 174, endPoint x: 322, endPoint y: 183, distance: 9.1
click at [322, 183] on div at bounding box center [318, 183] width 32 height 18
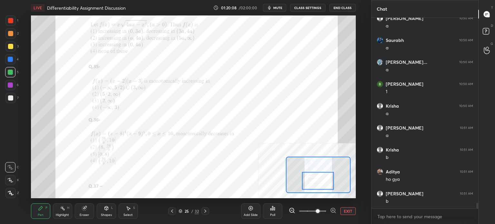
scroll to position [6521, 0]
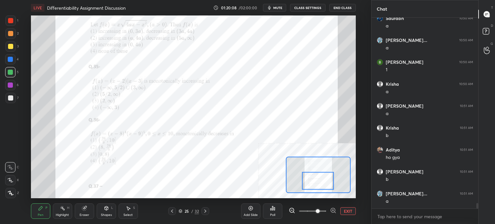
click at [349, 212] on button "EXIT" at bounding box center [347, 211] width 15 height 8
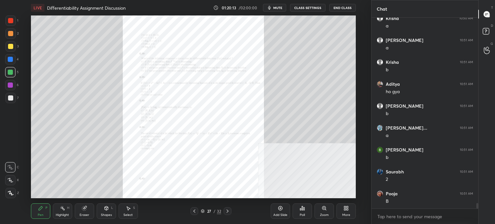
scroll to position [6609, 0]
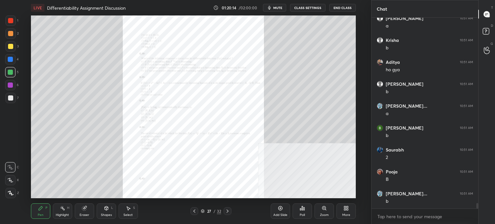
click at [324, 213] on div "Zoom" at bounding box center [324, 214] width 9 height 3
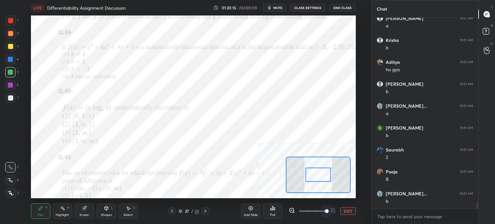
click at [325, 212] on span at bounding box center [312, 211] width 27 height 10
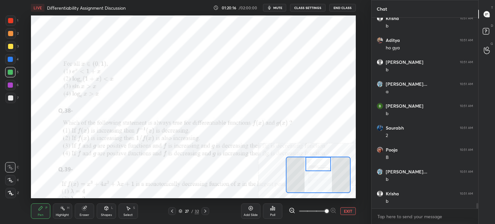
drag, startPoint x: 312, startPoint y: 167, endPoint x: 312, endPoint y: 162, distance: 4.5
click at [312, 162] on div at bounding box center [318, 164] width 25 height 14
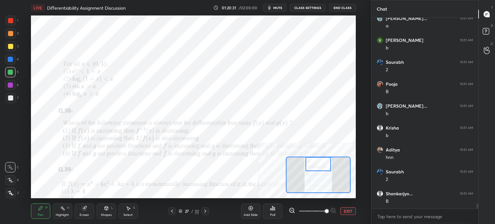
scroll to position [6719, 0]
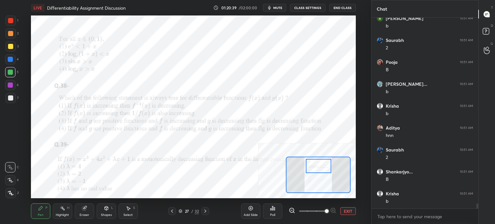
drag, startPoint x: 313, startPoint y: 171, endPoint x: 317, endPoint y: 161, distance: 11.0
click at [317, 161] on div at bounding box center [318, 166] width 25 height 14
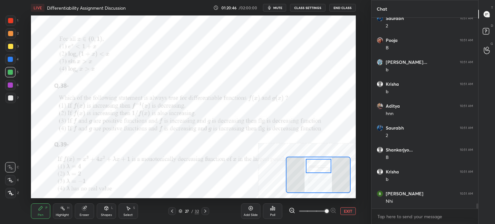
scroll to position [6763, 0]
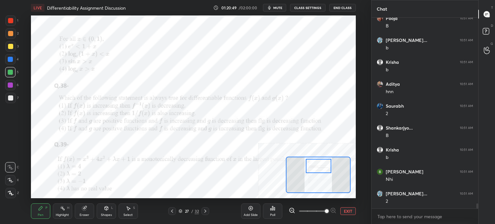
click at [250, 218] on div "Add Slide" at bounding box center [250, 210] width 19 height 15
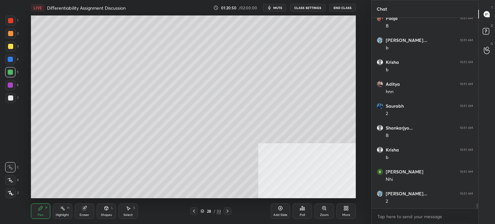
scroll to position [6769, 0]
click at [8, 99] on div at bounding box center [10, 97] width 5 height 5
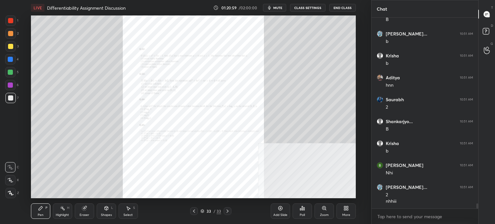
scroll to position [6791, 0]
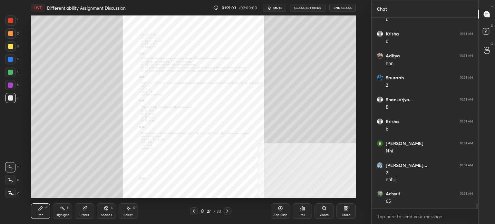
click at [323, 211] on div "Zoom" at bounding box center [324, 210] width 19 height 15
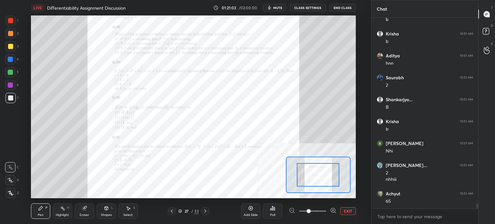
drag, startPoint x: 323, startPoint y: 211, endPoint x: 319, endPoint y: 201, distance: 10.7
click at [322, 211] on span at bounding box center [312, 211] width 27 height 10
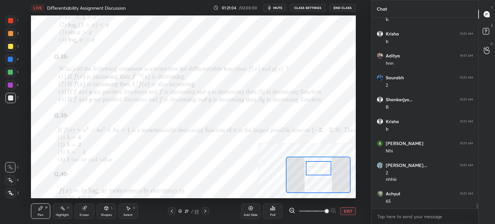
drag, startPoint x: 314, startPoint y: 173, endPoint x: 314, endPoint y: 164, distance: 9.0
click at [315, 166] on div at bounding box center [318, 168] width 25 height 14
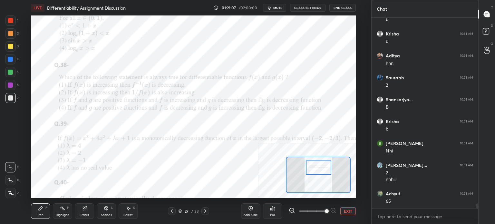
click at [313, 210] on span at bounding box center [312, 211] width 27 height 10
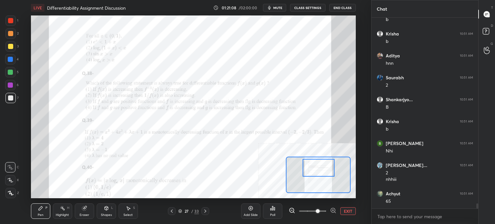
scroll to position [6813, 0]
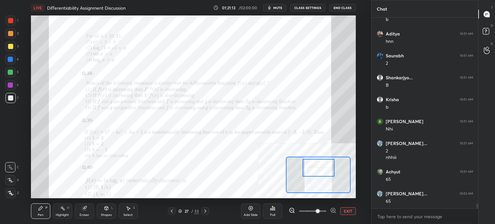
click at [13, 72] on div at bounding box center [10, 72] width 10 height 10
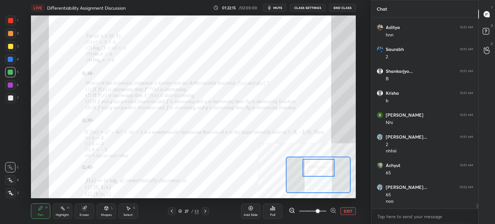
click at [254, 213] on div "Add Slide" at bounding box center [251, 214] width 14 height 3
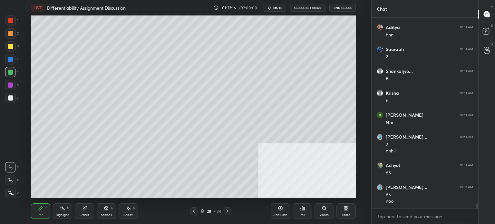
click at [6, 101] on div at bounding box center [10, 98] width 10 height 10
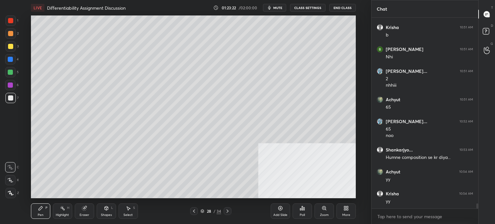
scroll to position [6907, 0]
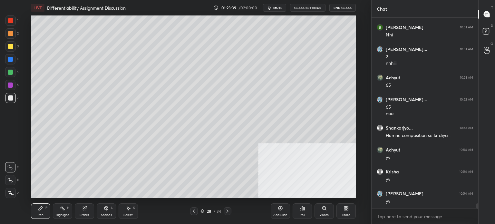
click at [9, 74] on div at bounding box center [10, 72] width 5 height 5
click at [10, 65] on div "4" at bounding box center [12, 60] width 14 height 13
click at [12, 34] on div at bounding box center [10, 33] width 5 height 5
click at [9, 88] on div at bounding box center [10, 85] width 10 height 10
click at [13, 99] on div "7" at bounding box center [11, 98] width 13 height 10
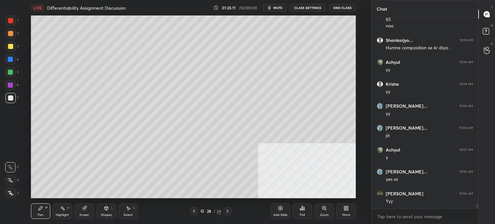
scroll to position [7017, 0]
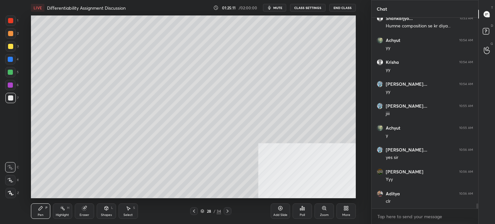
click at [194, 212] on icon at bounding box center [193, 211] width 5 height 5
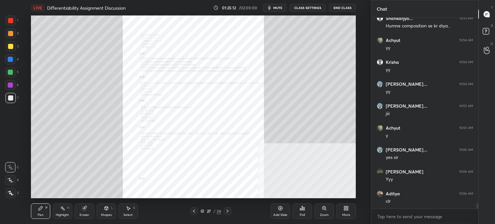
click at [323, 214] on div "Zoom" at bounding box center [324, 214] width 9 height 3
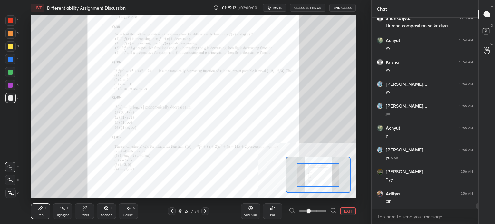
click at [323, 212] on span at bounding box center [312, 211] width 27 height 10
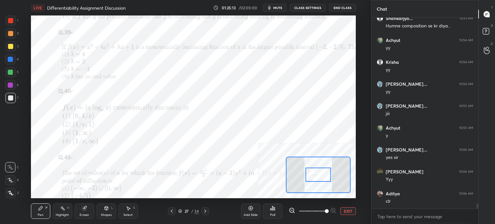
scroll to position [7038, 0]
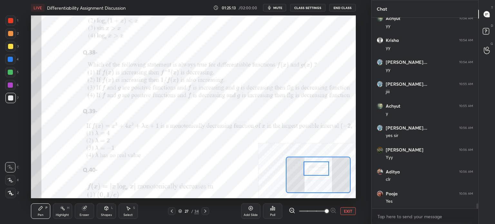
click at [317, 170] on div at bounding box center [316, 168] width 25 height 14
click at [11, 58] on div at bounding box center [10, 59] width 5 height 5
click at [208, 211] on div at bounding box center [205, 211] width 8 height 8
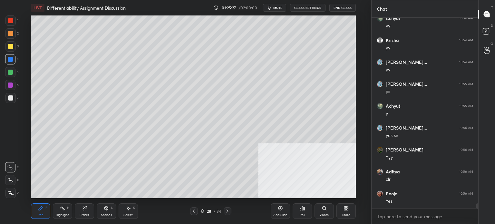
click at [103, 207] on div "Shapes L" at bounding box center [106, 210] width 19 height 15
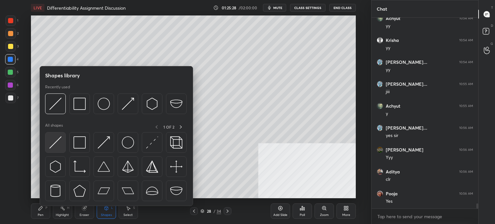
click at [58, 152] on div at bounding box center [55, 142] width 21 height 21
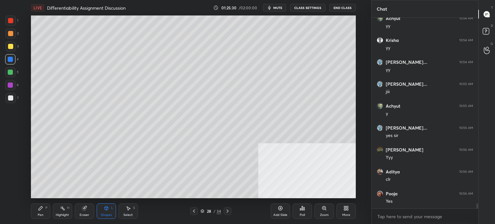
drag, startPoint x: 40, startPoint y: 211, endPoint x: 46, endPoint y: 211, distance: 5.8
click at [44, 210] on div "Pen P" at bounding box center [40, 210] width 19 height 15
drag, startPoint x: 11, startPoint y: 98, endPoint x: 12, endPoint y: 102, distance: 3.9
click at [12, 99] on div at bounding box center [10, 98] width 10 height 10
click at [102, 212] on div "Shapes L" at bounding box center [106, 210] width 19 height 15
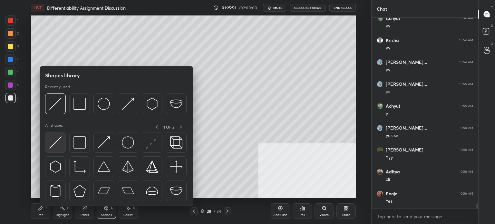
click at [63, 148] on div at bounding box center [55, 142] width 21 height 21
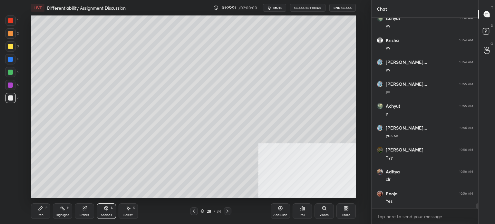
click at [11, 77] on div at bounding box center [10, 72] width 10 height 10
click at [15, 58] on div at bounding box center [10, 59] width 10 height 10
click at [10, 32] on div at bounding box center [10, 33] width 5 height 5
click at [11, 26] on div "1" at bounding box center [11, 21] width 13 height 13
click at [76, 211] on div "Pen P Highlight H Eraser Shapes L Select S" at bounding box center [91, 210] width 120 height 15
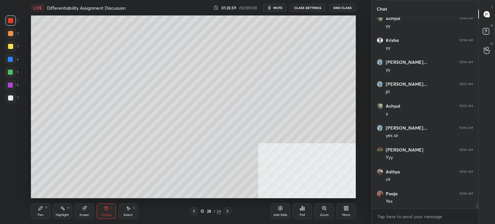
click at [80, 210] on div "Eraser" at bounding box center [84, 210] width 19 height 15
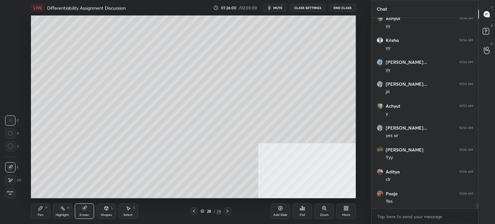
click at [13, 167] on div at bounding box center [10, 167] width 10 height 10
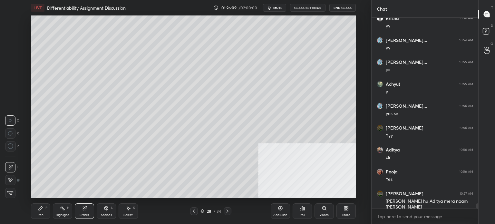
click at [40, 210] on icon at bounding box center [40, 208] width 5 height 5
click at [12, 98] on div at bounding box center [10, 97] width 5 height 5
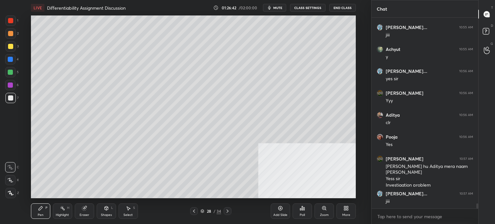
scroll to position [7129, 0]
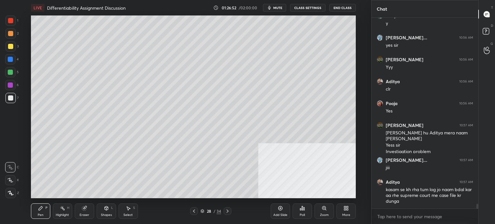
click at [192, 210] on icon at bounding box center [193, 211] width 5 height 5
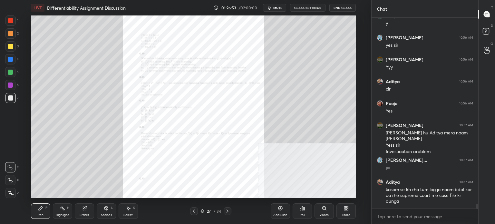
click at [14, 72] on div at bounding box center [10, 72] width 10 height 10
click at [320, 213] on div "Zoom" at bounding box center [324, 210] width 19 height 15
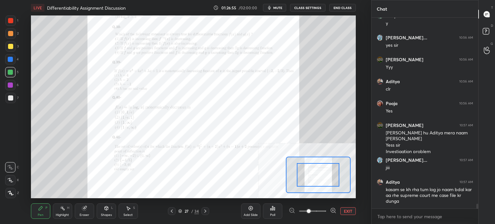
click at [319, 212] on span at bounding box center [312, 211] width 27 height 10
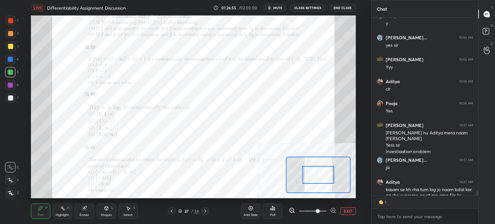
scroll to position [2, 2]
click at [307, 211] on span at bounding box center [312, 211] width 27 height 10
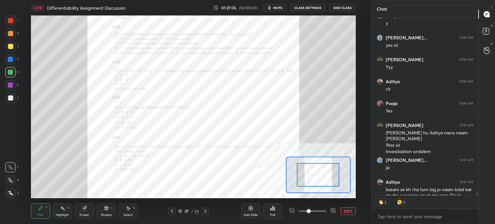
click at [206, 211] on icon at bounding box center [205, 211] width 5 height 5
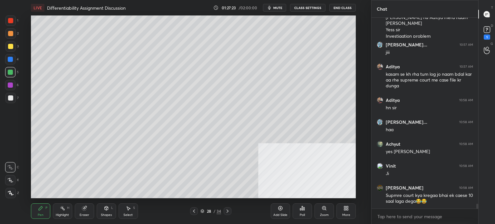
scroll to position [7266, 0]
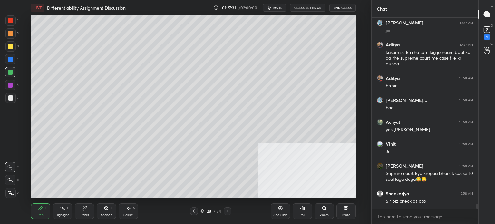
click at [197, 212] on div at bounding box center [194, 211] width 8 height 8
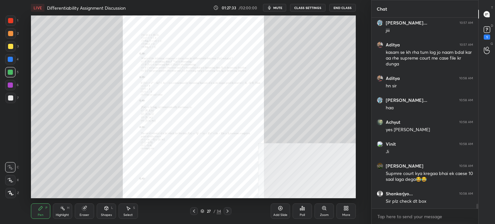
click at [486, 35] on div "1" at bounding box center [487, 36] width 6 height 5
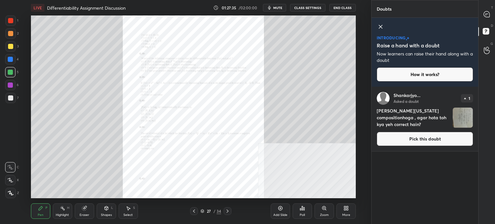
click at [441, 141] on button "Pick this doubt" at bounding box center [425, 139] width 96 height 14
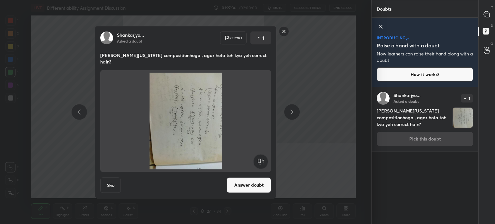
click at [264, 159] on rect at bounding box center [260, 161] width 15 height 15
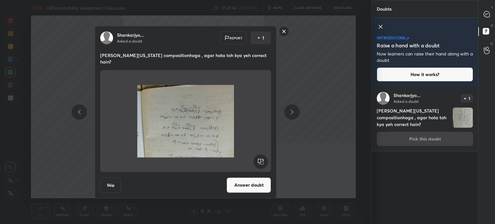
click at [262, 160] on rect at bounding box center [260, 161] width 15 height 15
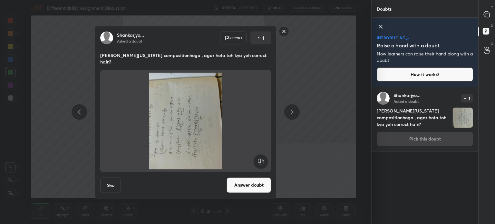
click at [262, 159] on rect at bounding box center [260, 161] width 15 height 15
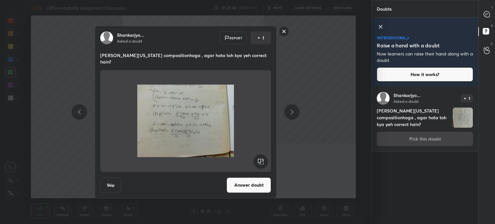
click at [284, 32] on rect at bounding box center [284, 31] width 10 height 10
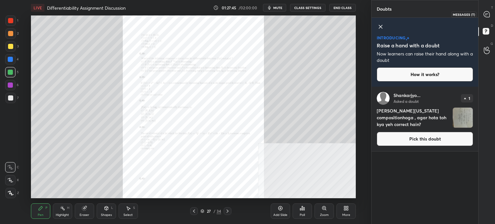
click at [488, 11] on div at bounding box center [487, 14] width 13 height 12
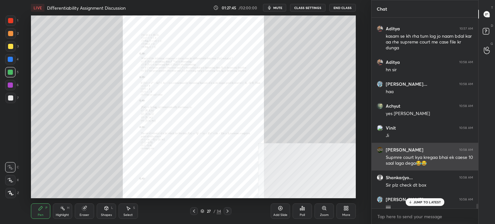
scroll to position [7447, 0]
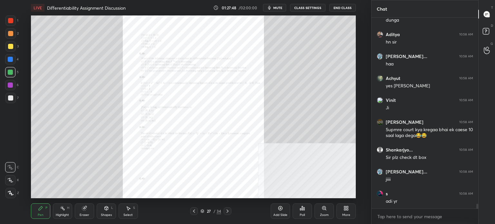
click at [319, 209] on div "Zoom" at bounding box center [324, 210] width 19 height 15
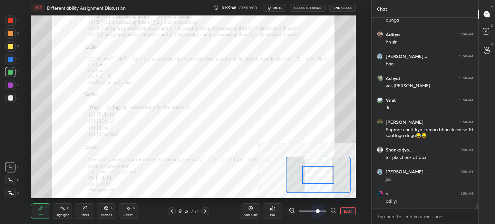
click at [318, 209] on span at bounding box center [312, 211] width 27 height 10
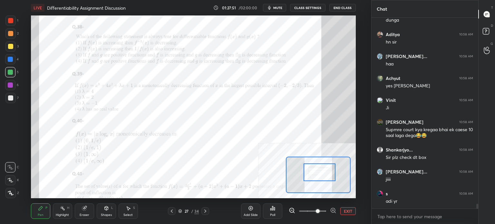
click at [315, 173] on div at bounding box center [320, 172] width 32 height 18
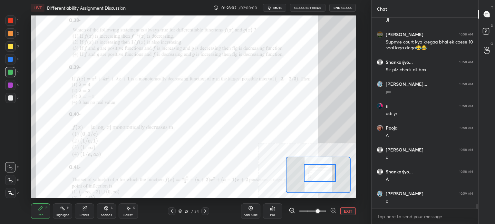
scroll to position [7557, 0]
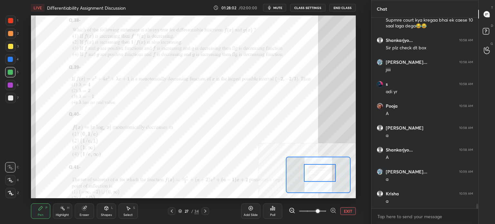
click at [11, 19] on div at bounding box center [10, 20] width 5 height 5
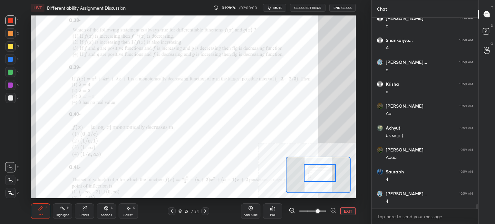
scroll to position [7688, 0]
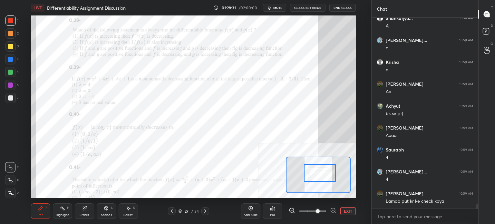
click at [251, 212] on div "Add Slide" at bounding box center [250, 210] width 19 height 15
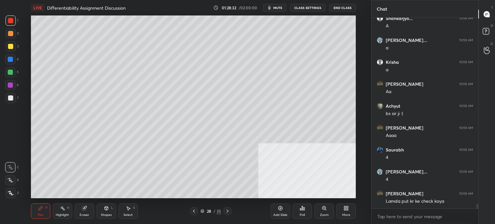
click at [9, 95] on div at bounding box center [10, 98] width 10 height 10
click at [193, 210] on icon at bounding box center [193, 211] width 5 height 5
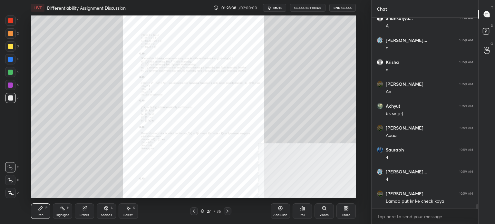
click at [317, 208] on div "Zoom" at bounding box center [324, 210] width 19 height 15
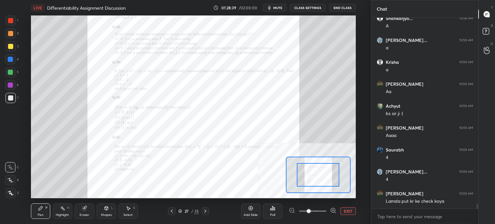
drag, startPoint x: 319, startPoint y: 209, endPoint x: 317, endPoint y: 206, distance: 3.8
click at [319, 209] on span at bounding box center [312, 211] width 27 height 10
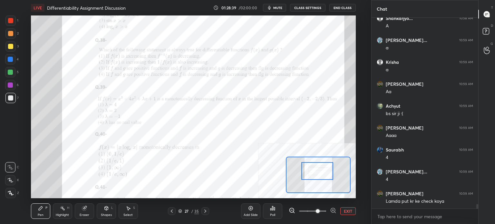
drag, startPoint x: 314, startPoint y: 176, endPoint x: 319, endPoint y: 174, distance: 5.4
click at [316, 176] on div at bounding box center [317, 171] width 32 height 18
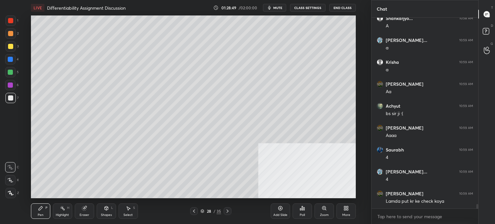
scroll to position [7710, 0]
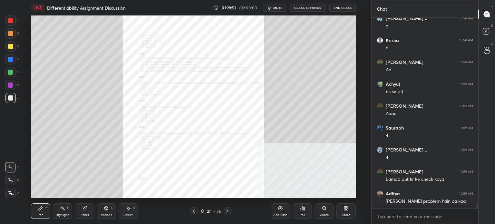
click at [318, 209] on div "Zoom" at bounding box center [324, 210] width 19 height 15
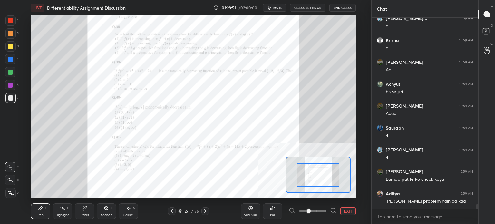
click at [318, 209] on span at bounding box center [312, 211] width 27 height 10
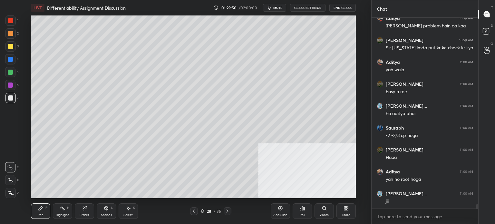
scroll to position [7907, 0]
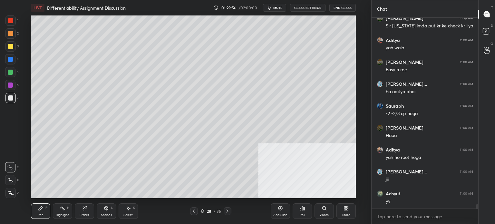
drag, startPoint x: 78, startPoint y: 210, endPoint x: 82, endPoint y: 206, distance: 5.7
click at [78, 210] on div "Eraser" at bounding box center [84, 210] width 19 height 15
click at [41, 212] on div "Pen P" at bounding box center [40, 210] width 19 height 15
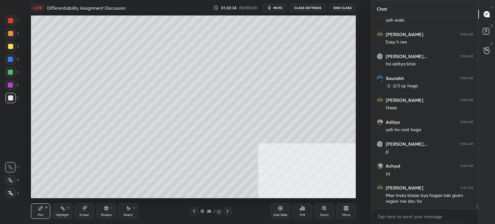
scroll to position [7957, 0]
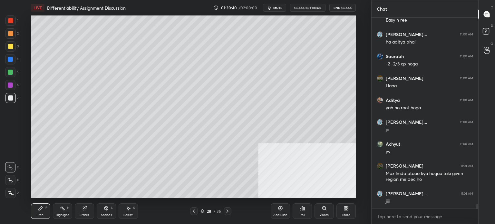
click at [10, 21] on div at bounding box center [10, 20] width 5 height 5
click at [10, 97] on div at bounding box center [10, 97] width 5 height 5
click at [9, 98] on div at bounding box center [10, 97] width 5 height 5
click at [105, 205] on div "Shapes L" at bounding box center [106, 210] width 19 height 15
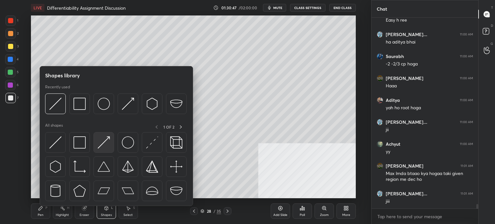
click at [107, 148] on img at bounding box center [104, 142] width 12 height 12
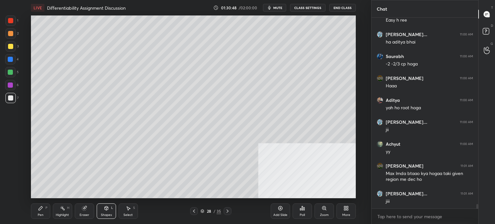
drag, startPoint x: 9, startPoint y: 23, endPoint x: 6, endPoint y: 20, distance: 3.9
click at [9, 23] on div at bounding box center [10, 20] width 5 height 5
click at [41, 213] on div "Pen P" at bounding box center [40, 210] width 19 height 15
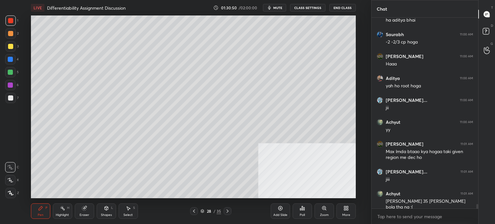
click at [8, 98] on div at bounding box center [10, 97] width 5 height 5
drag, startPoint x: 12, startPoint y: 59, endPoint x: 16, endPoint y: 60, distance: 3.7
click at [15, 60] on div "4" at bounding box center [12, 59] width 14 height 10
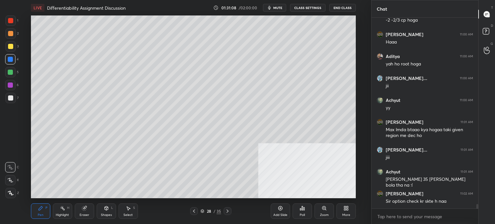
scroll to position [8029, 0]
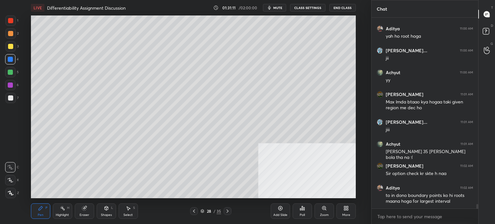
click at [10, 99] on div at bounding box center [10, 97] width 5 height 5
drag, startPoint x: 36, startPoint y: 210, endPoint x: 34, endPoint y: 214, distance: 5.5
click at [36, 210] on div "Pen P" at bounding box center [40, 210] width 19 height 15
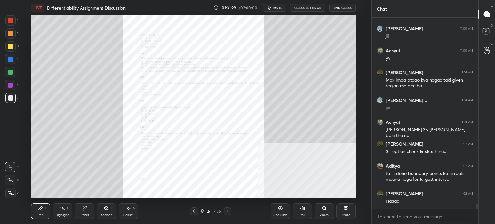
click at [12, 21] on div at bounding box center [10, 20] width 10 height 10
click at [322, 215] on div "Zoom" at bounding box center [324, 214] width 9 height 3
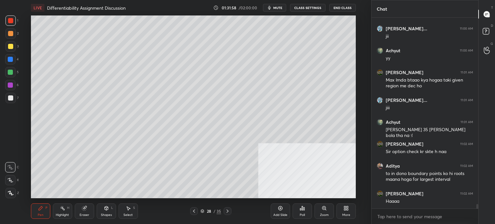
click at [83, 210] on div "Eraser" at bounding box center [84, 210] width 19 height 15
click at [38, 210] on icon at bounding box center [40, 208] width 5 height 5
click at [5, 102] on div "7" at bounding box center [11, 98] width 13 height 10
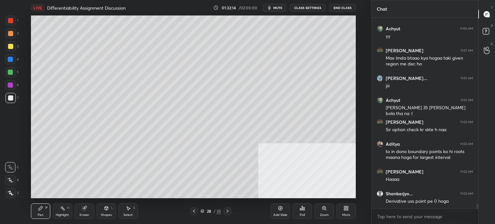
click at [196, 210] on icon at bounding box center [193, 211] width 5 height 5
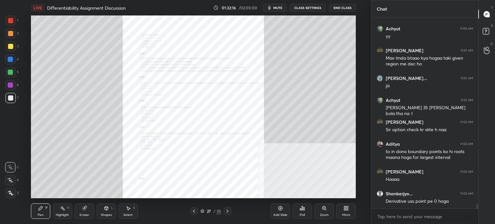
scroll to position [8094, 0]
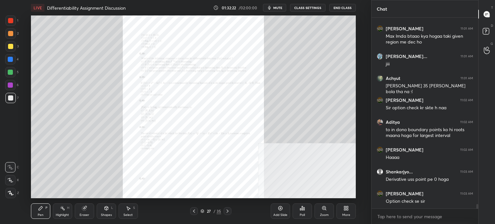
click at [282, 213] on div "Add Slide" at bounding box center [280, 214] width 14 height 3
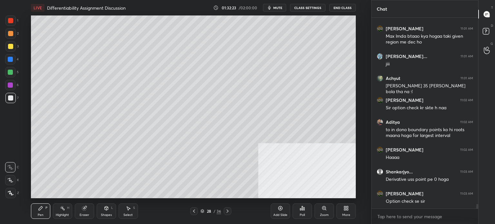
click at [103, 216] on div "Shapes" at bounding box center [106, 214] width 11 height 3
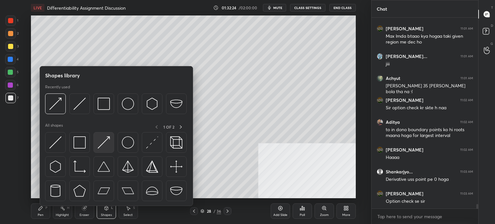
click at [109, 151] on div at bounding box center [103, 142] width 21 height 21
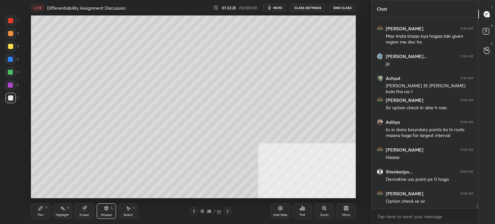
drag, startPoint x: 10, startPoint y: 20, endPoint x: 20, endPoint y: 26, distance: 10.8
click at [10, 20] on div at bounding box center [10, 20] width 5 height 5
click at [41, 214] on div "Pen" at bounding box center [41, 214] width 6 height 3
click at [11, 98] on div at bounding box center [10, 97] width 5 height 5
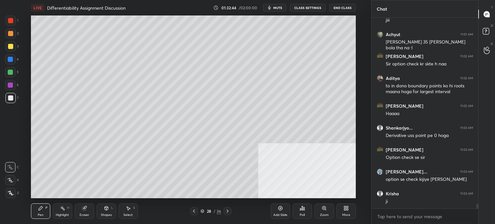
scroll to position [8160, 0]
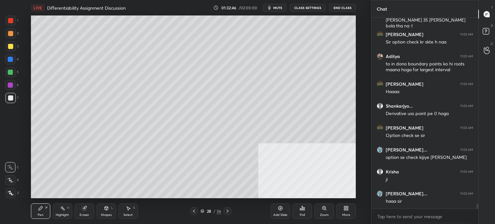
click at [11, 102] on div at bounding box center [10, 98] width 10 height 10
click at [14, 50] on div at bounding box center [10, 46] width 10 height 10
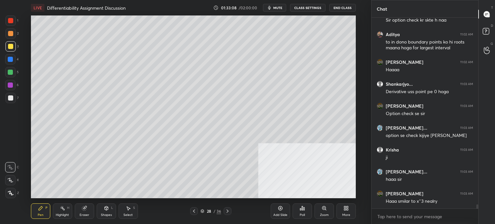
scroll to position [8210, 0]
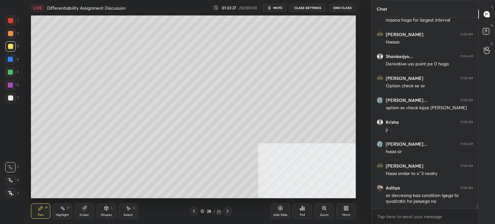
click at [81, 212] on div "Eraser" at bounding box center [84, 210] width 19 height 15
click at [41, 213] on div "Pen" at bounding box center [41, 214] width 6 height 3
click at [10, 169] on icon at bounding box center [10, 167] width 6 height 5
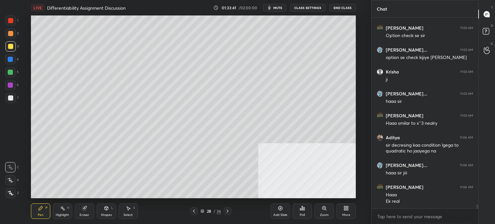
scroll to position [8282, 0]
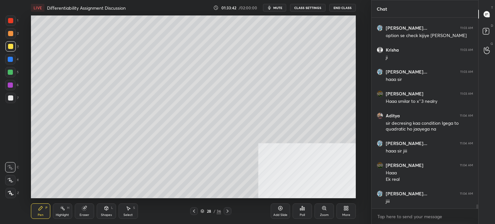
click at [9, 98] on div at bounding box center [10, 97] width 5 height 5
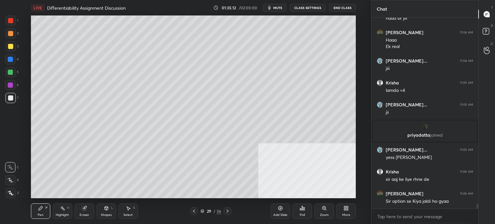
scroll to position [7597, 0]
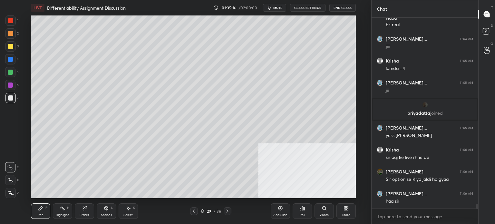
click at [13, 46] on div at bounding box center [10, 46] width 5 height 5
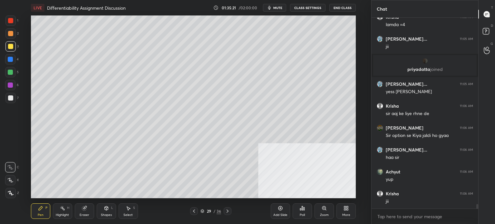
scroll to position [7662, 0]
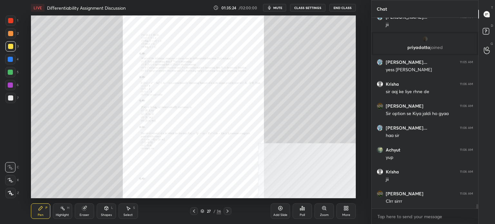
click at [14, 75] on div at bounding box center [10, 72] width 10 height 10
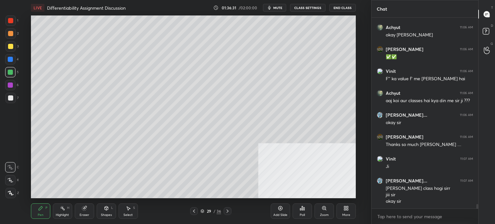
scroll to position [7945, 0]
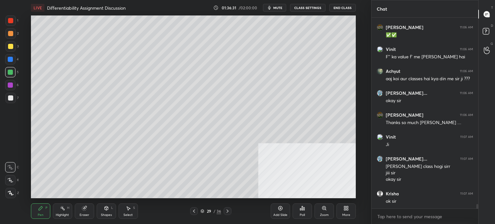
drag, startPoint x: 278, startPoint y: 10, endPoint x: 306, endPoint y: 9, distance: 28.1
click at [280, 10] on button "mute" at bounding box center [274, 8] width 23 height 8
click at [343, 8] on button "End Class" at bounding box center [342, 8] width 26 height 8
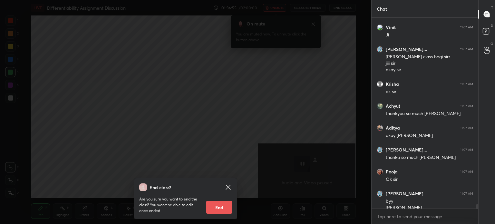
scroll to position [8061, 0]
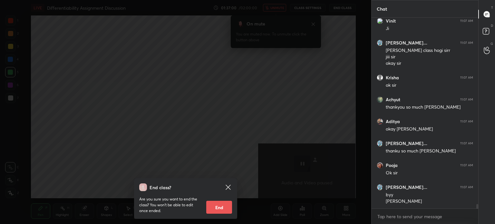
click at [224, 208] on button "End" at bounding box center [219, 207] width 26 height 13
type textarea "x"
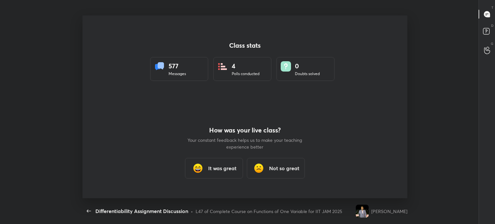
scroll to position [0, 0]
